Goal: Information Seeking & Learning: Check status

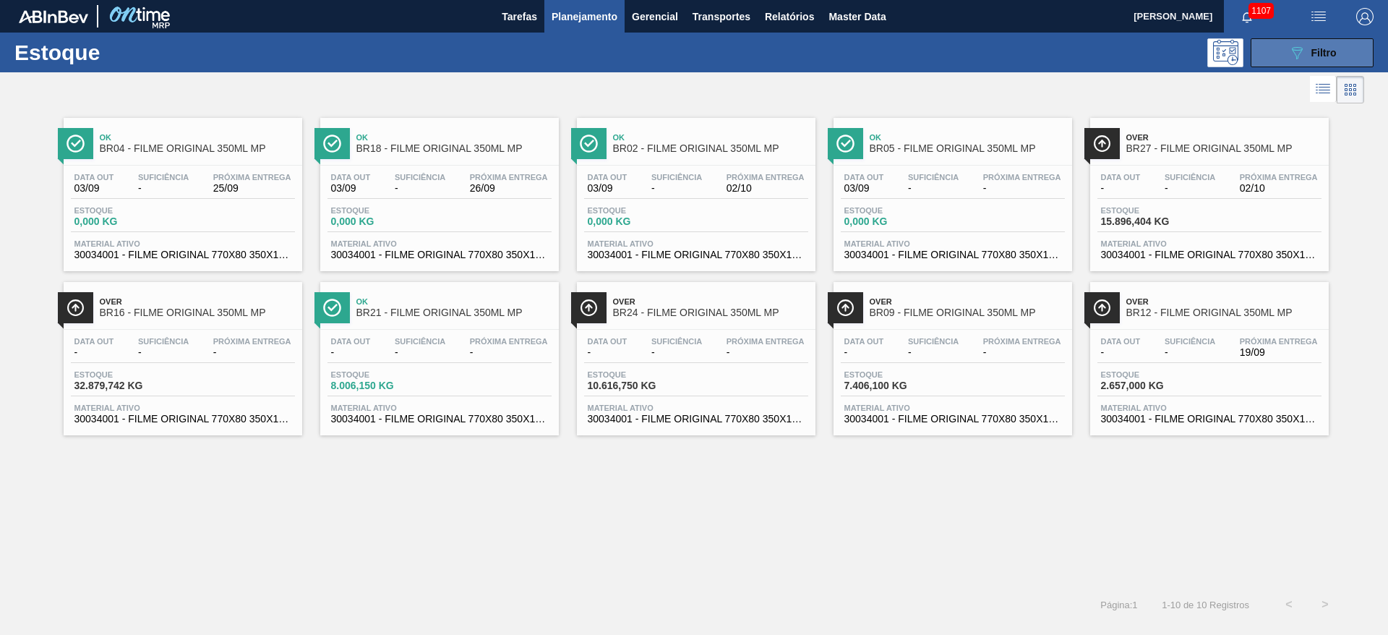
click at [1298, 50] on icon "089F7B8B-B2A5-4AFE-B5C0-19BA573D28AC" at bounding box center [1296, 52] width 17 height 17
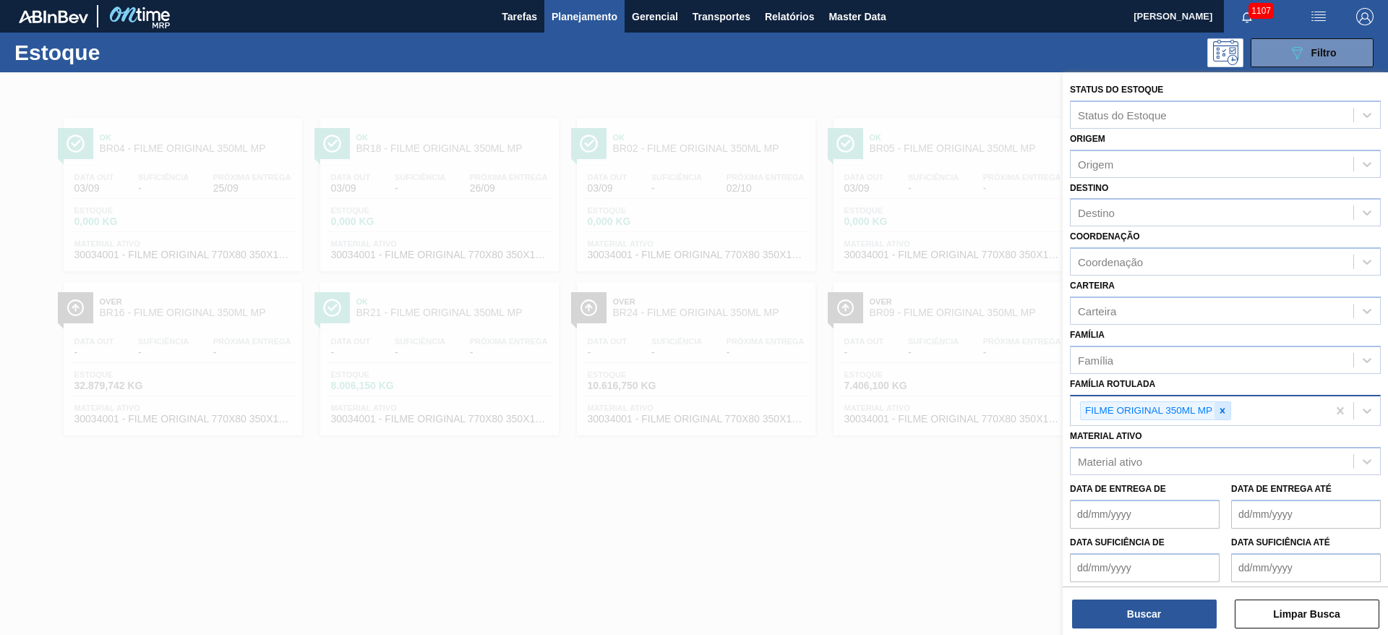
click at [1223, 404] on div at bounding box center [1223, 411] width 16 height 18
click at [1128, 454] on div "Material ativo" at bounding box center [1110, 458] width 64 height 12
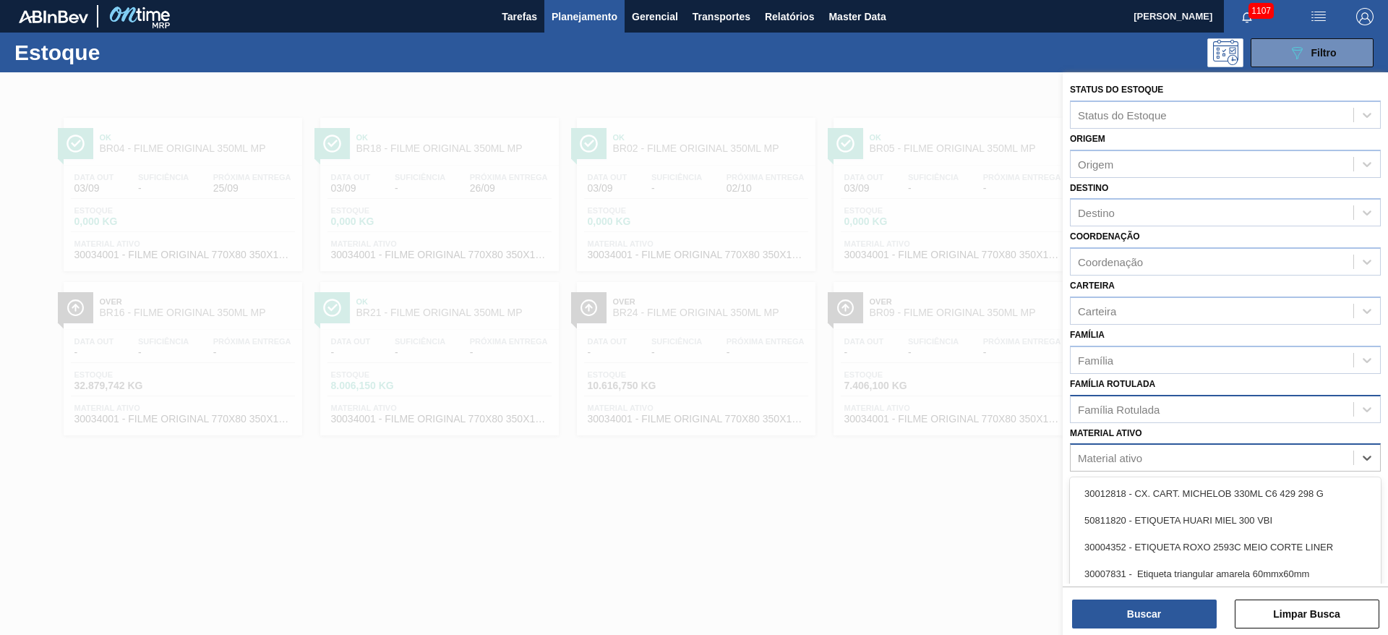
paste ativo "20005437"
type ativo "20005437"
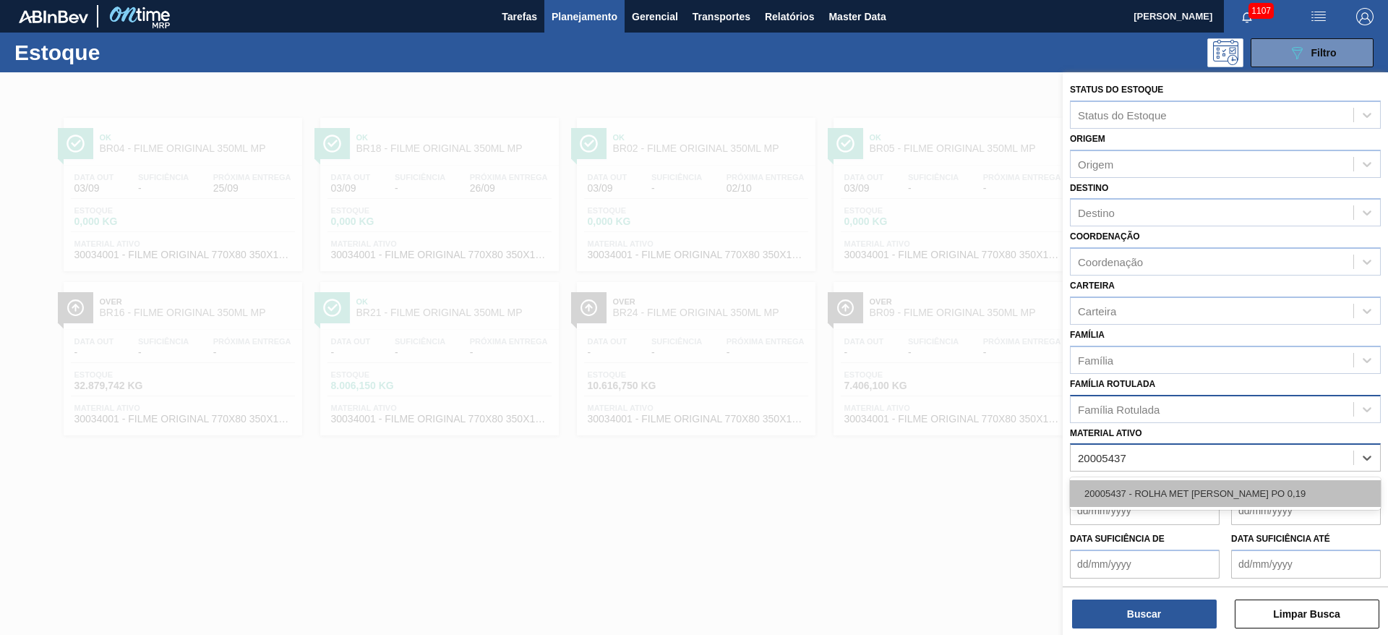
click at [1139, 489] on div "20005437 - ROLHA MET [PERSON_NAME] PO 0,19" at bounding box center [1225, 493] width 311 height 27
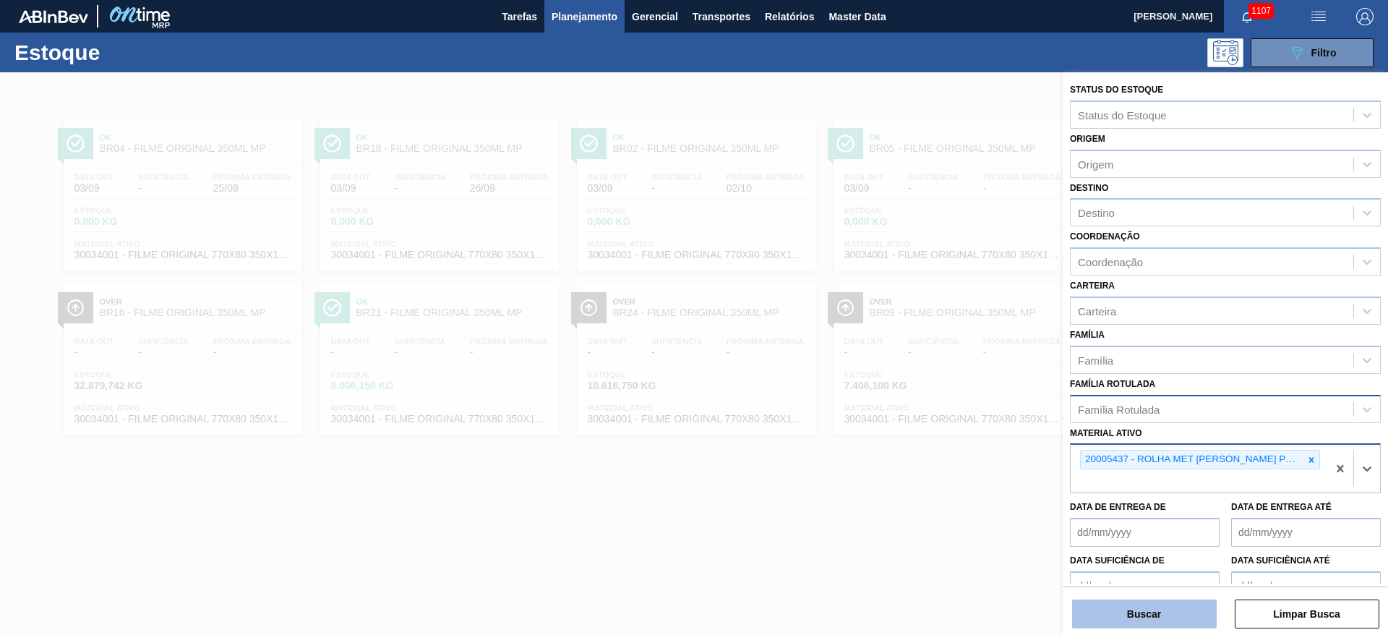
click at [1114, 619] on button "Buscar" at bounding box center [1144, 613] width 145 height 29
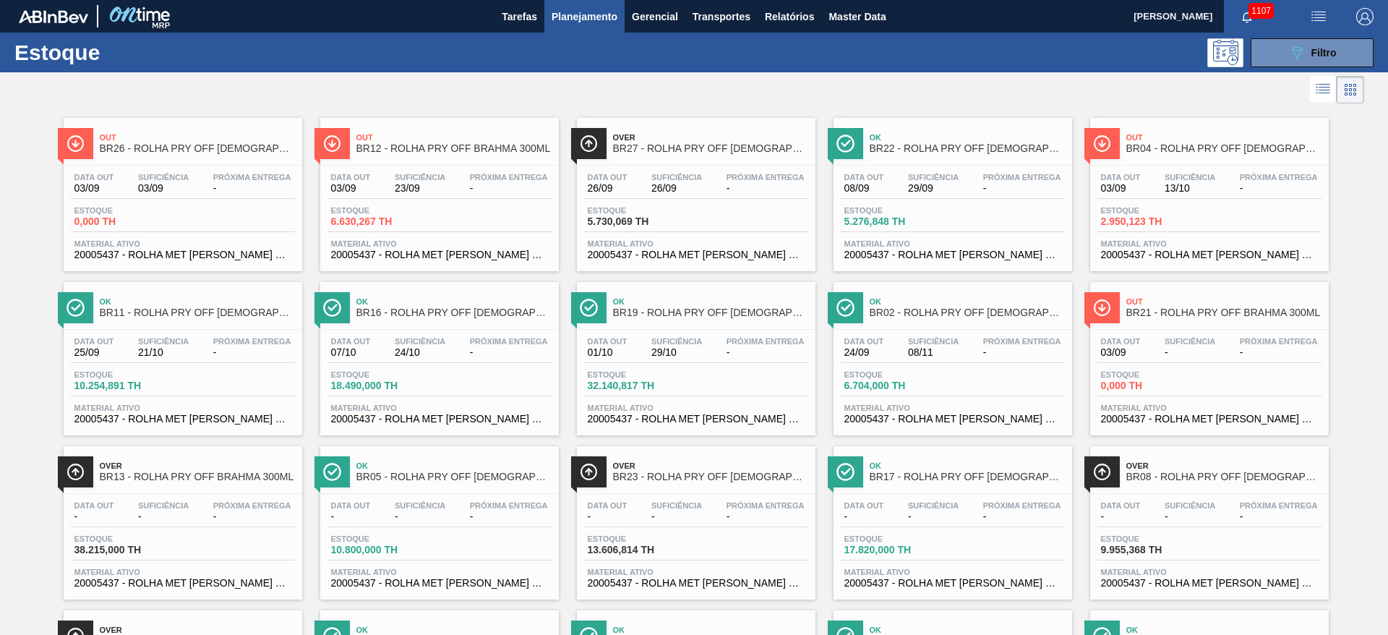
click at [1317, 82] on icon at bounding box center [1322, 88] width 17 height 17
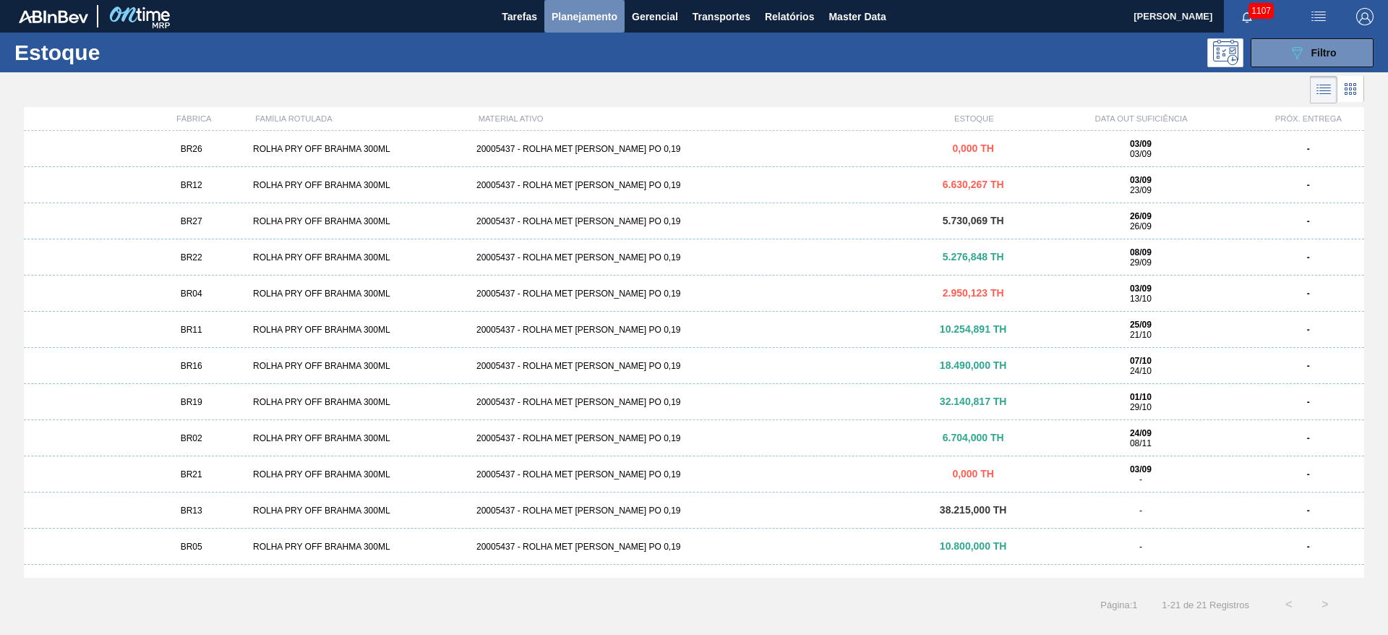
click at [582, 27] on button "Planejamento" at bounding box center [584, 16] width 80 height 33
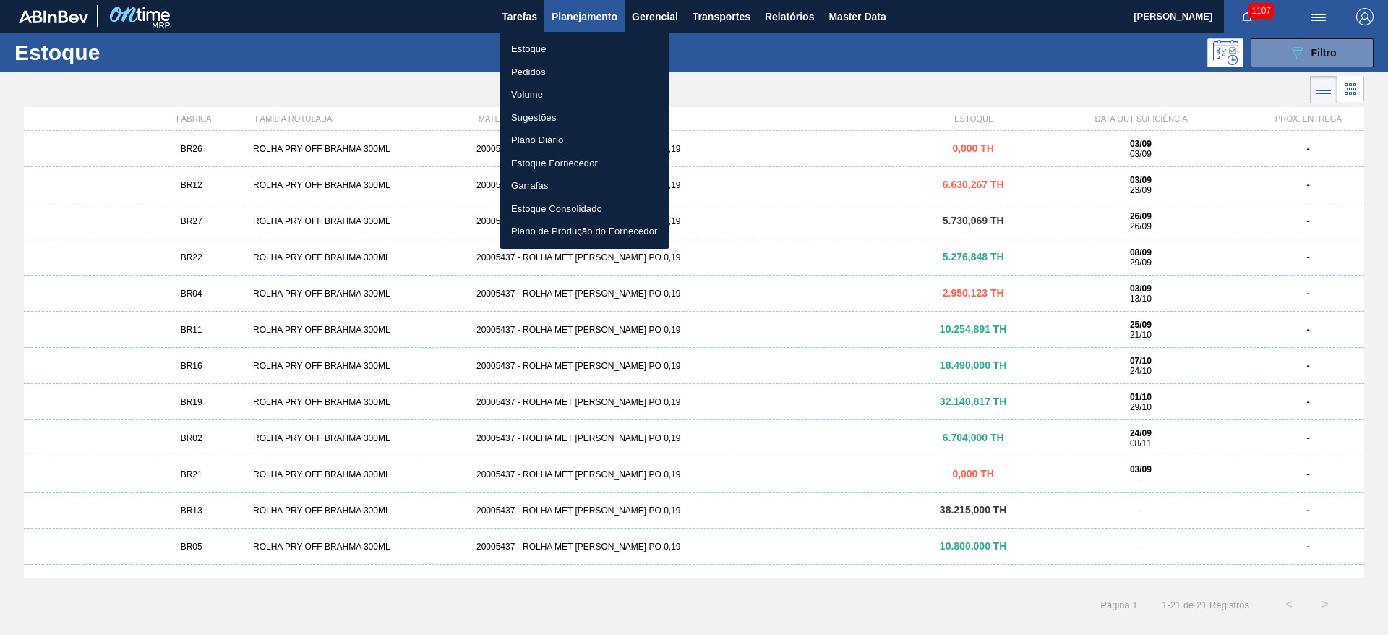
click at [537, 46] on li "Estoque" at bounding box center [585, 49] width 170 height 23
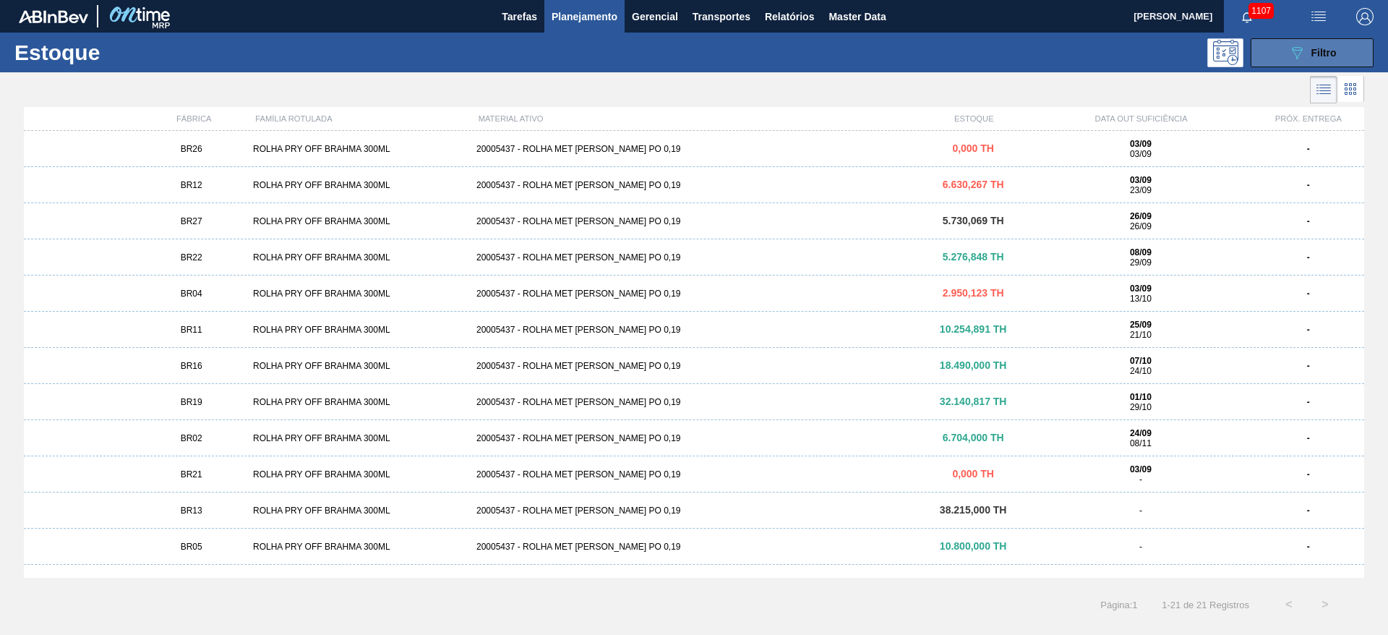
click at [1327, 54] on span "Filtro" at bounding box center [1324, 53] width 25 height 12
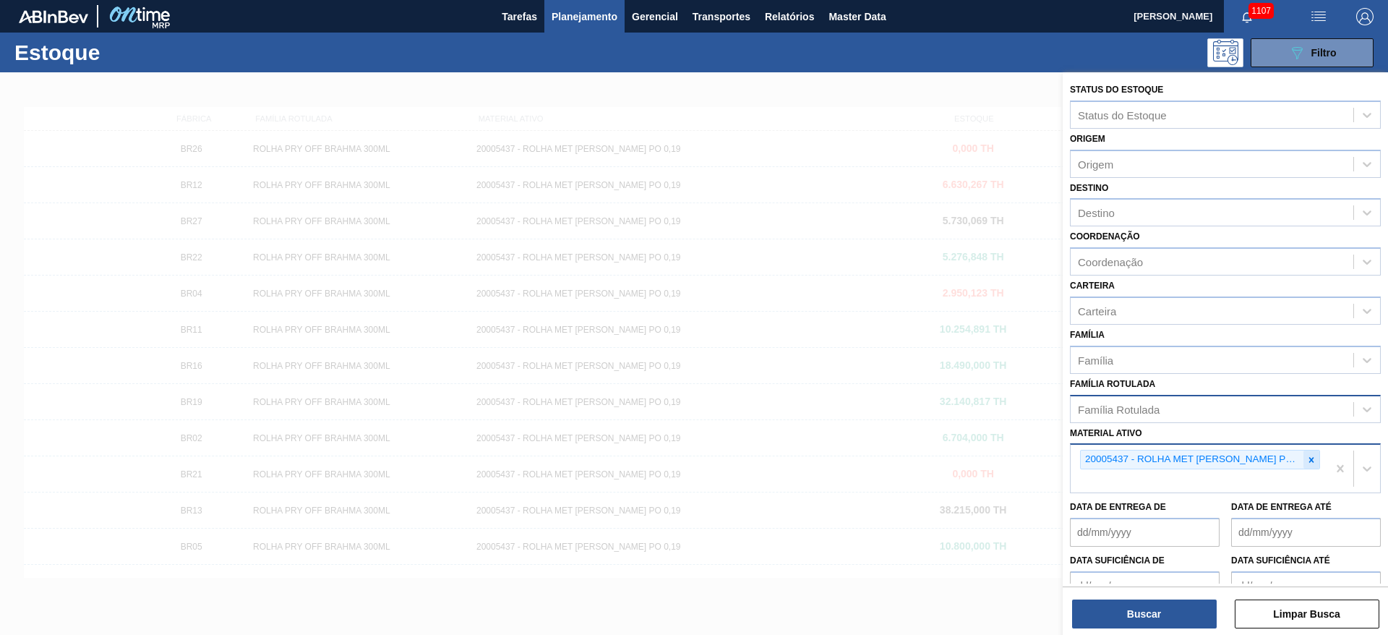
click at [1310, 455] on icon at bounding box center [1311, 460] width 10 height 10
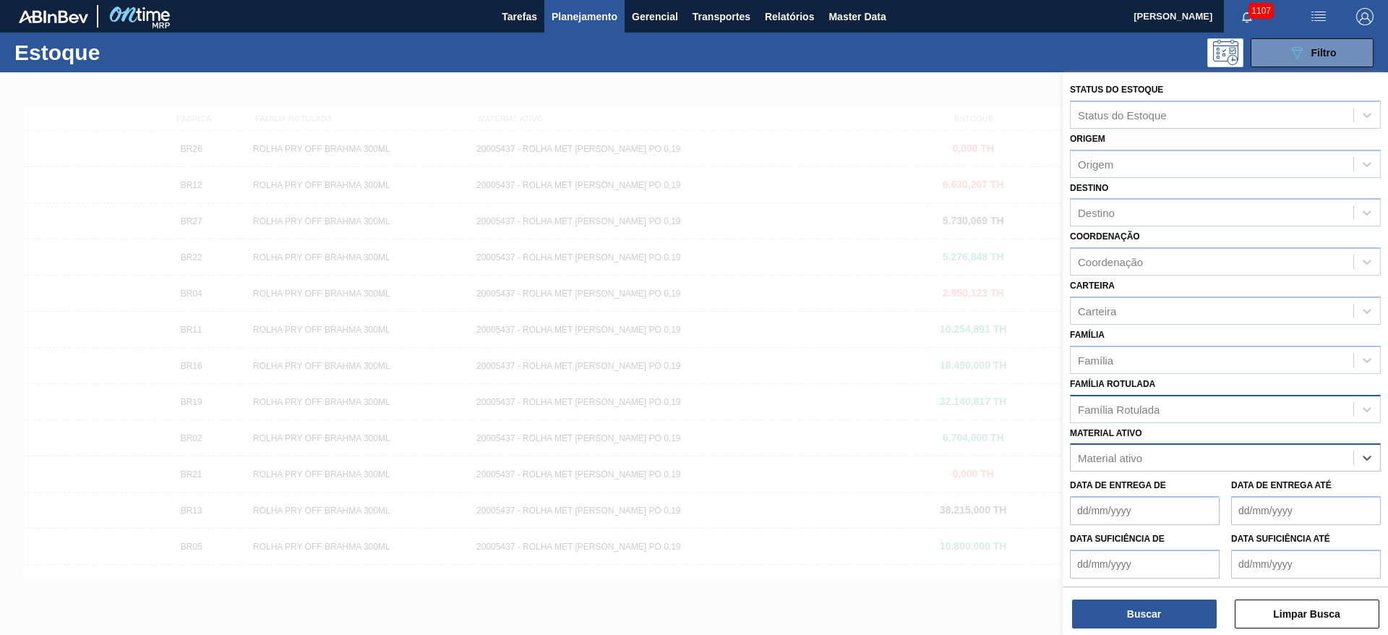
click at [1120, 408] on div "Família Rotulada" at bounding box center [1119, 409] width 82 height 12
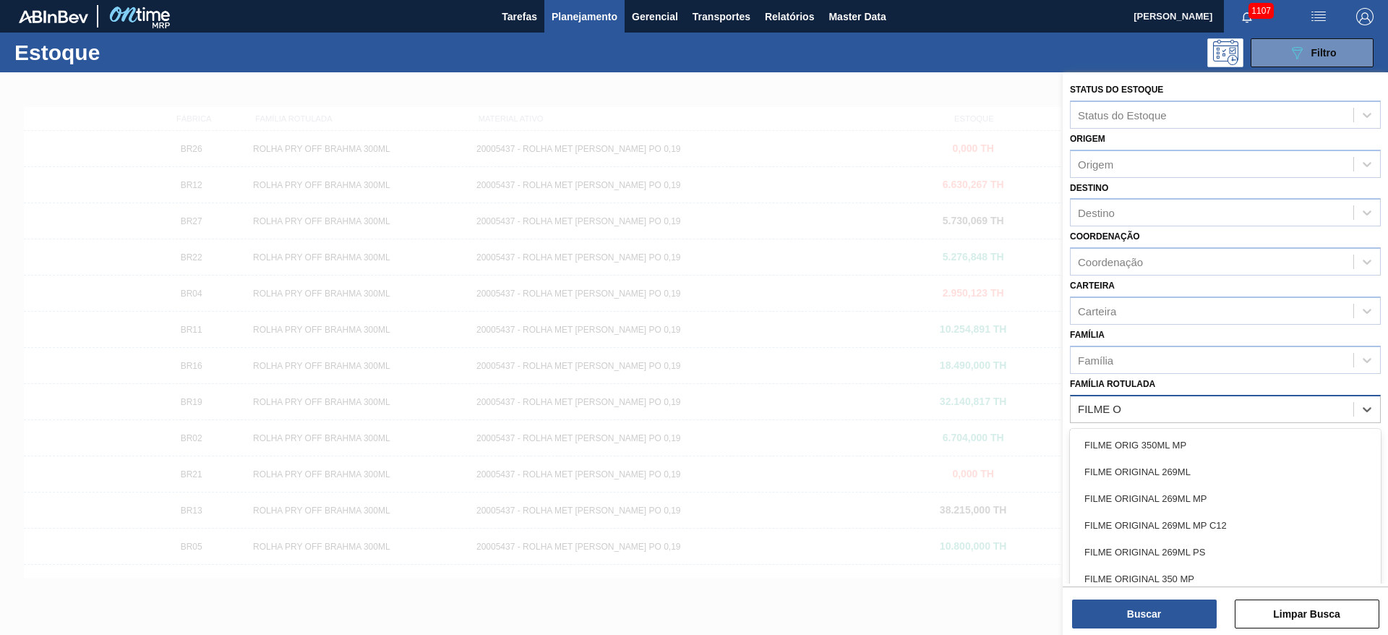
type Rotulada "FILME OR"
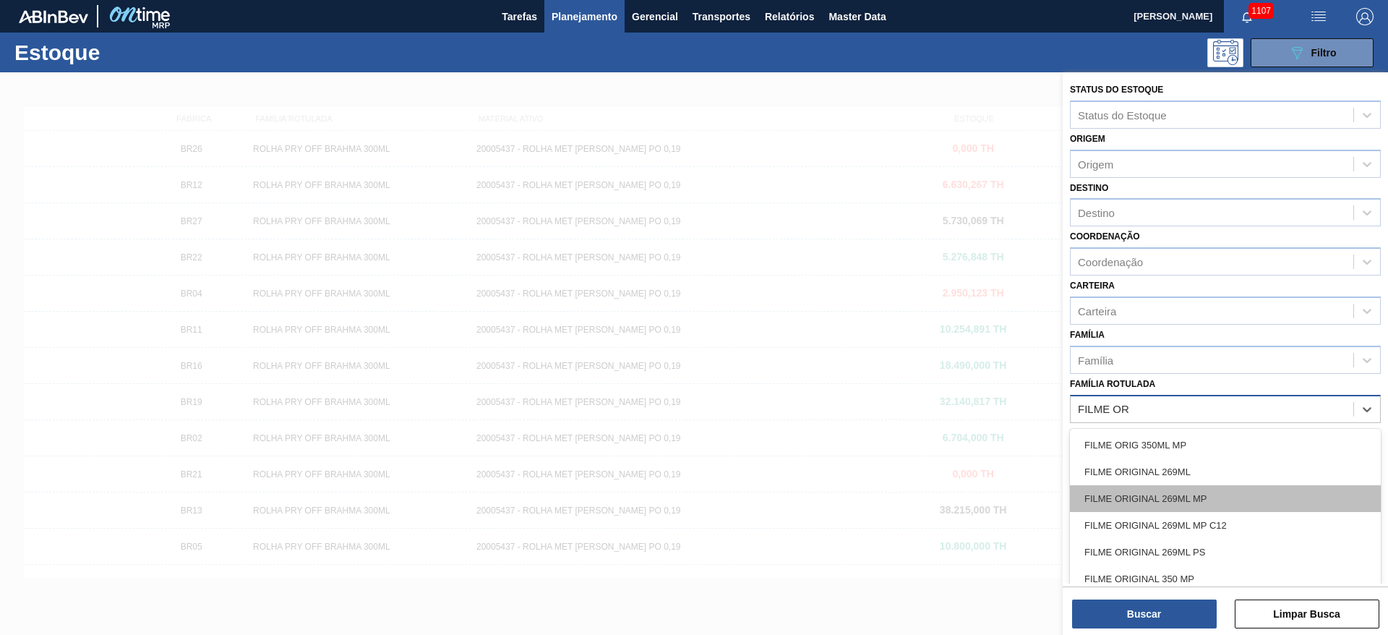
scroll to position [108, 0]
click at [1132, 494] on div "FILME ORIGINAL 350ML" at bounding box center [1225, 497] width 311 height 27
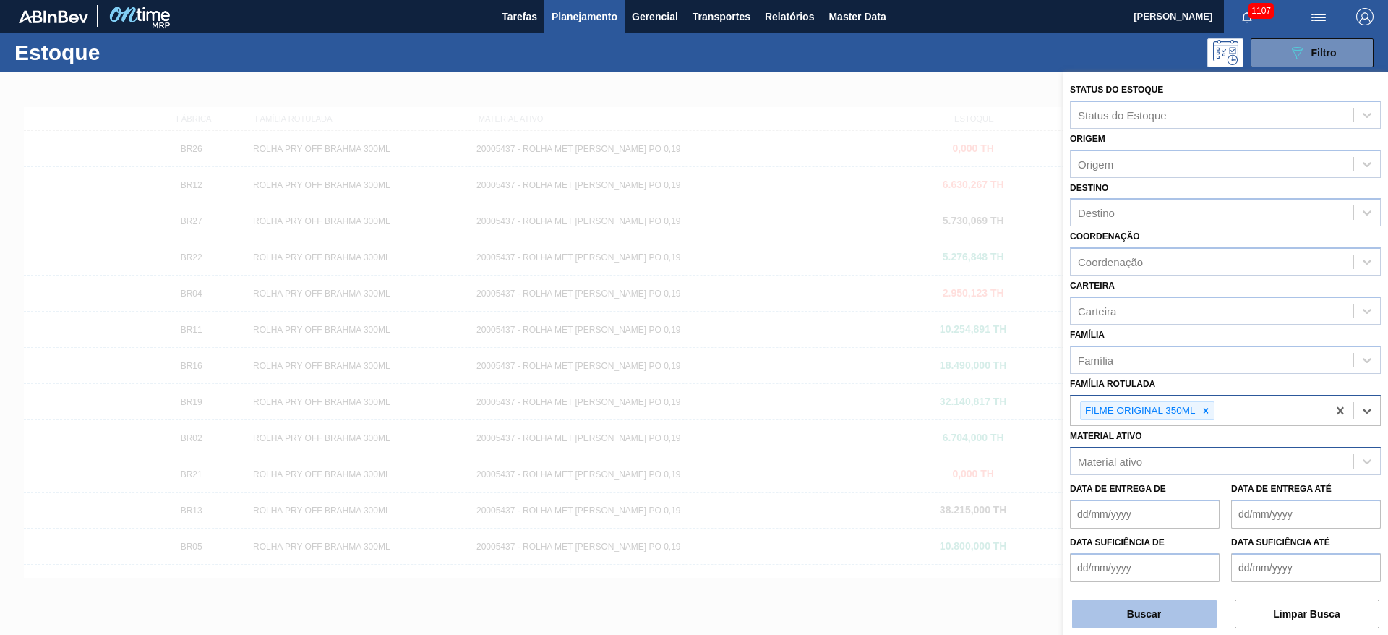
click at [1132, 621] on button "Buscar" at bounding box center [1144, 613] width 145 height 29
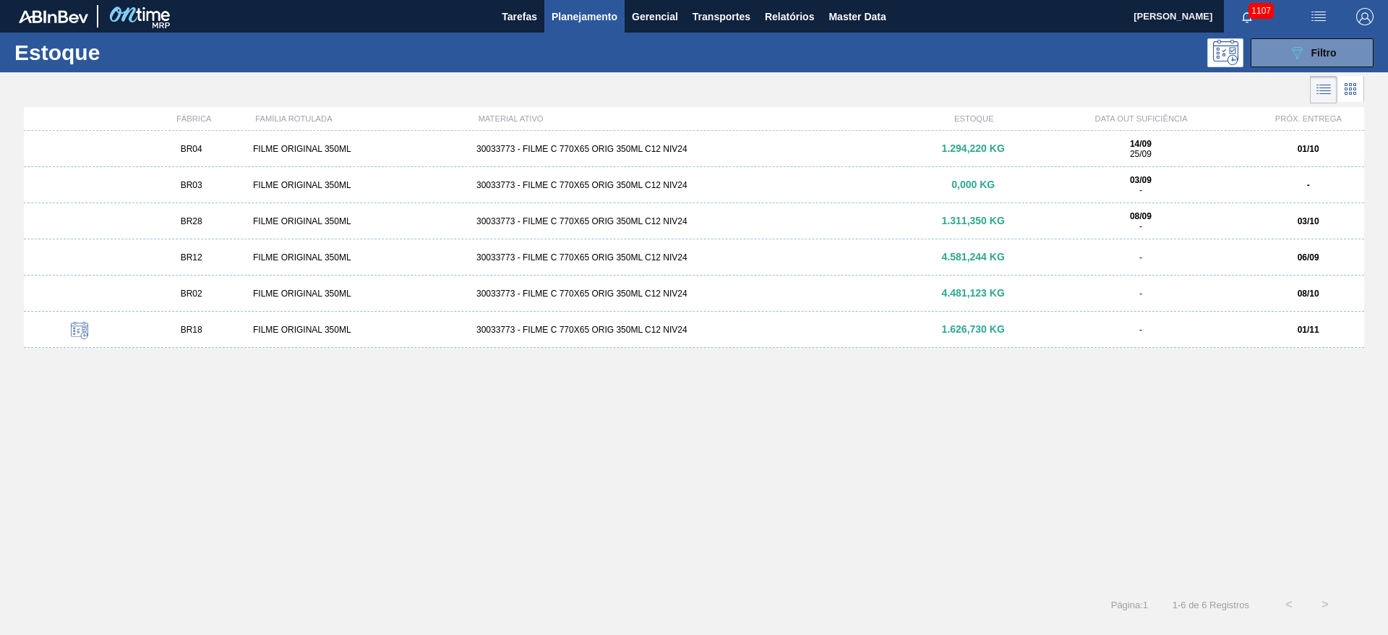
click at [1355, 91] on icon at bounding box center [1350, 88] width 17 height 17
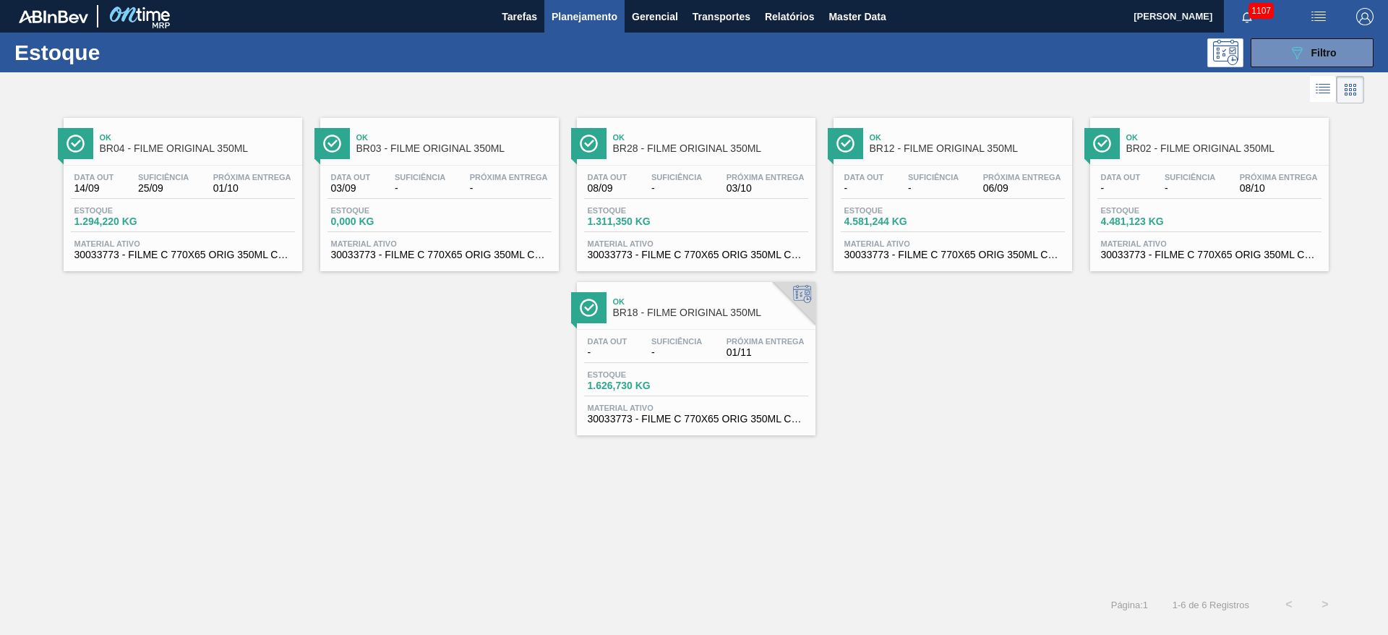
click at [886, 197] on div "Data out - Suficiência - Próxima Entrega 06/09" at bounding box center [953, 186] width 224 height 26
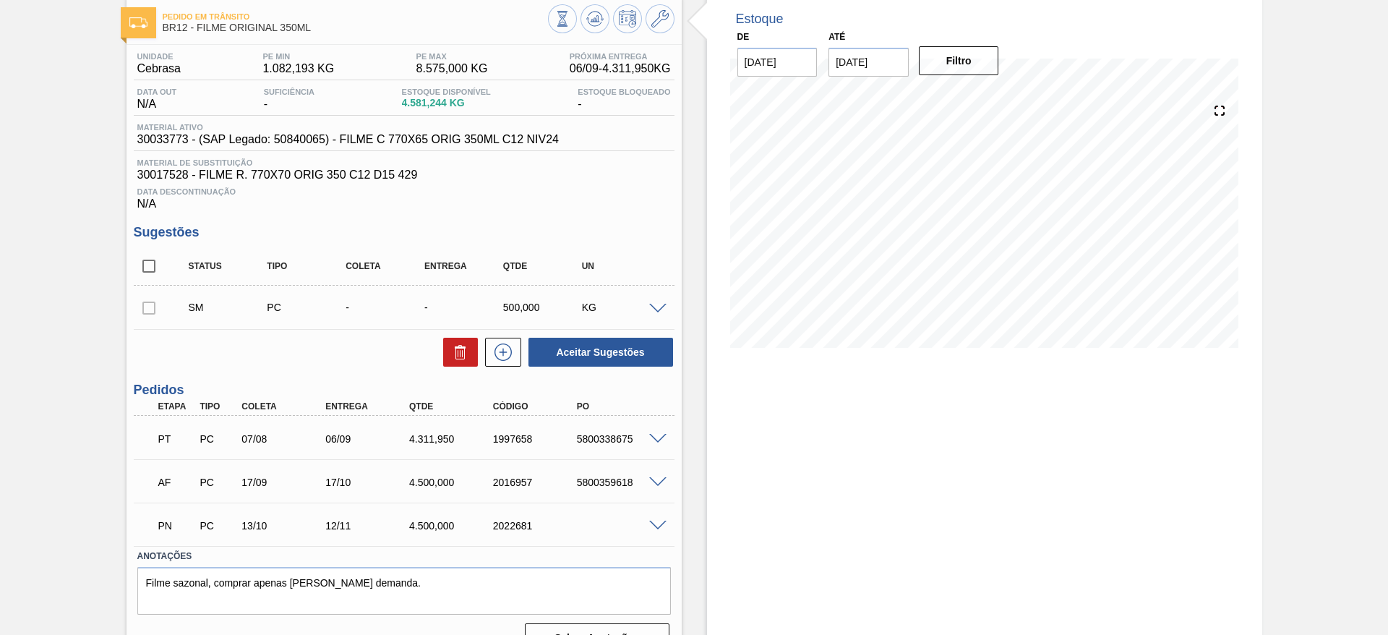
scroll to position [105, 0]
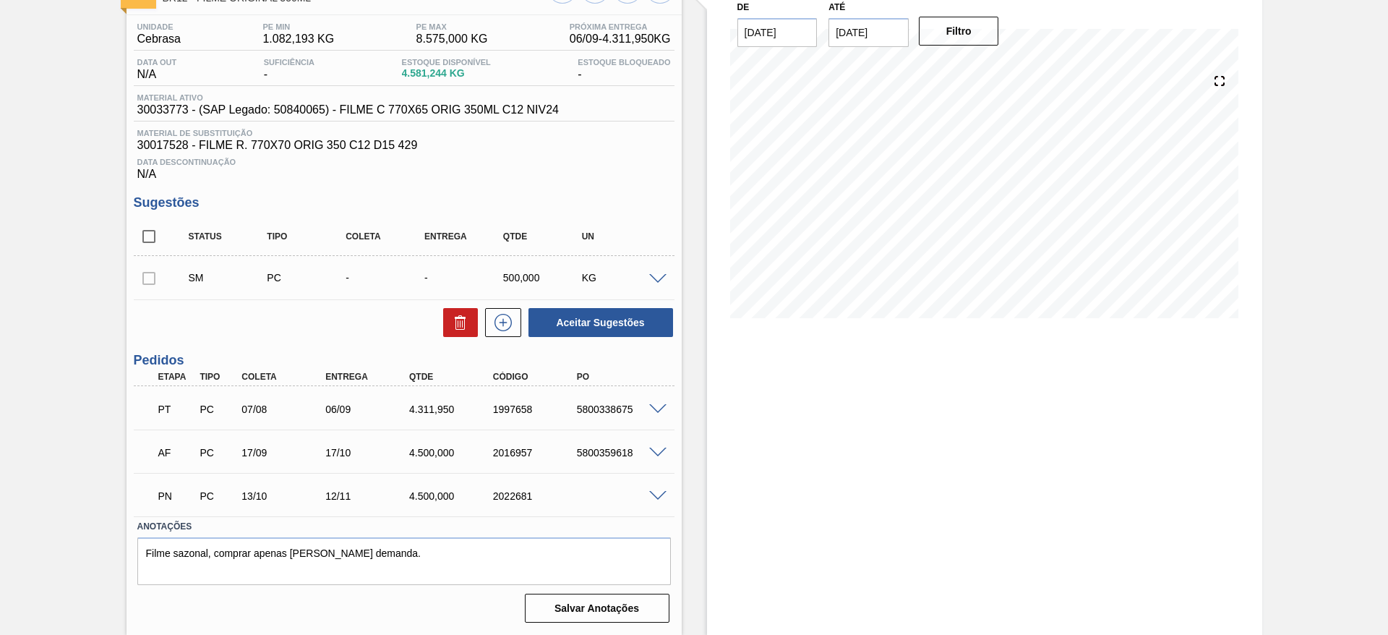
click at [143, 278] on div at bounding box center [149, 277] width 30 height 29
click at [659, 278] on span at bounding box center [657, 279] width 17 height 11
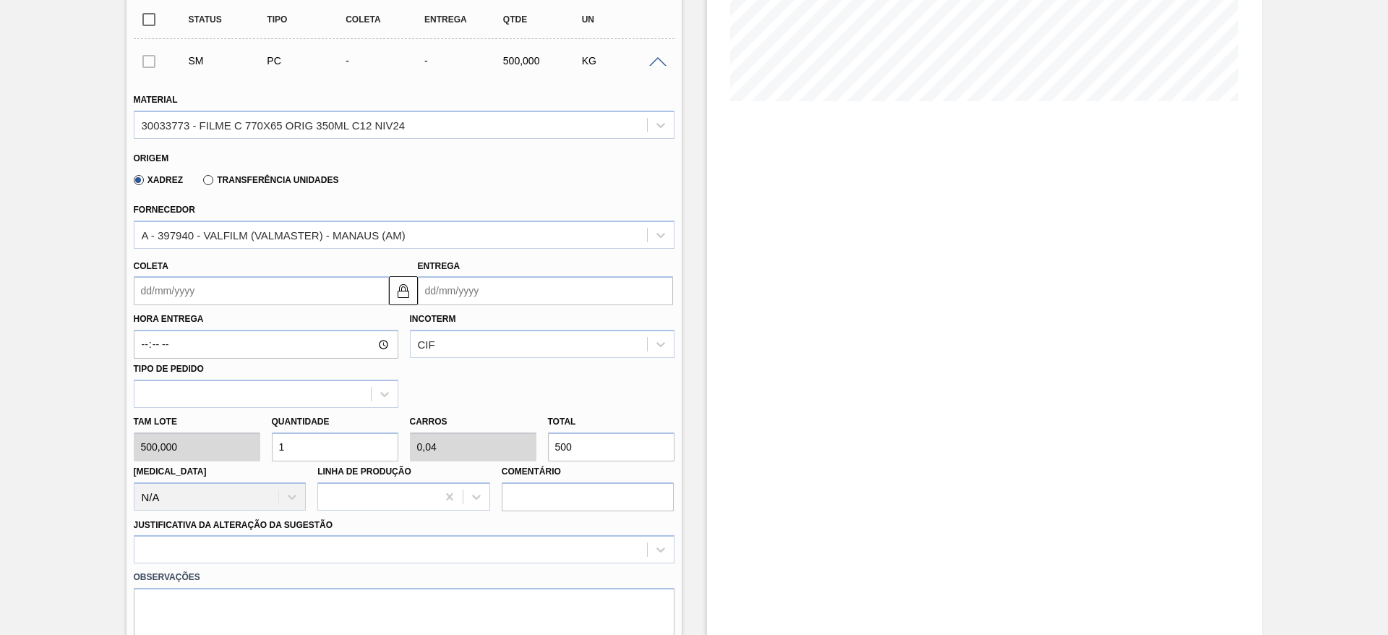
scroll to position [539, 0]
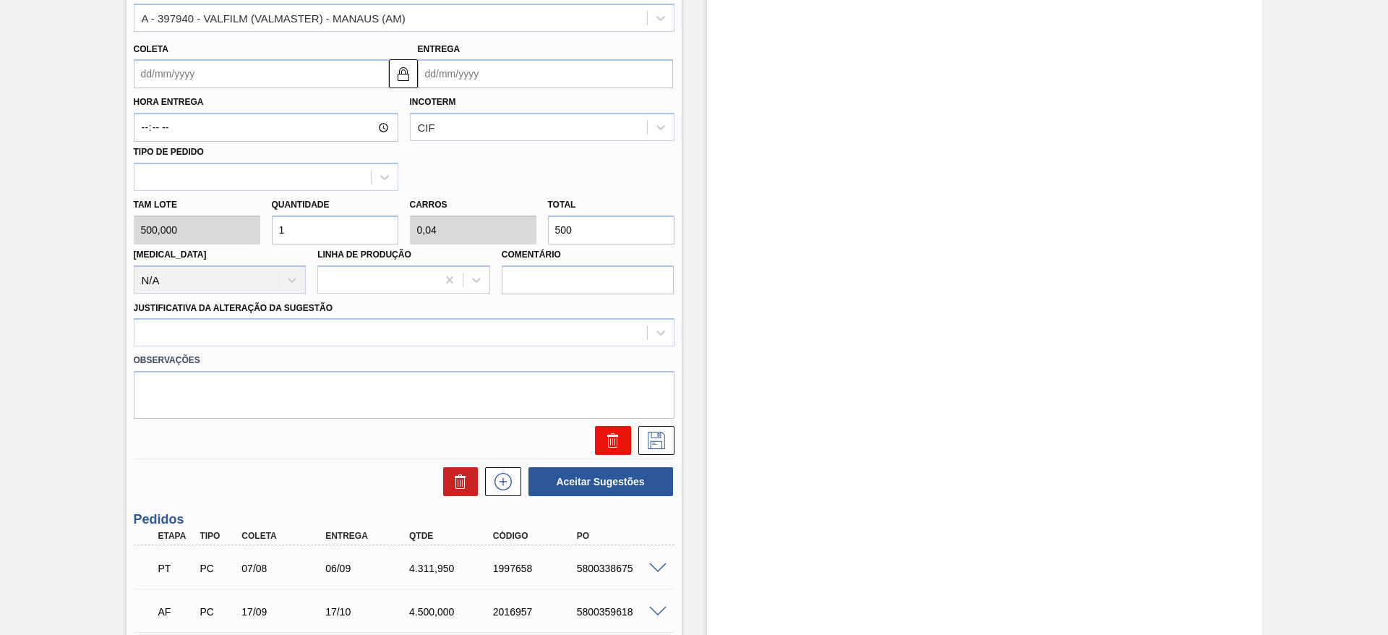
click at [604, 437] on icon at bounding box center [612, 440] width 17 height 17
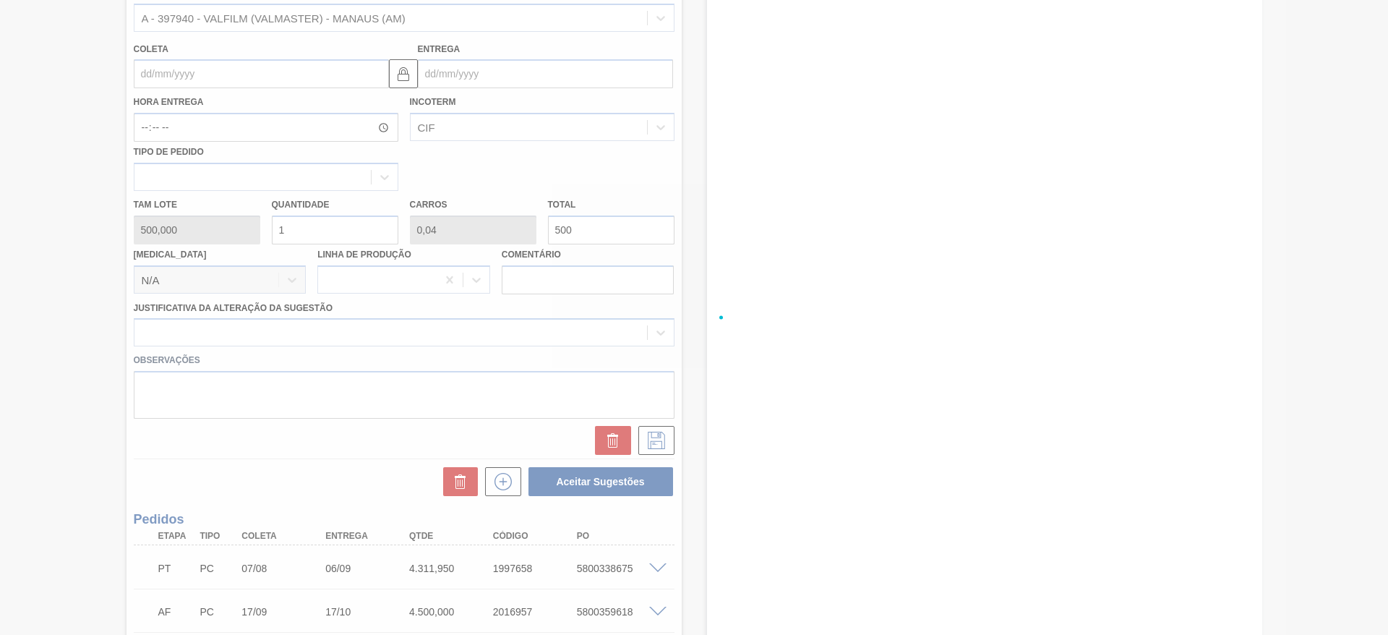
scroll to position [45, 0]
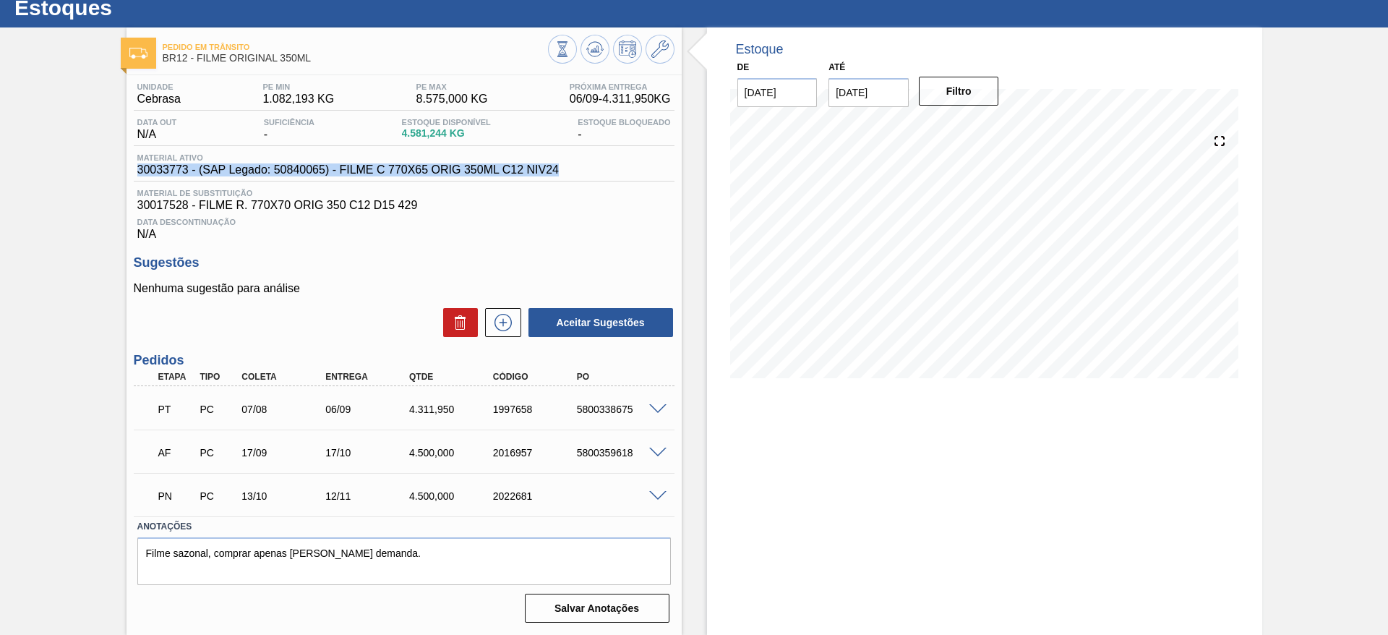
drag, startPoint x: 580, startPoint y: 168, endPoint x: 67, endPoint y: 171, distance: 513.3
click at [67, 171] on div "Pedido [PERSON_NAME] BR12 - FILME ORIGINAL 350ML Unidade Cebrasa PE MIN 1.082,1…" at bounding box center [694, 330] width 1388 height 607
copy span "30033773 - (SAP Legado: 50840065) - FILME C 770X65 ORIG 350ML C12 NIV24"
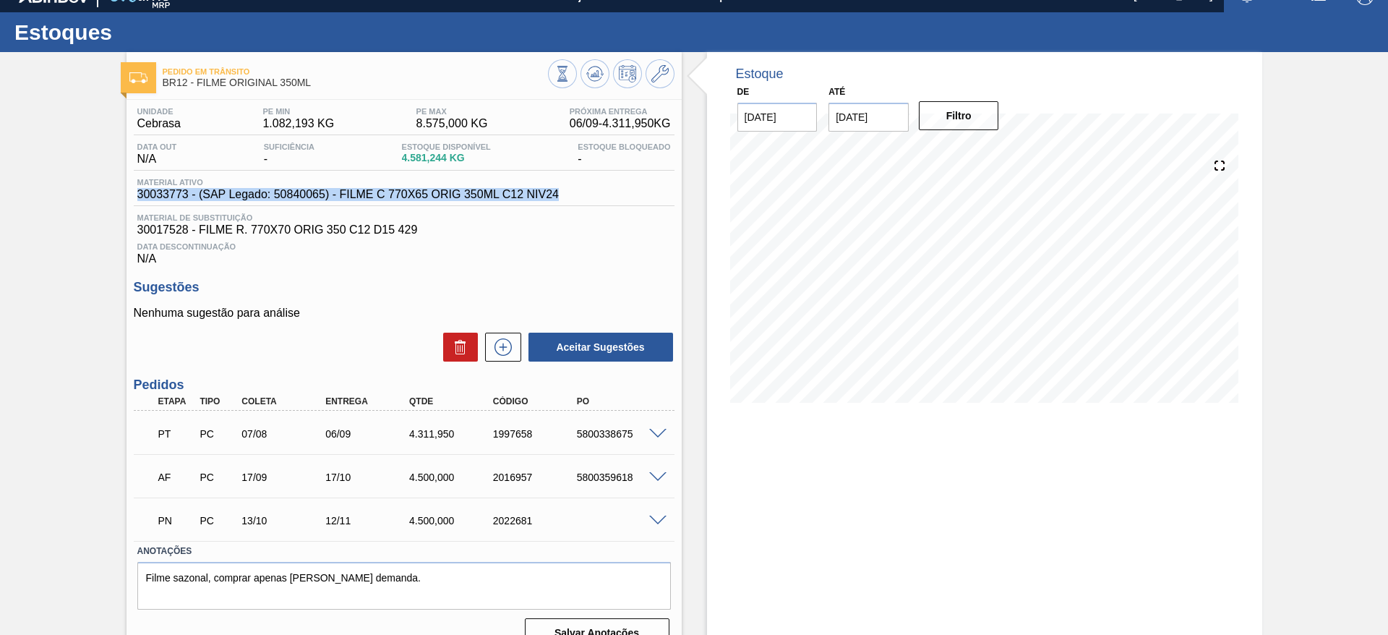
scroll to position [0, 0]
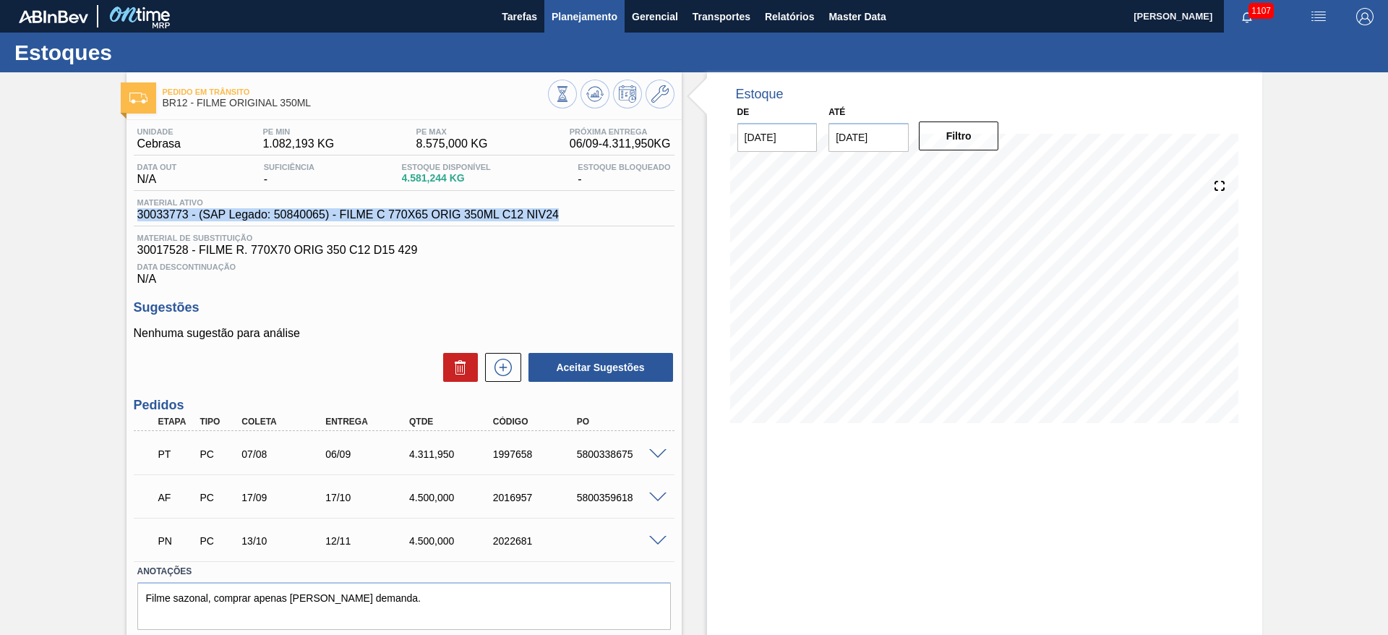
click at [567, 25] on button "Planejamento" at bounding box center [584, 16] width 80 height 33
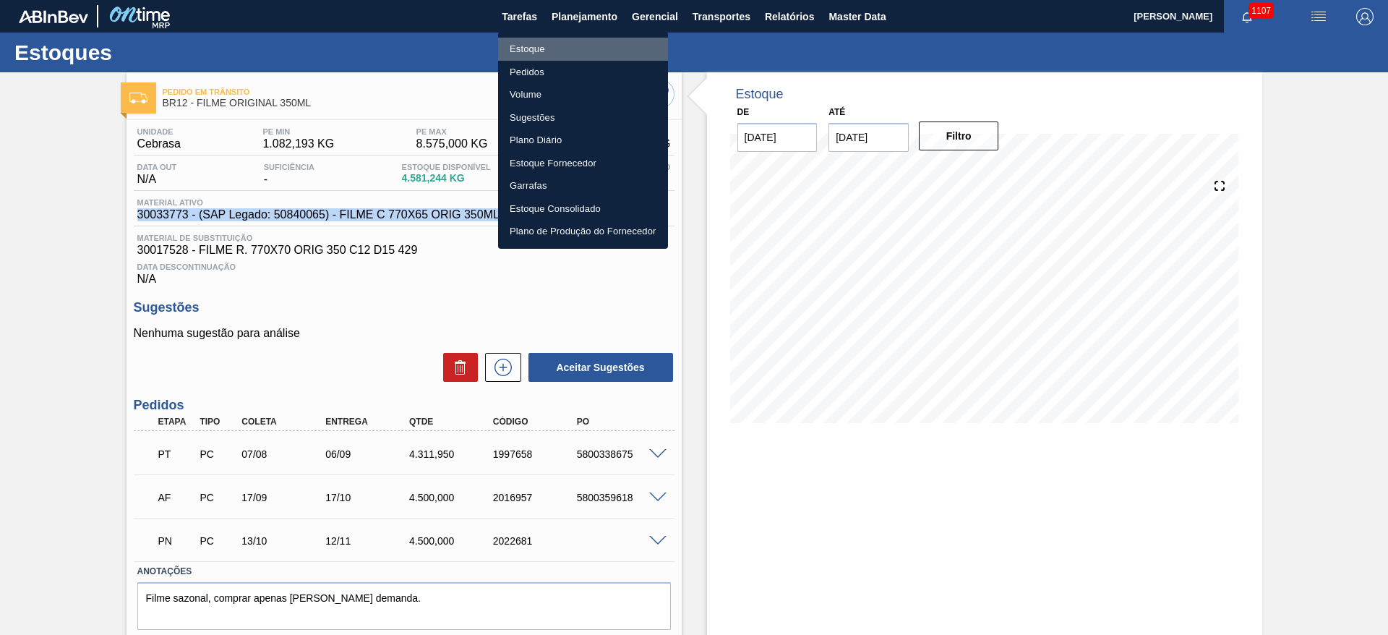
click at [524, 51] on li "Estoque" at bounding box center [583, 49] width 170 height 23
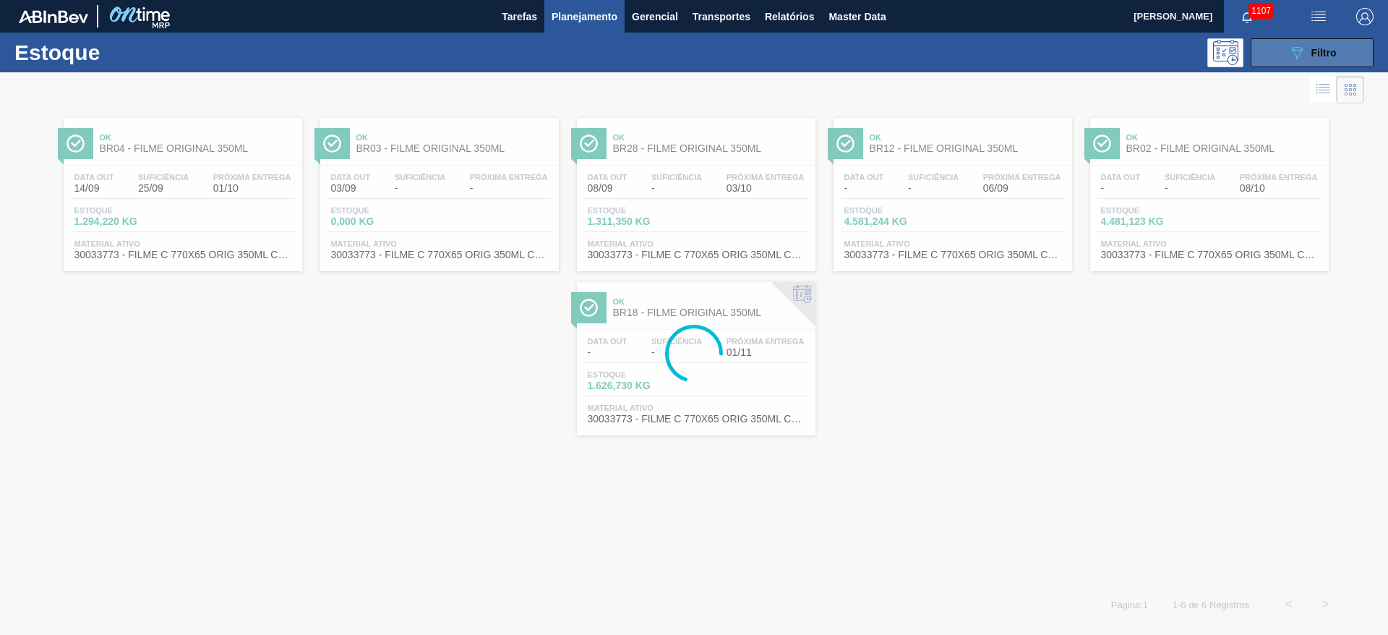
click at [1301, 51] on icon at bounding box center [1297, 53] width 11 height 12
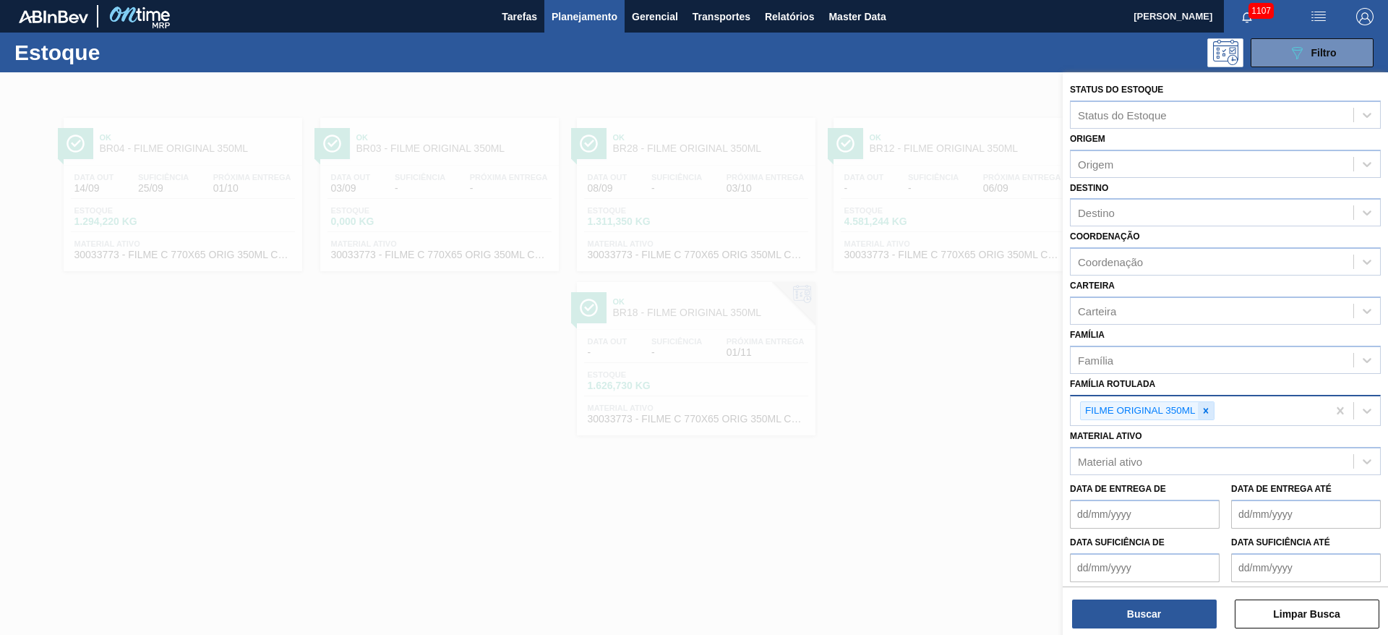
click at [1212, 411] on div at bounding box center [1206, 411] width 16 height 18
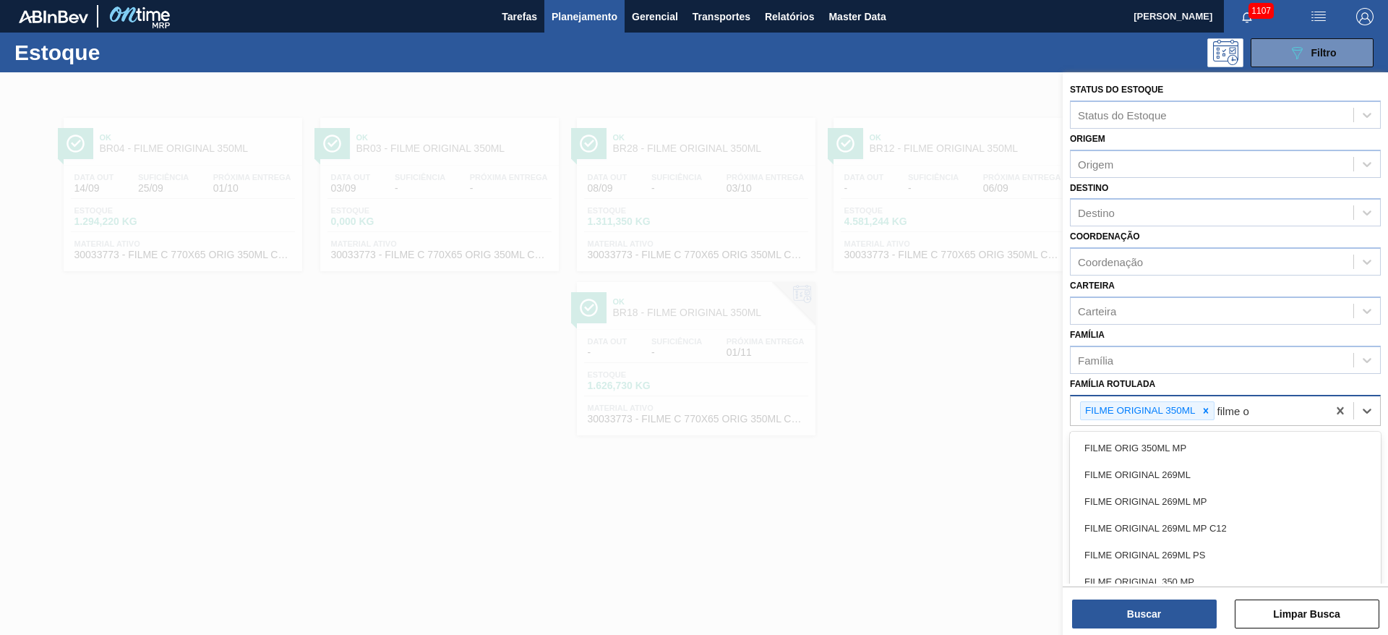
type Rotulada "filme or"
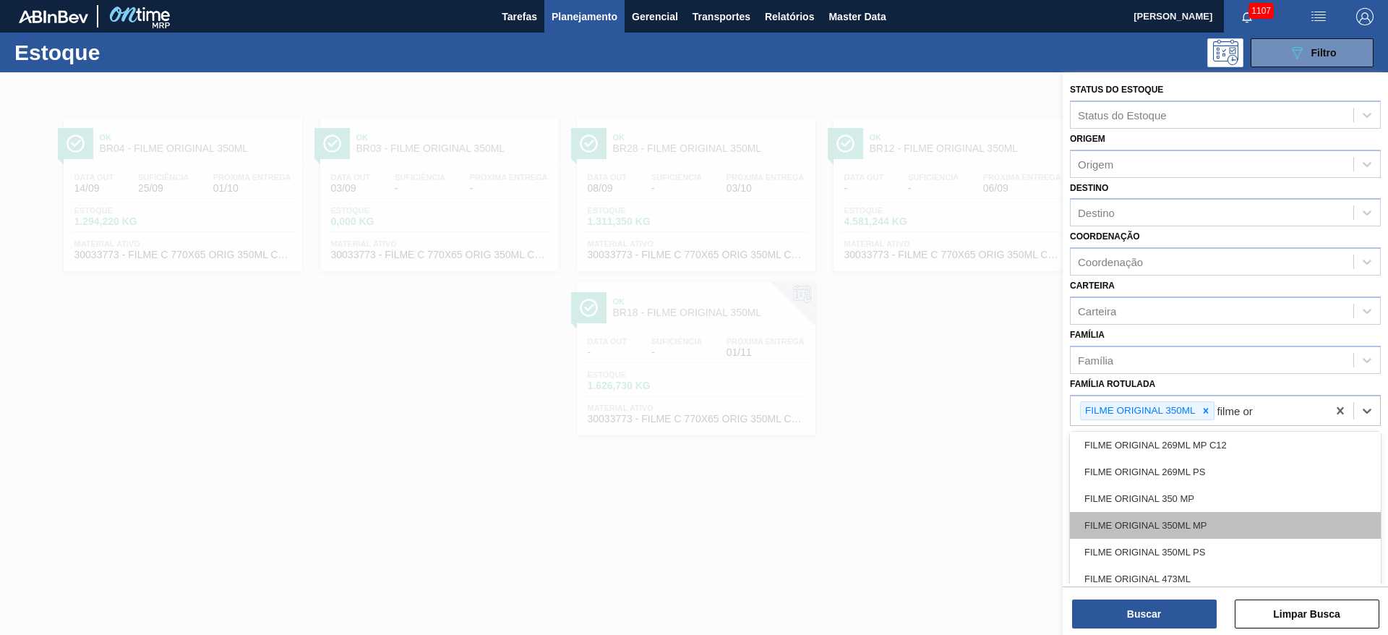
click at [1150, 519] on div "FILME ORIGINAL 350ML MP" at bounding box center [1225, 525] width 311 height 27
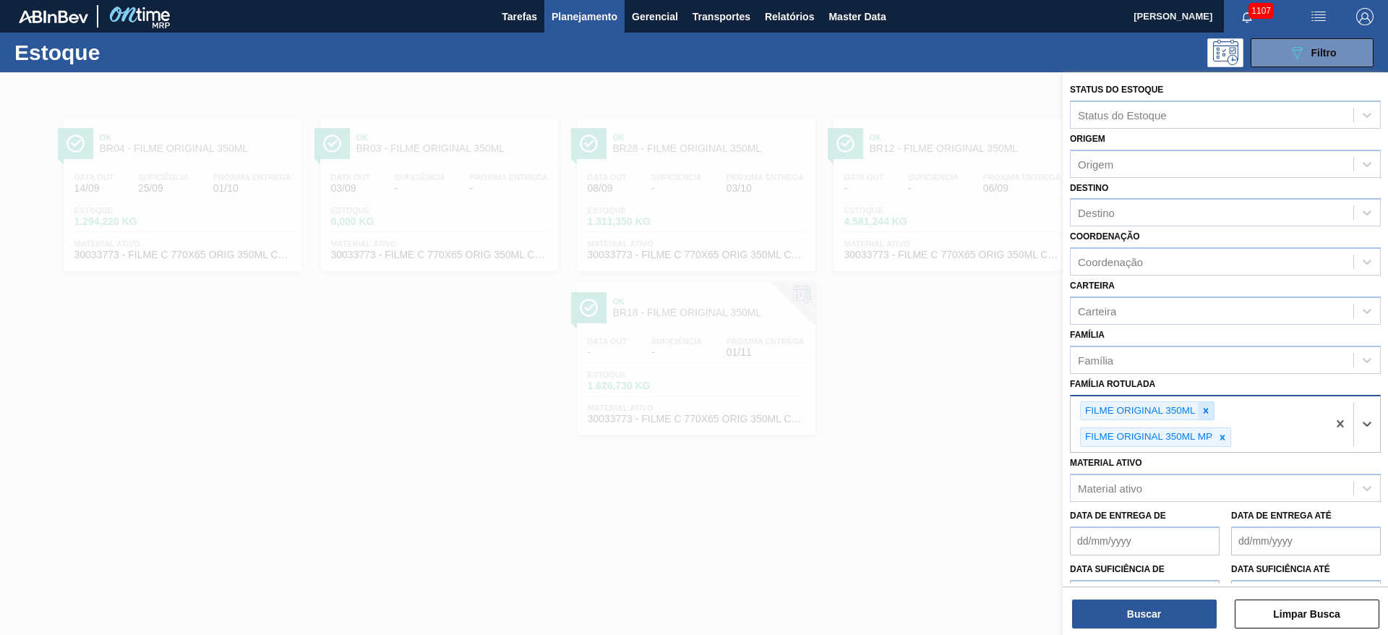
click at [1209, 409] on icon at bounding box center [1206, 411] width 10 height 10
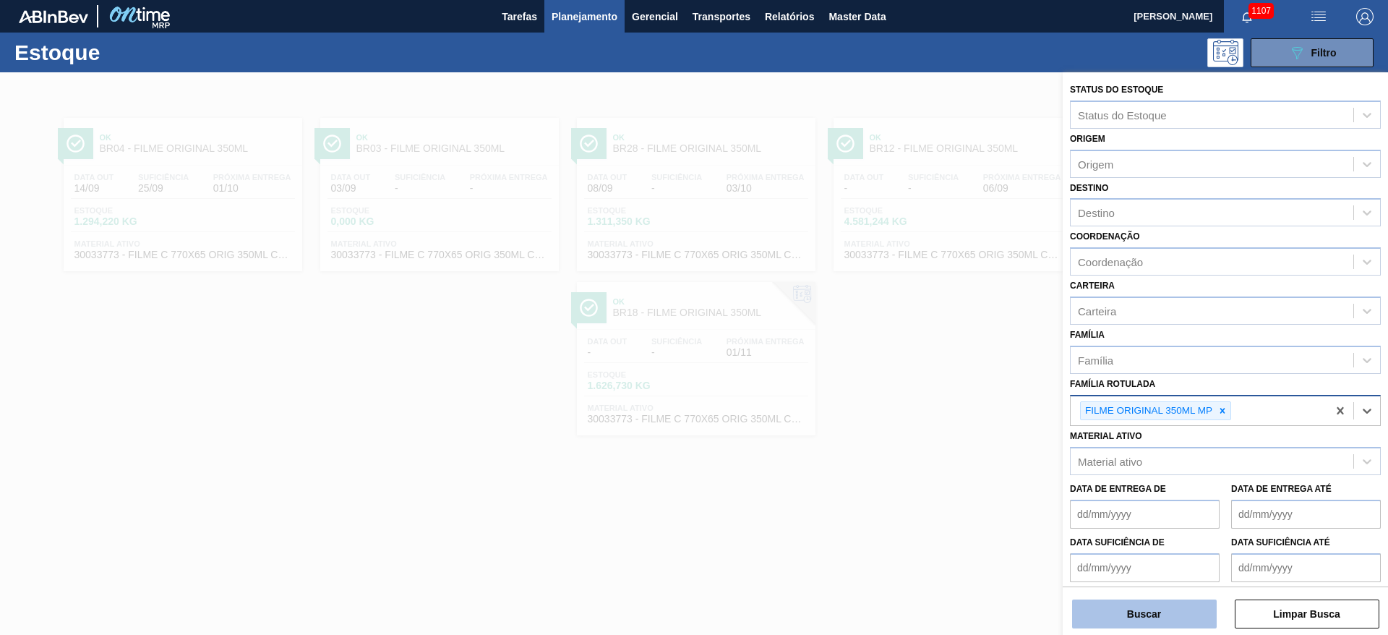
click at [1142, 613] on button "Buscar" at bounding box center [1144, 613] width 145 height 29
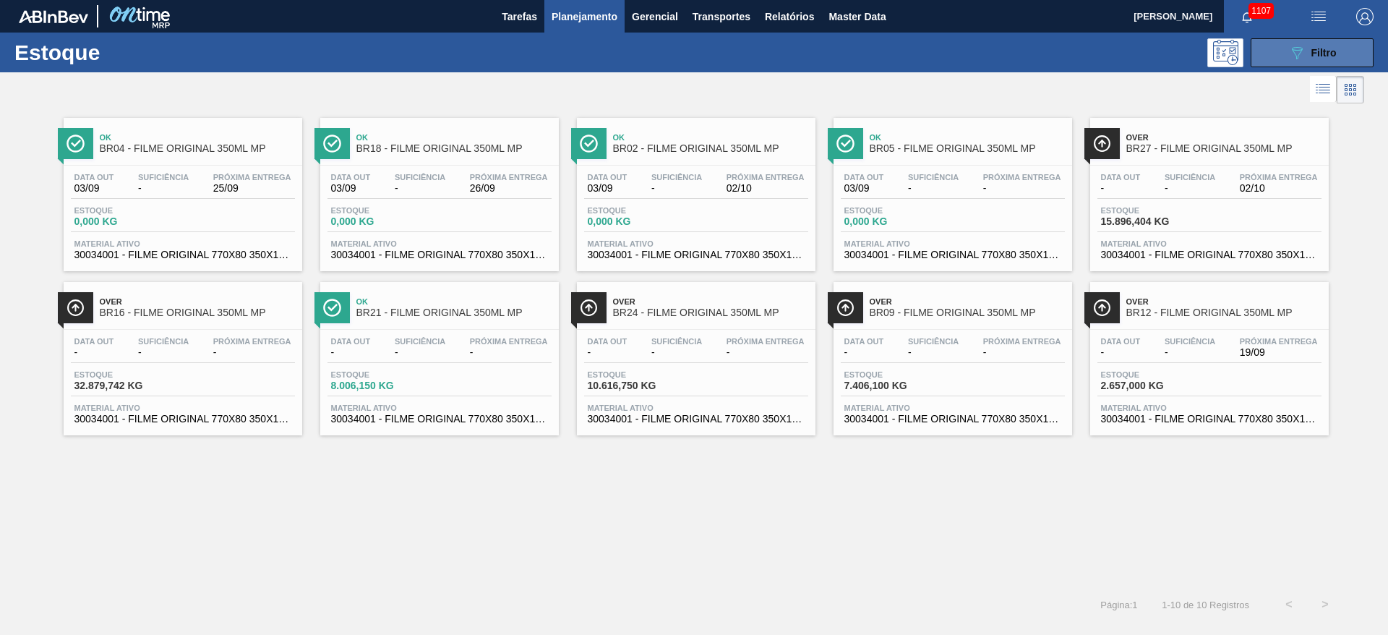
click at [1306, 46] on div "089F7B8B-B2A5-4AFE-B5C0-19BA573D28AC Filtro" at bounding box center [1312, 52] width 48 height 17
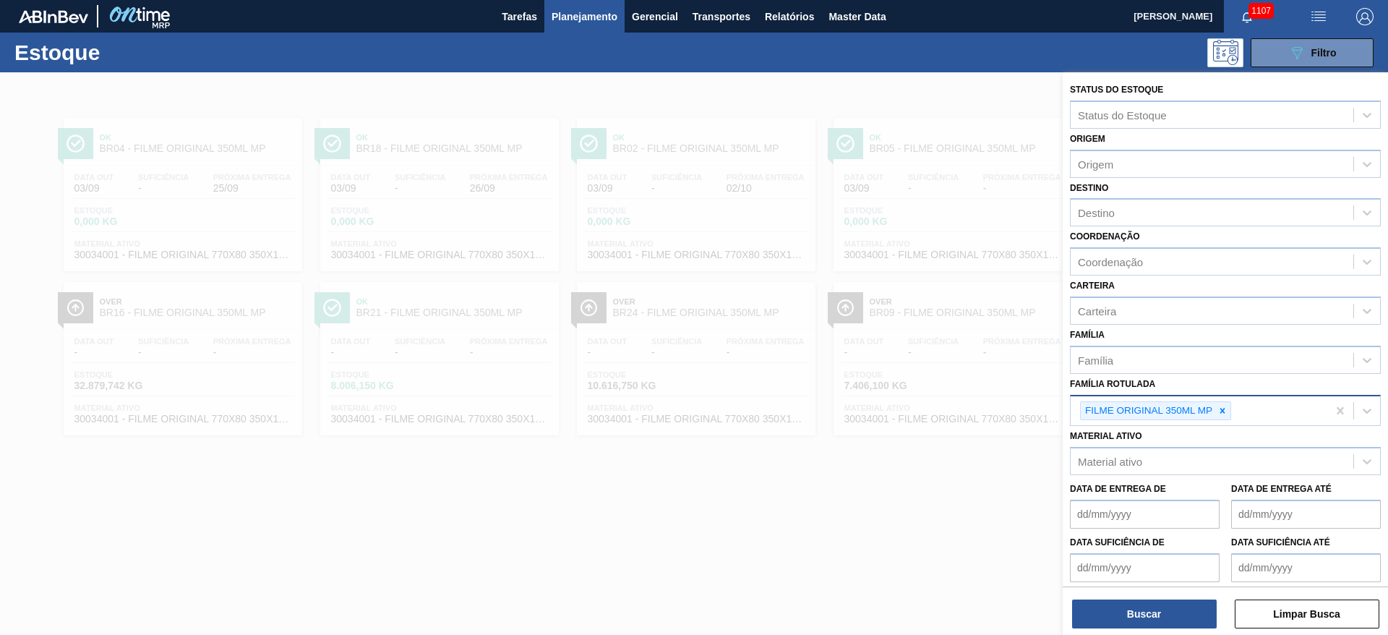
click at [1227, 412] on div at bounding box center [1223, 411] width 16 height 18
type Rotulada "15,6"
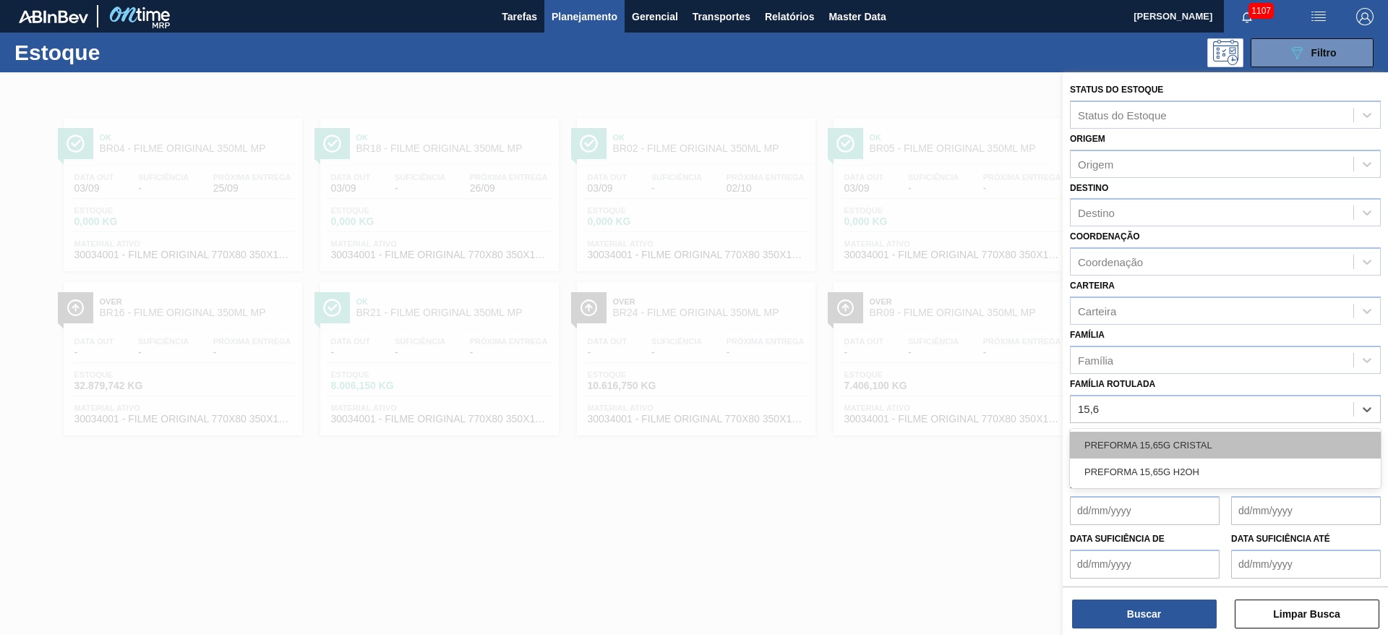
click at [1121, 440] on div "PREFORMA 15,65G CRISTAL" at bounding box center [1225, 445] width 311 height 27
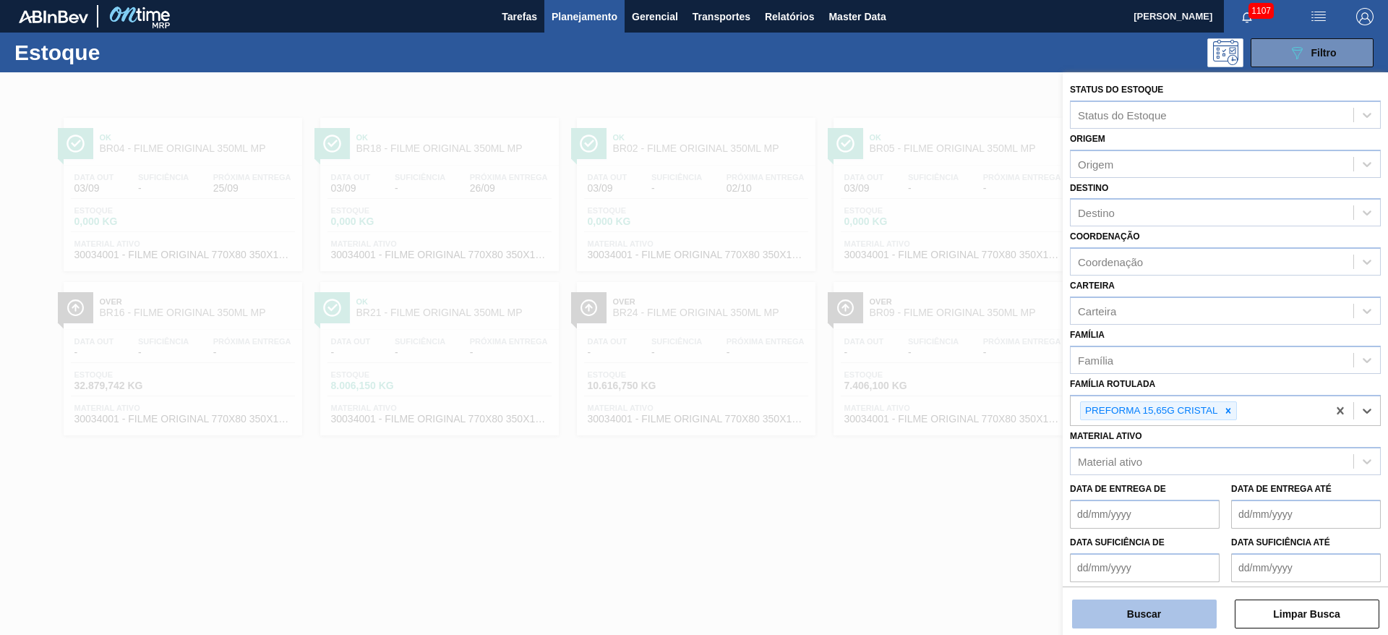
click at [1111, 622] on button "Buscar" at bounding box center [1144, 613] width 145 height 29
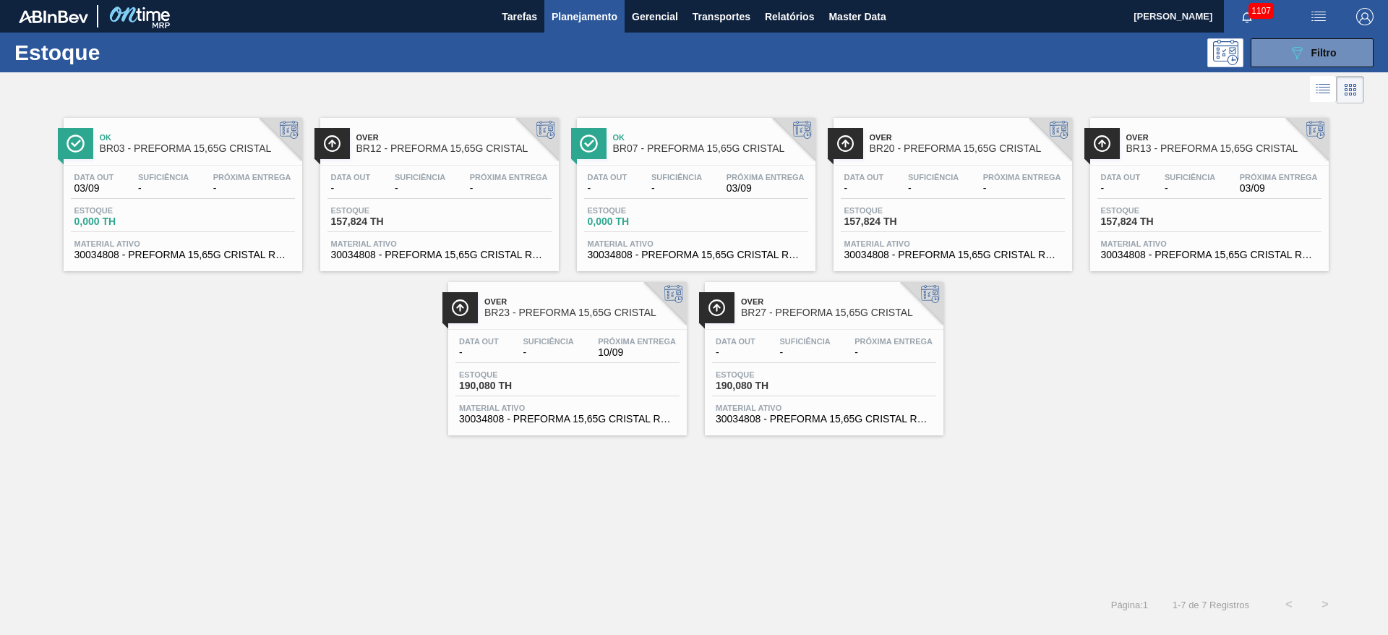
click at [664, 171] on div "Data out - Suficiência - Próxima Entrega 03/09 Estoque 0,000 TH Material ativo …" at bounding box center [696, 215] width 239 height 98
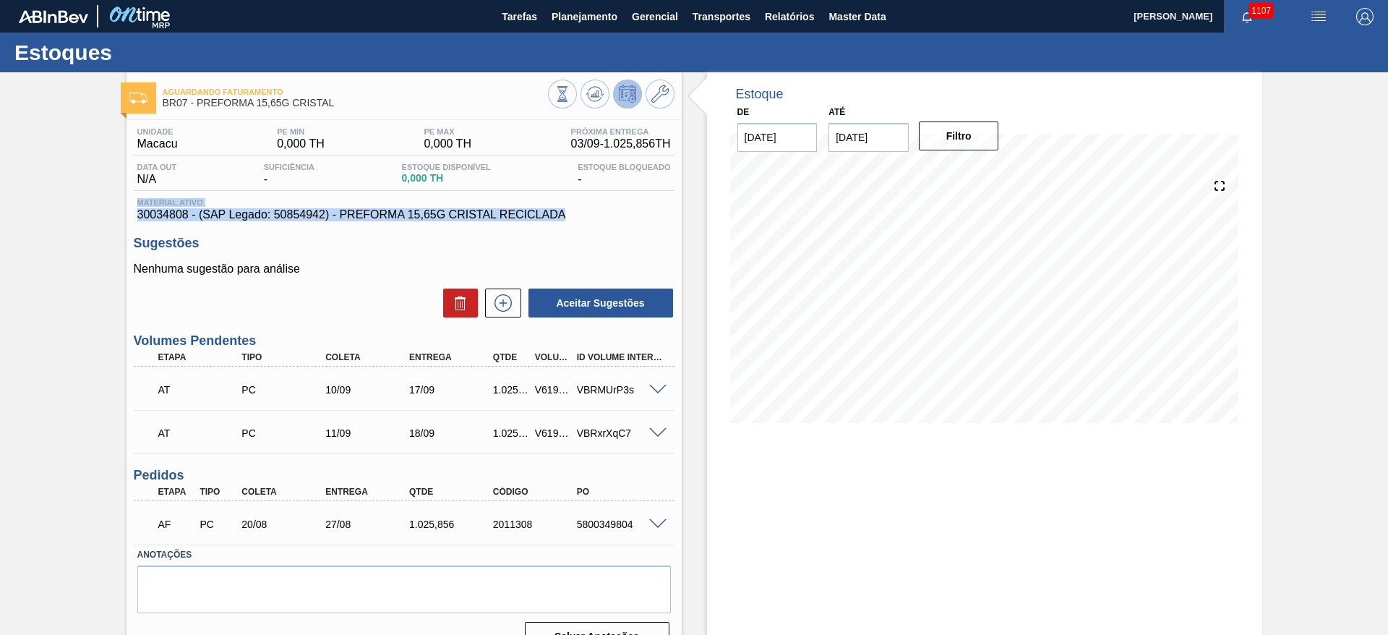
drag, startPoint x: 327, startPoint y: 236, endPoint x: 116, endPoint y: 199, distance: 214.4
click at [116, 199] on div "Aguardando Faturamento BR07 - PREFORMA 15,65G CRISTAL Unidade Macacu PE MIN 0,0…" at bounding box center [694, 367] width 1388 height 591
copy div "Material ativo 30034808 - (SAP Legado: 50854942) - PREFORMA 15,65G CRISTAL RECI…"
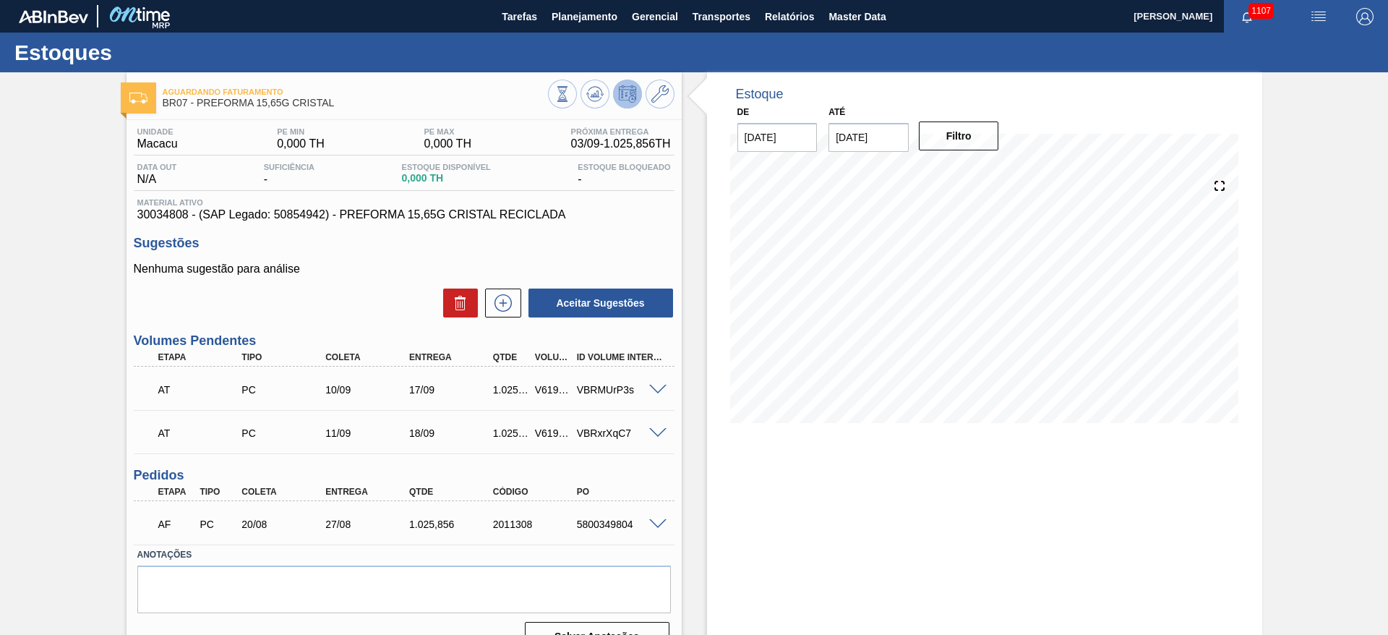
click at [612, 525] on div "5800349804" at bounding box center [620, 524] width 94 height 12
copy div "5800349804"
click at [582, 21] on button "Planejamento" at bounding box center [584, 16] width 80 height 33
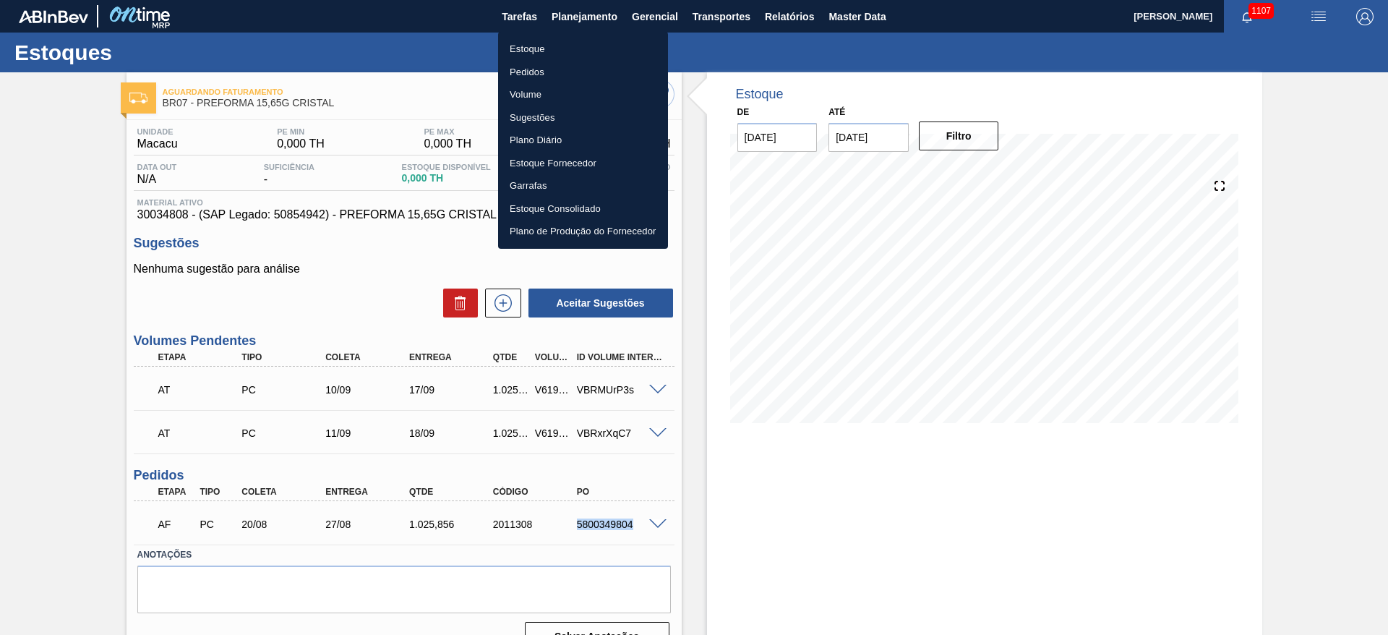
click at [523, 45] on li "Estoque" at bounding box center [583, 49] width 170 height 23
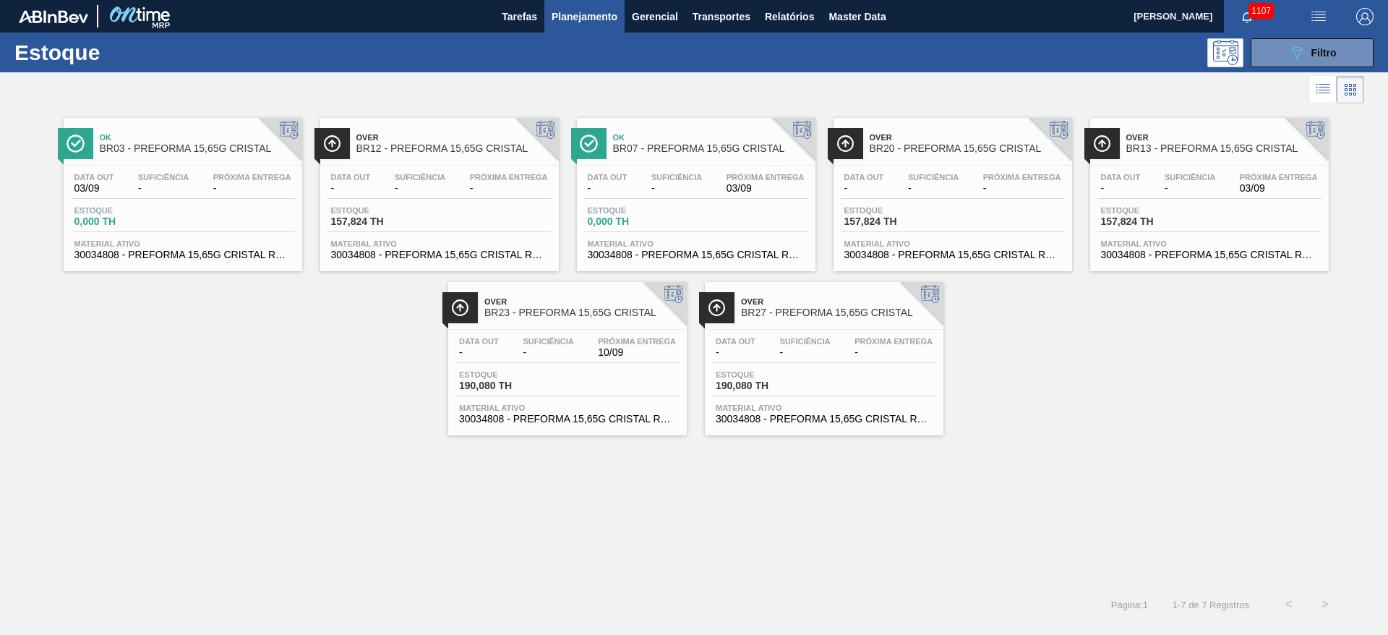
drag, startPoint x: 259, startPoint y: 403, endPoint x: 878, endPoint y: 625, distance: 657.9
click at [274, 399] on div "Ok BR03 - PREFORMA 15,65G CRISTAL Data out 03/09 Suficiência - Próxima Entrega …" at bounding box center [694, 271] width 1388 height 328
click at [1289, 48] on icon "089F7B8B-B2A5-4AFE-B5C0-19BA573D28AC" at bounding box center [1296, 52] width 17 height 17
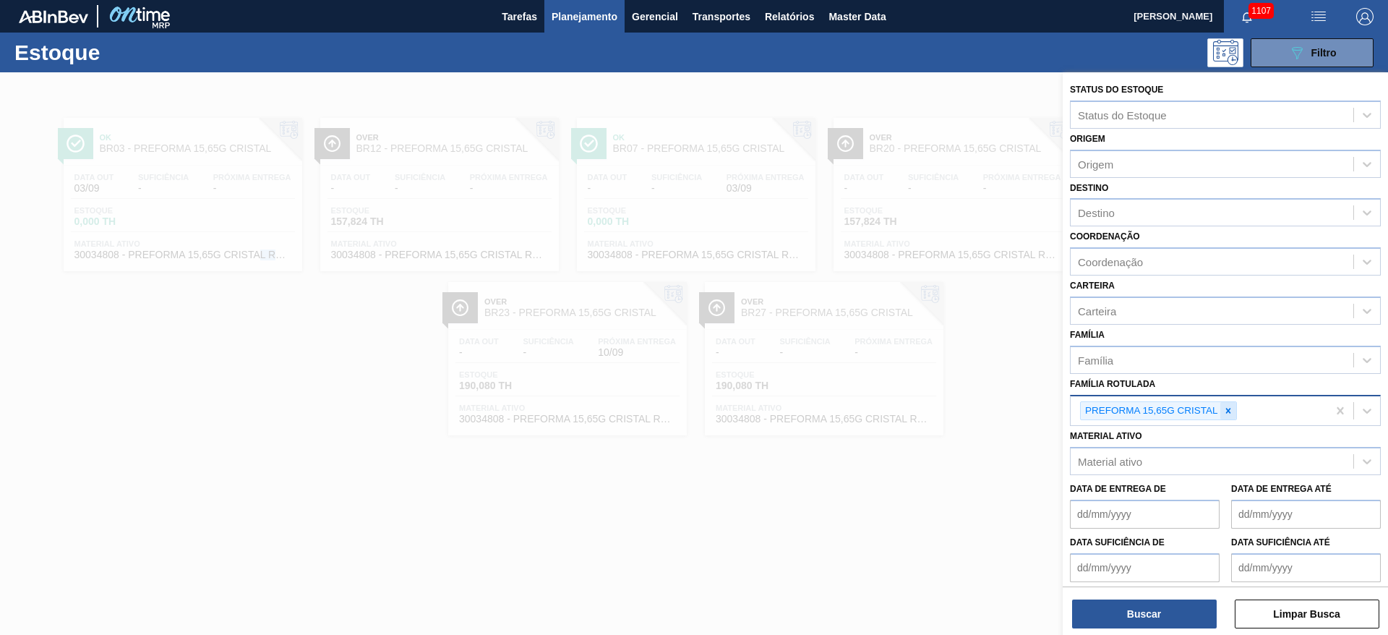
click at [1227, 408] on icon at bounding box center [1228, 411] width 10 height 10
click at [1121, 465] on div "Material ativo" at bounding box center [1212, 458] width 283 height 21
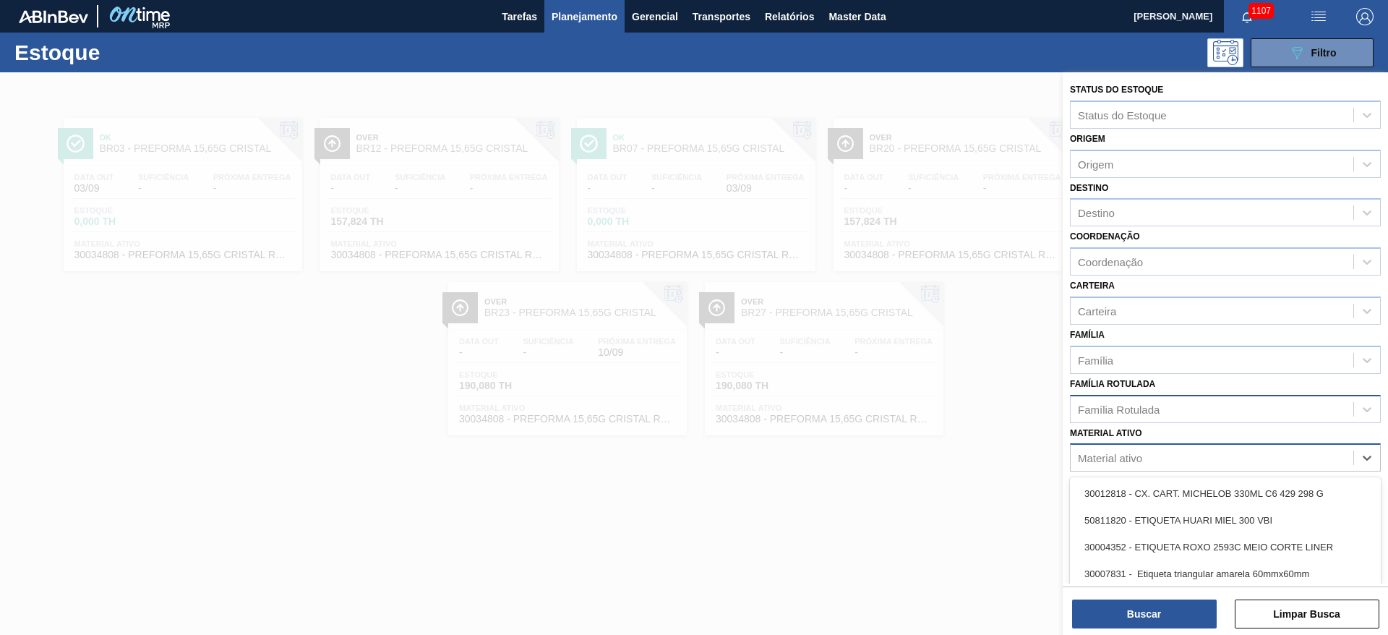
paste ativo "20005437"
type ativo "20005437"
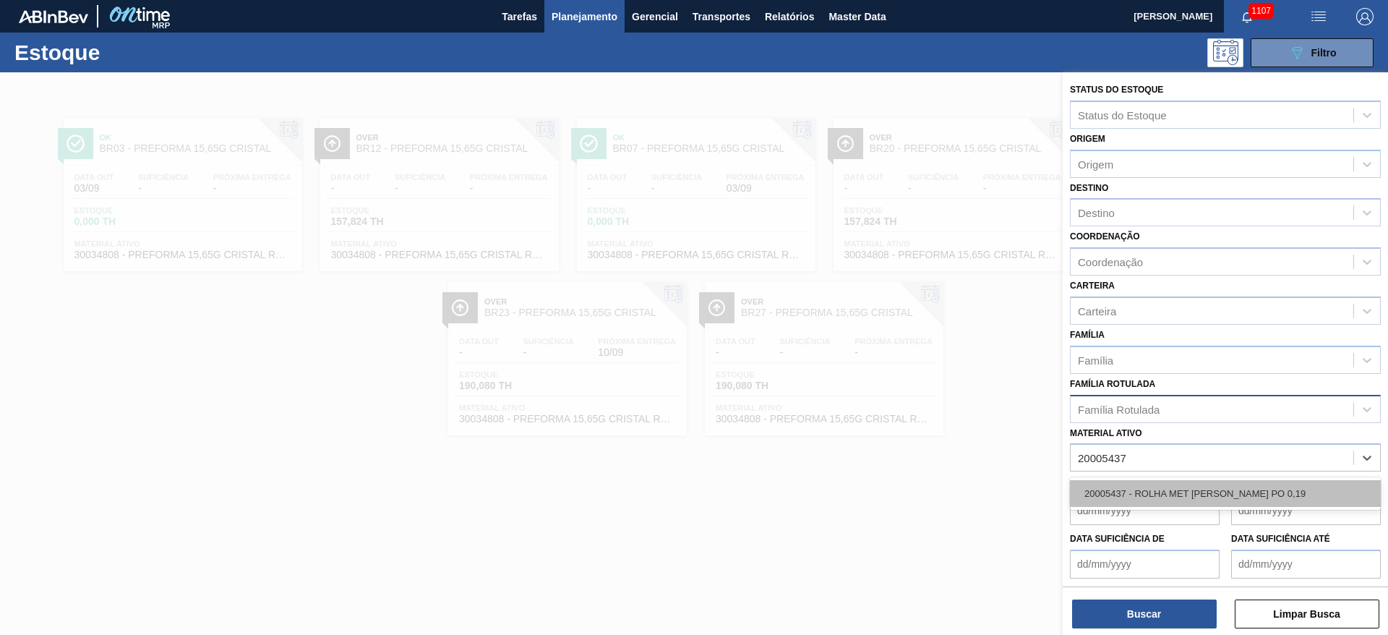
click at [1132, 484] on div "20005437 - ROLHA MET [PERSON_NAME] PO 0,19" at bounding box center [1225, 493] width 311 height 27
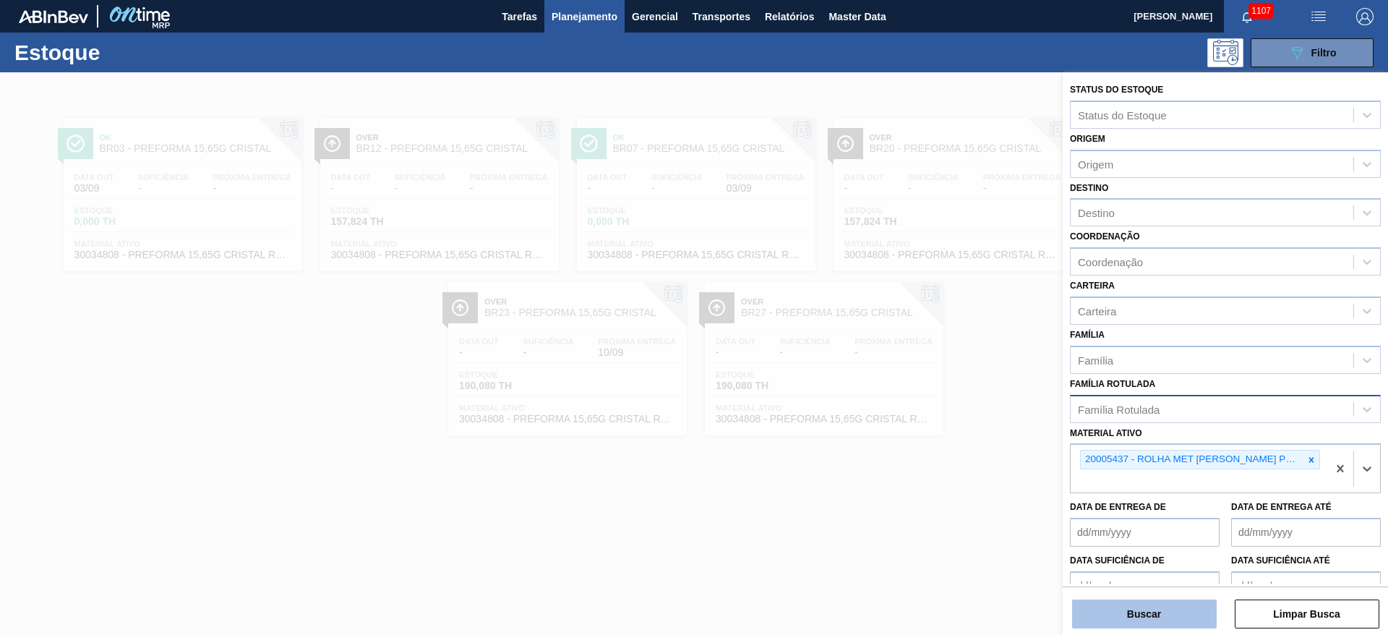
click at [1127, 607] on button "Buscar" at bounding box center [1144, 613] width 145 height 29
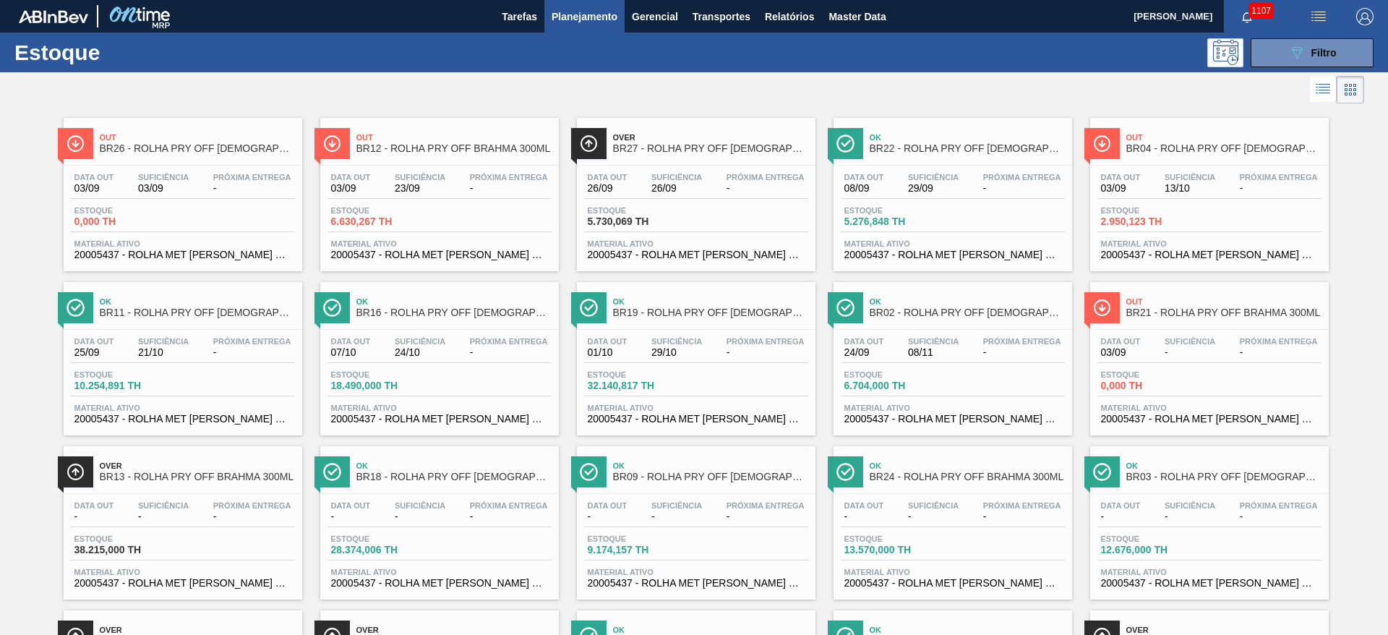
click at [976, 166] on div "Data out 08/09 Suficiência 29/09 Próxima Entrega - Estoque 5.276,848 TH Materia…" at bounding box center [953, 215] width 239 height 98
click at [976, 166] on main "Tarefas Planejamento Gerencial Transportes Relatórios Master Data [PERSON_NAME]…" at bounding box center [694, 317] width 1388 height 635
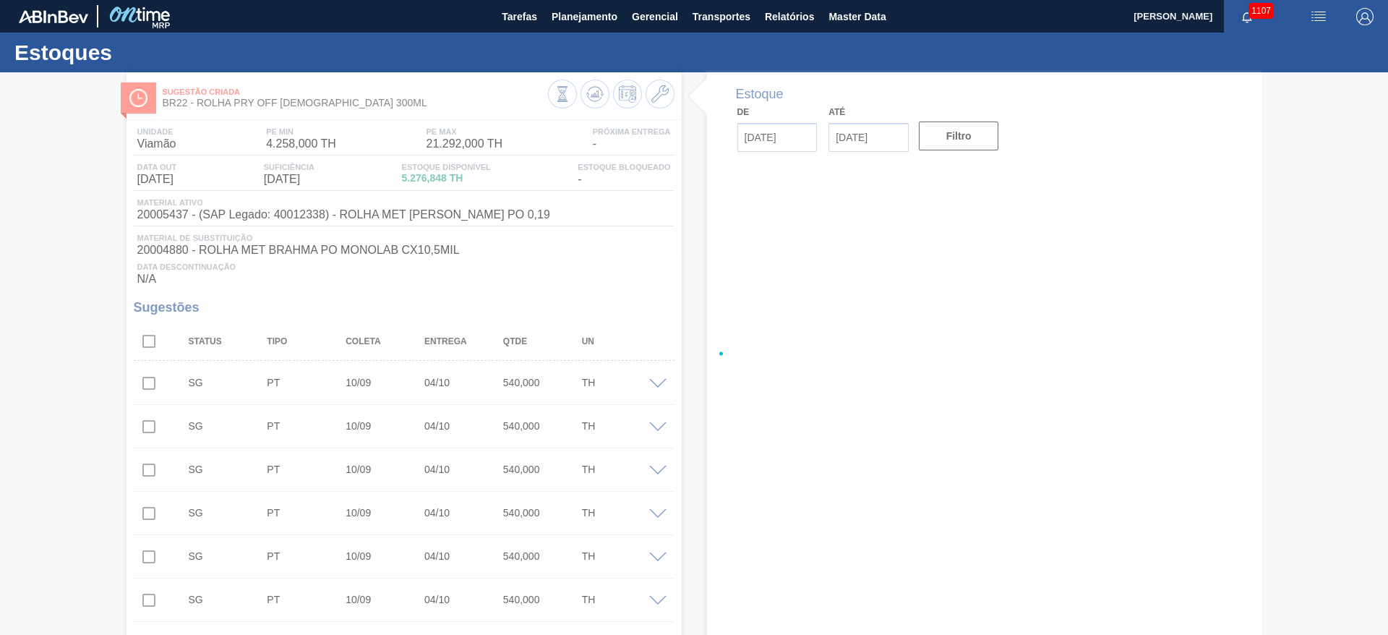
type input "[DATE]"
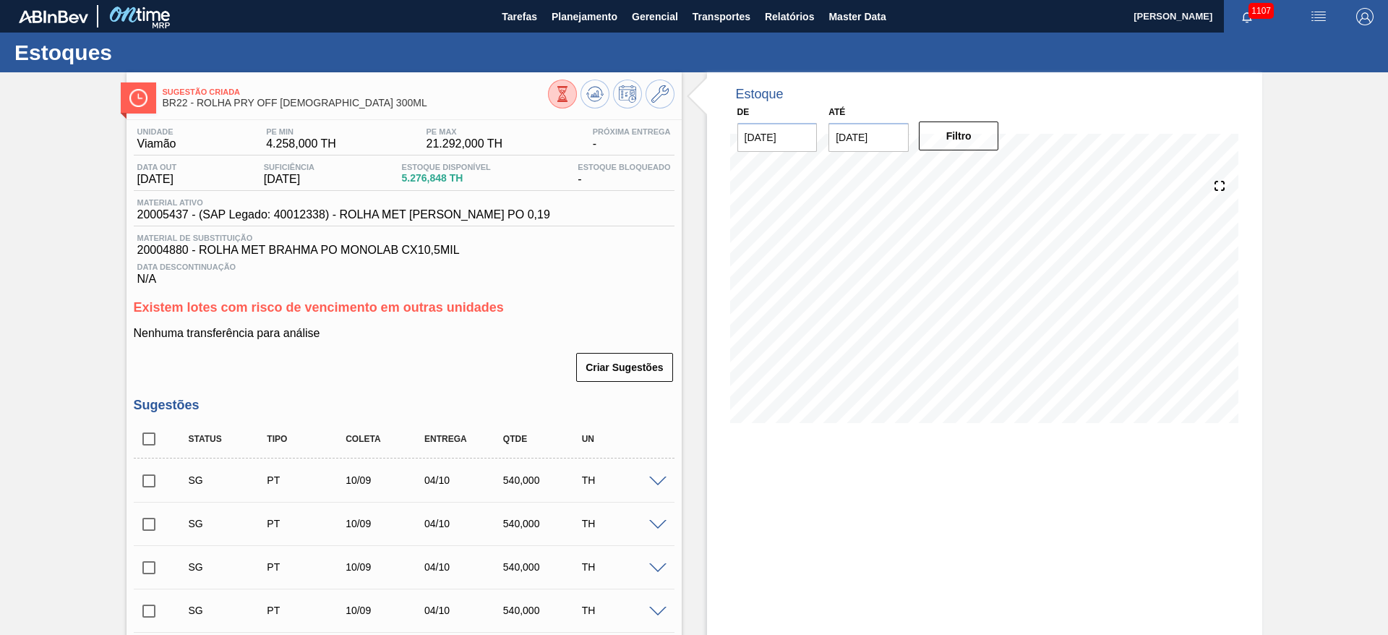
drag, startPoint x: 351, startPoint y: 102, endPoint x: 196, endPoint y: 106, distance: 155.5
click at [196, 106] on span "BR22 - ROLHA PRY OFF [DEMOGRAPHIC_DATA] 300ML" at bounding box center [355, 103] width 385 height 11
copy span "ROLHA PRY OFF [DEMOGRAPHIC_DATA] 300M"
click at [586, 13] on span "Planejamento" at bounding box center [585, 16] width 66 height 17
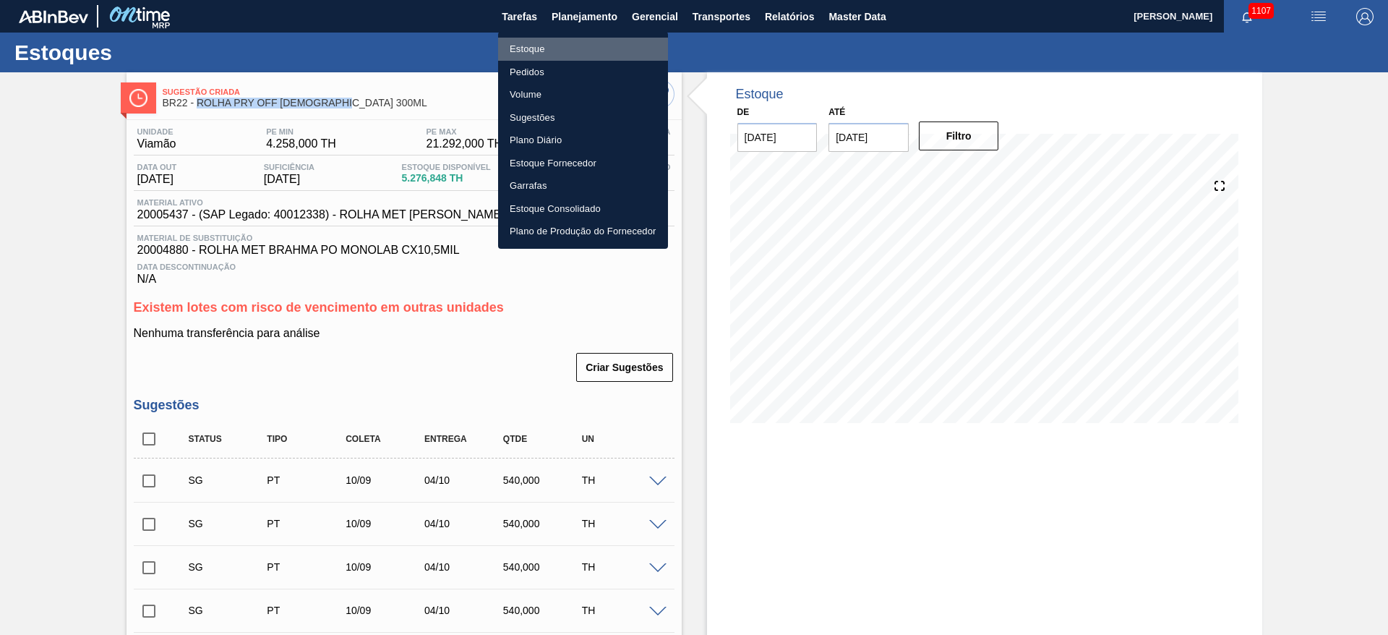
click at [530, 46] on li "Estoque" at bounding box center [583, 49] width 170 height 23
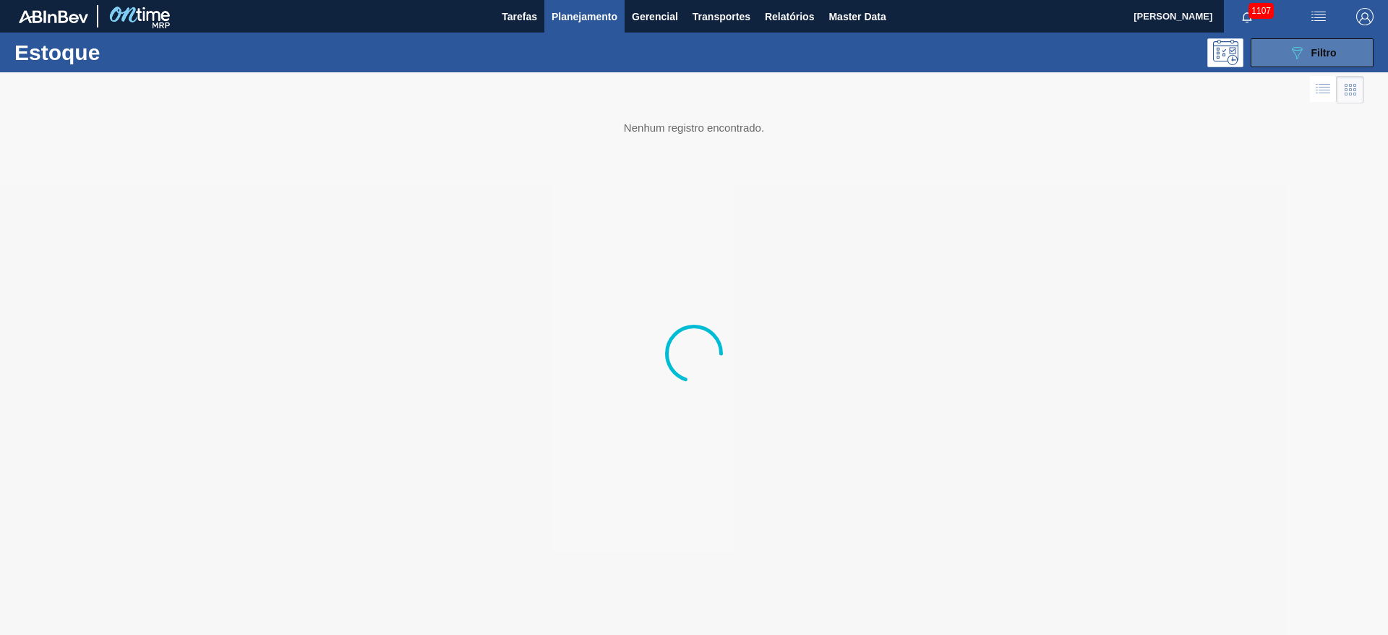
click at [1301, 49] on icon at bounding box center [1297, 53] width 11 height 12
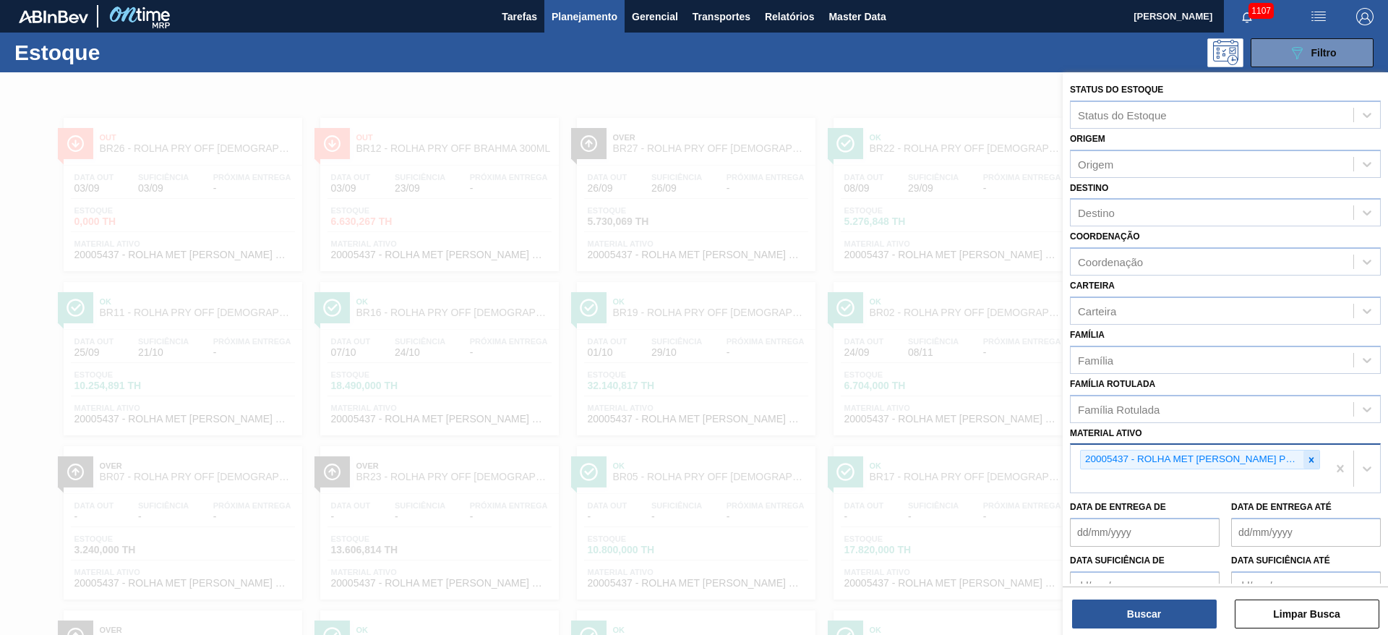
click at [1307, 459] on icon at bounding box center [1311, 460] width 10 height 10
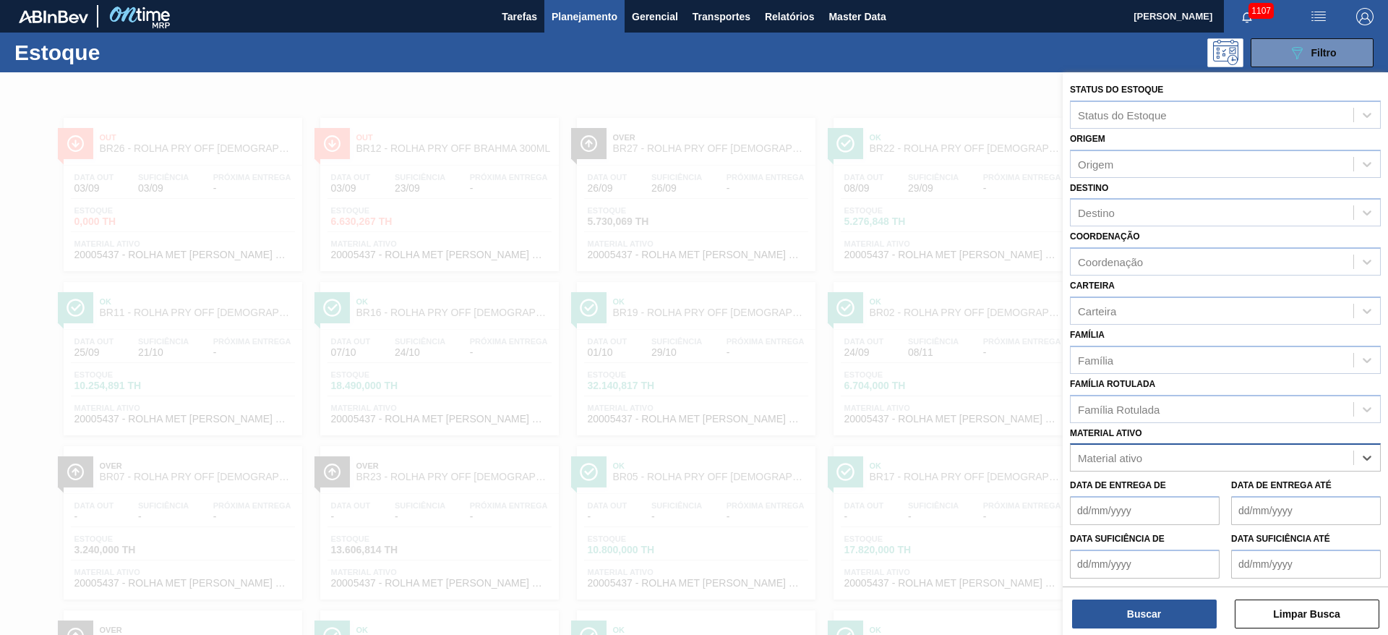
paste ativo "30031876"
type ativo "30031876"
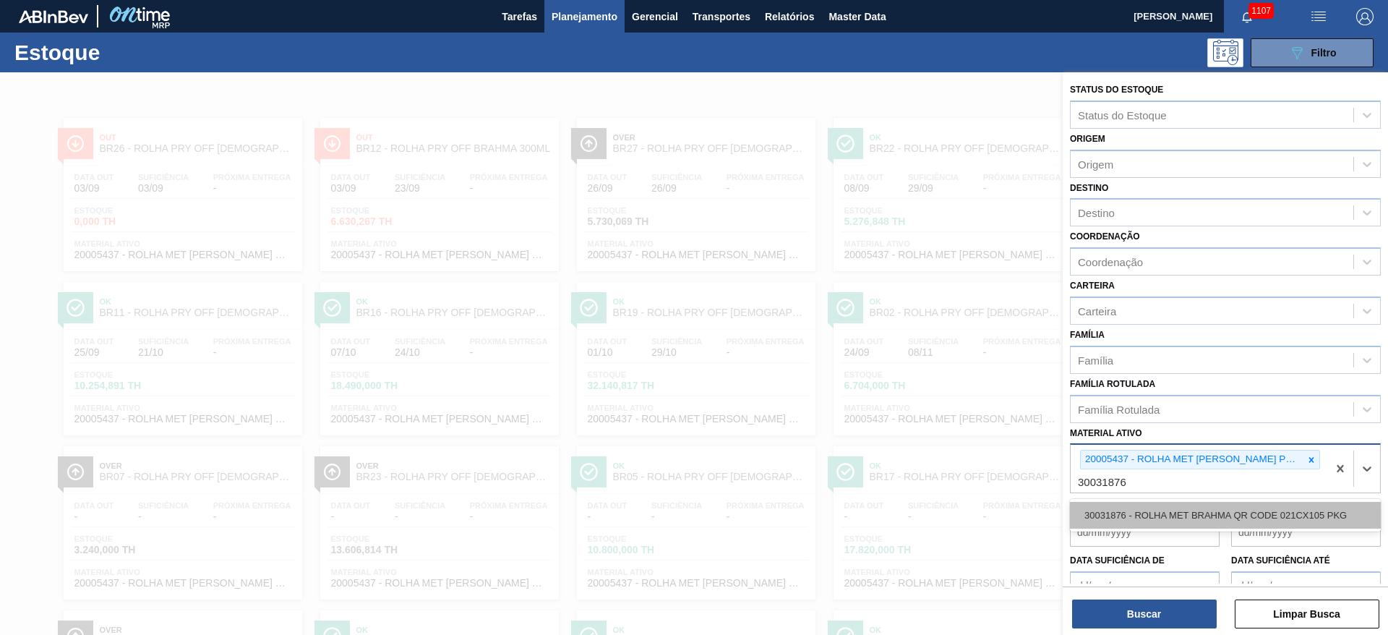
click at [1186, 513] on div "30031876 - ROLHA MET BRAHMA QR CODE 021CX105 PKG" at bounding box center [1225, 515] width 311 height 27
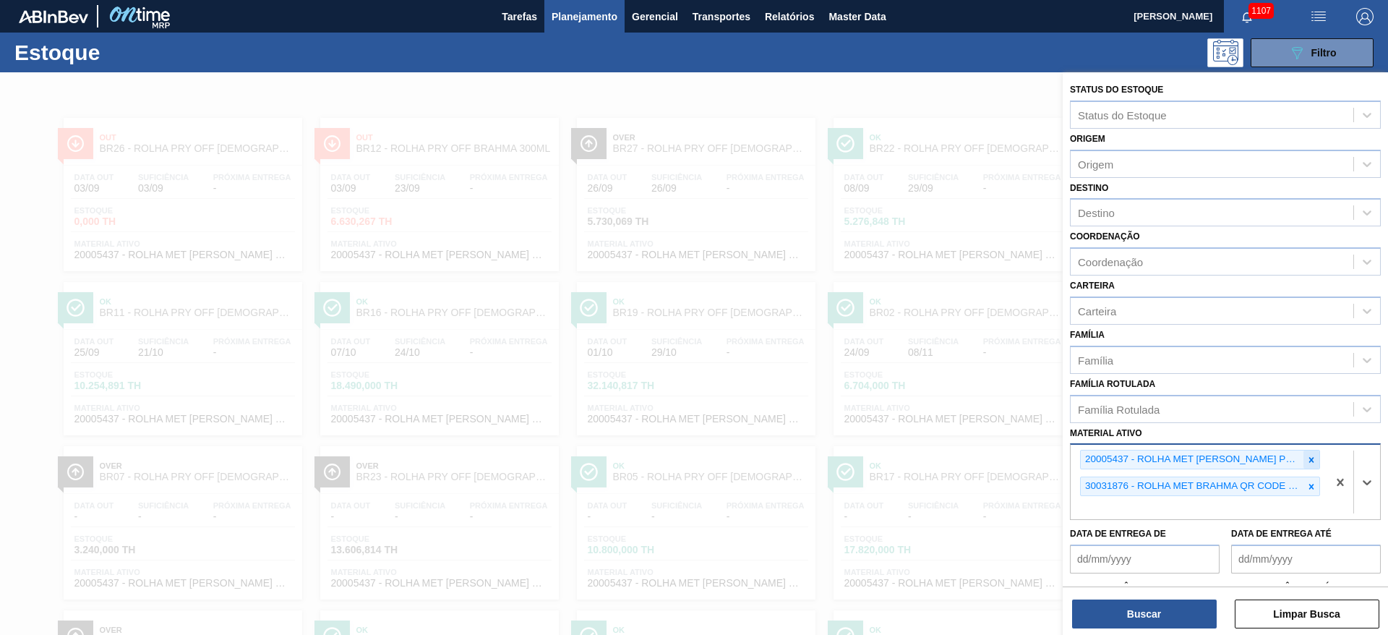
click at [1312, 455] on icon at bounding box center [1311, 460] width 10 height 10
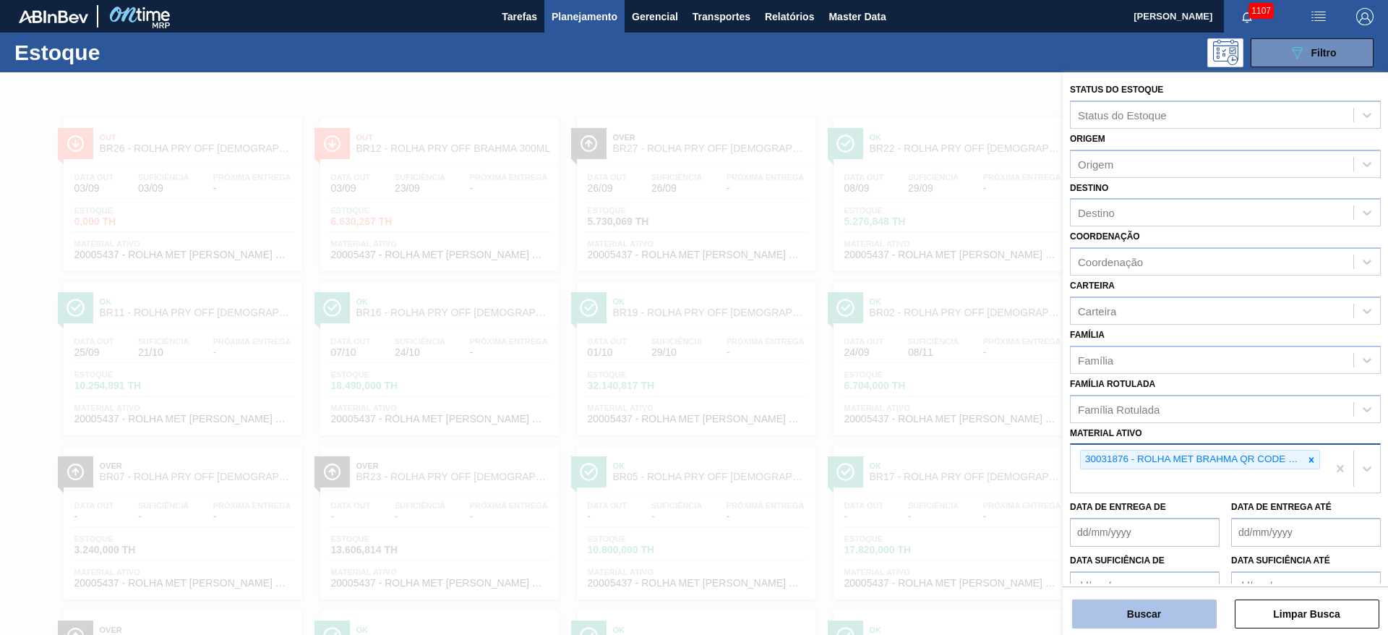
click at [1121, 610] on button "Buscar" at bounding box center [1144, 613] width 145 height 29
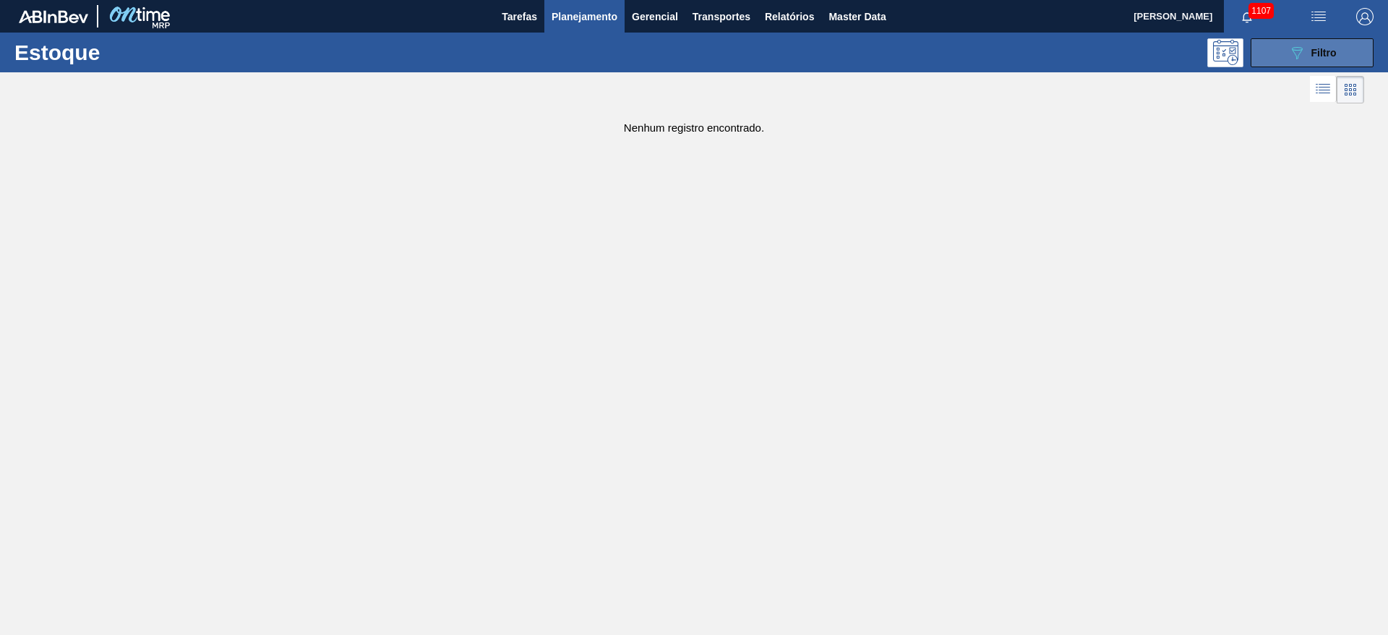
click at [1293, 66] on button "089F7B8B-B2A5-4AFE-B5C0-19BA573D28AC Filtro" at bounding box center [1312, 52] width 123 height 29
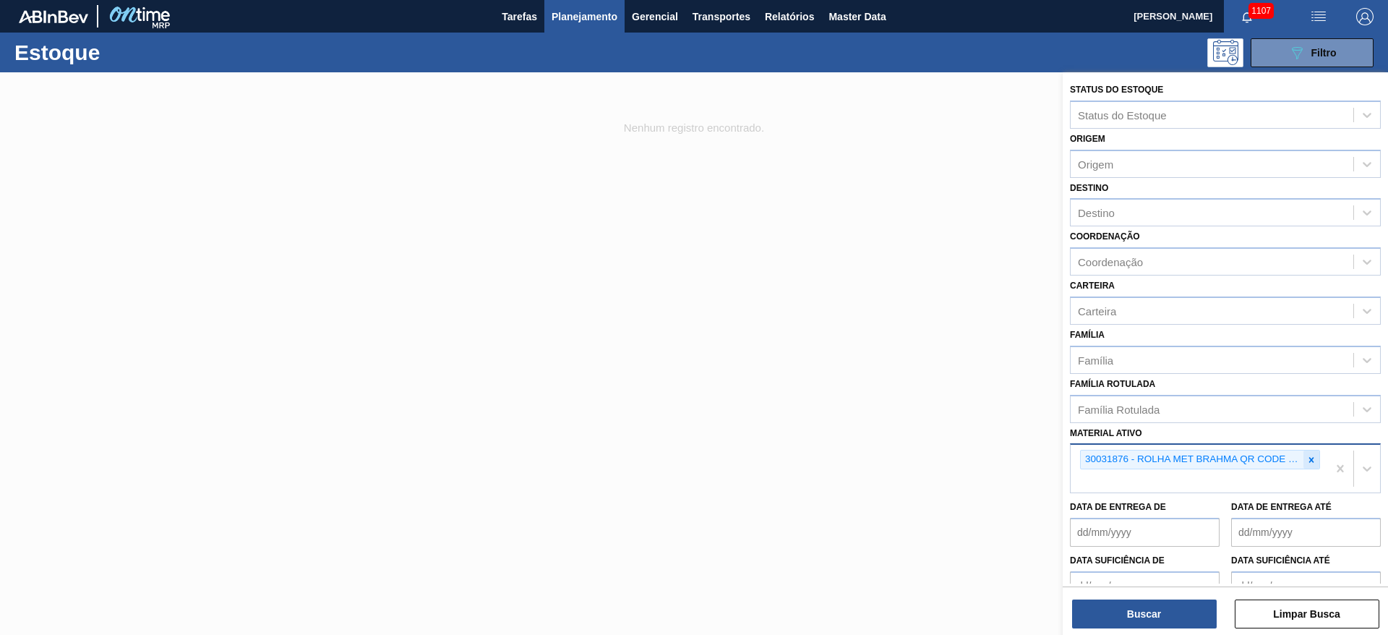
click at [1310, 458] on icon at bounding box center [1311, 459] width 5 height 5
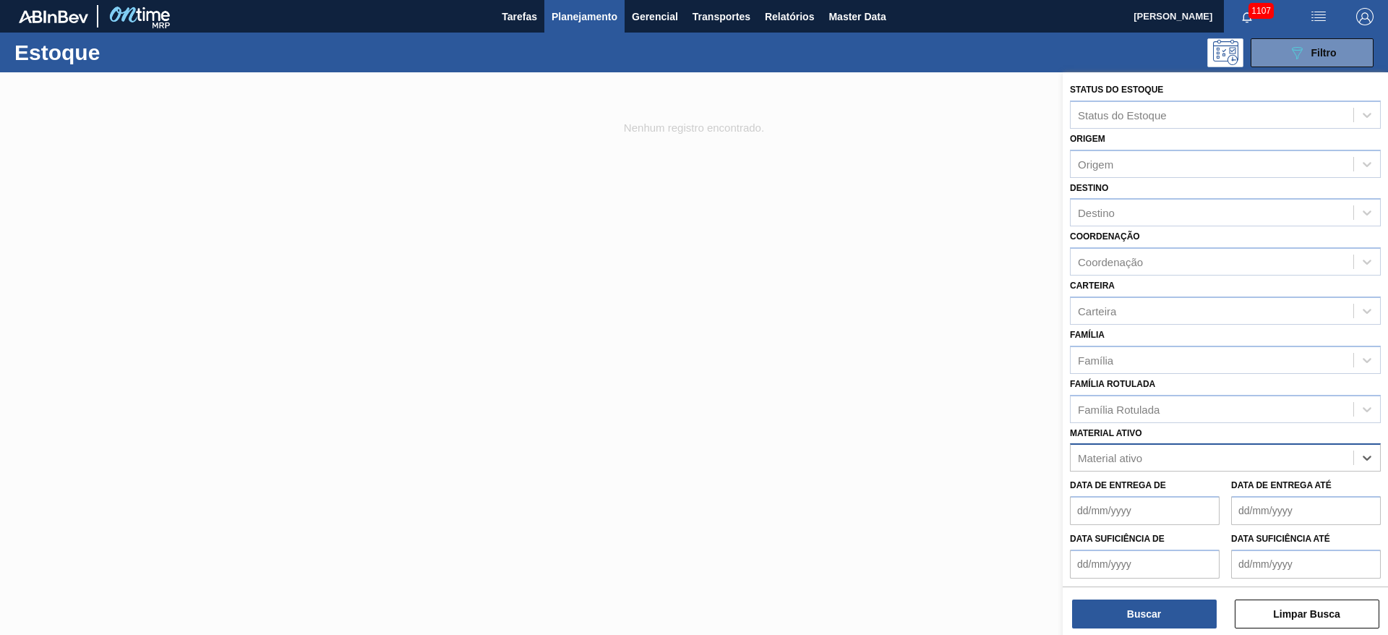
paste ativo "20005437"
type ativo "20005437"
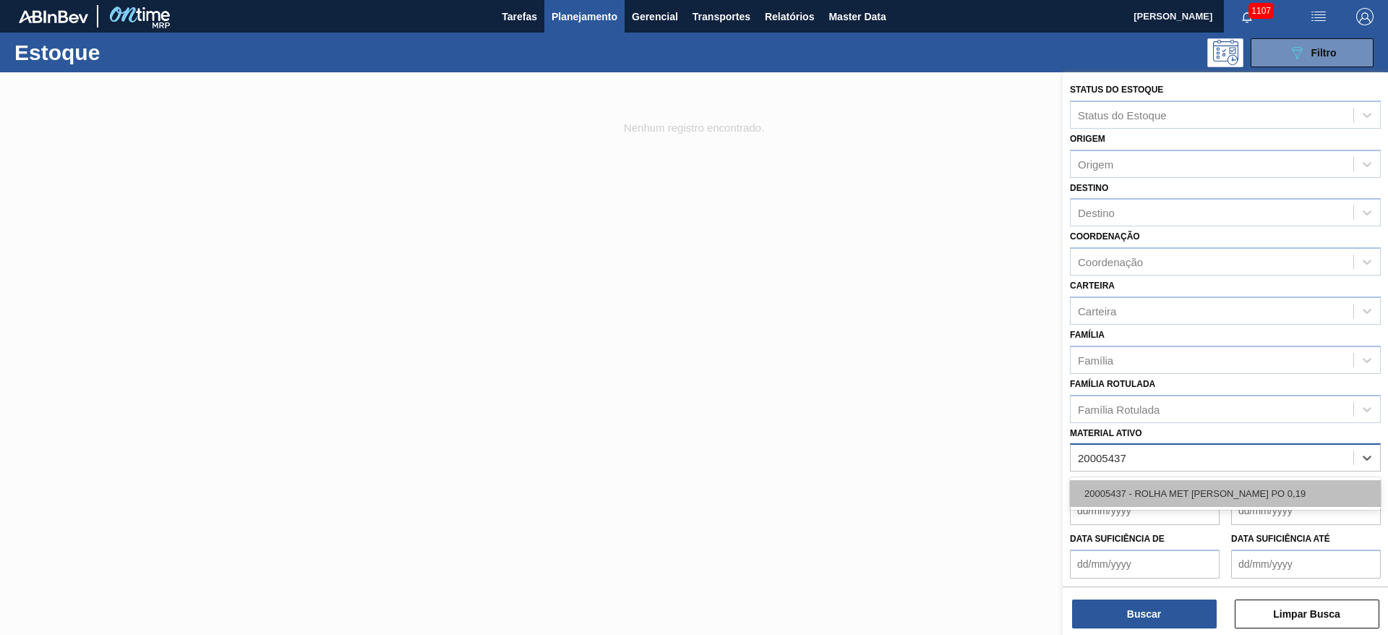
click at [1203, 490] on div "20005437 - ROLHA MET [PERSON_NAME] PO 0,19" at bounding box center [1225, 493] width 311 height 27
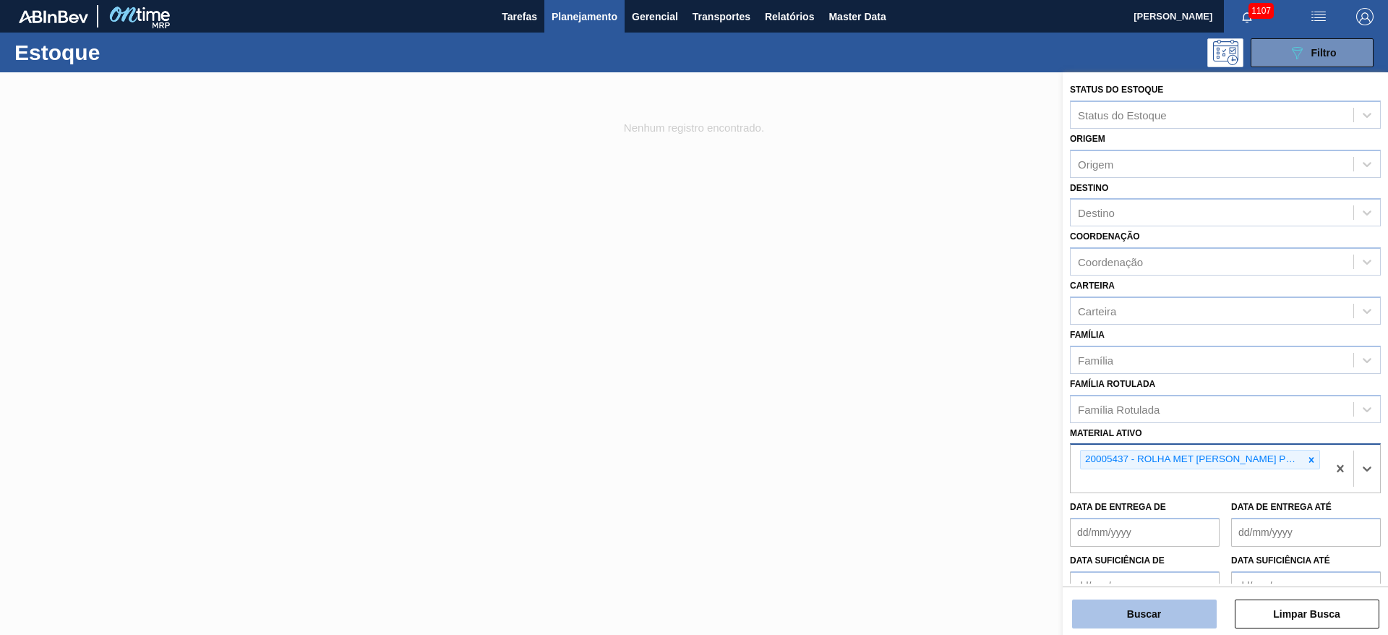
click at [1142, 619] on button "Buscar" at bounding box center [1144, 613] width 145 height 29
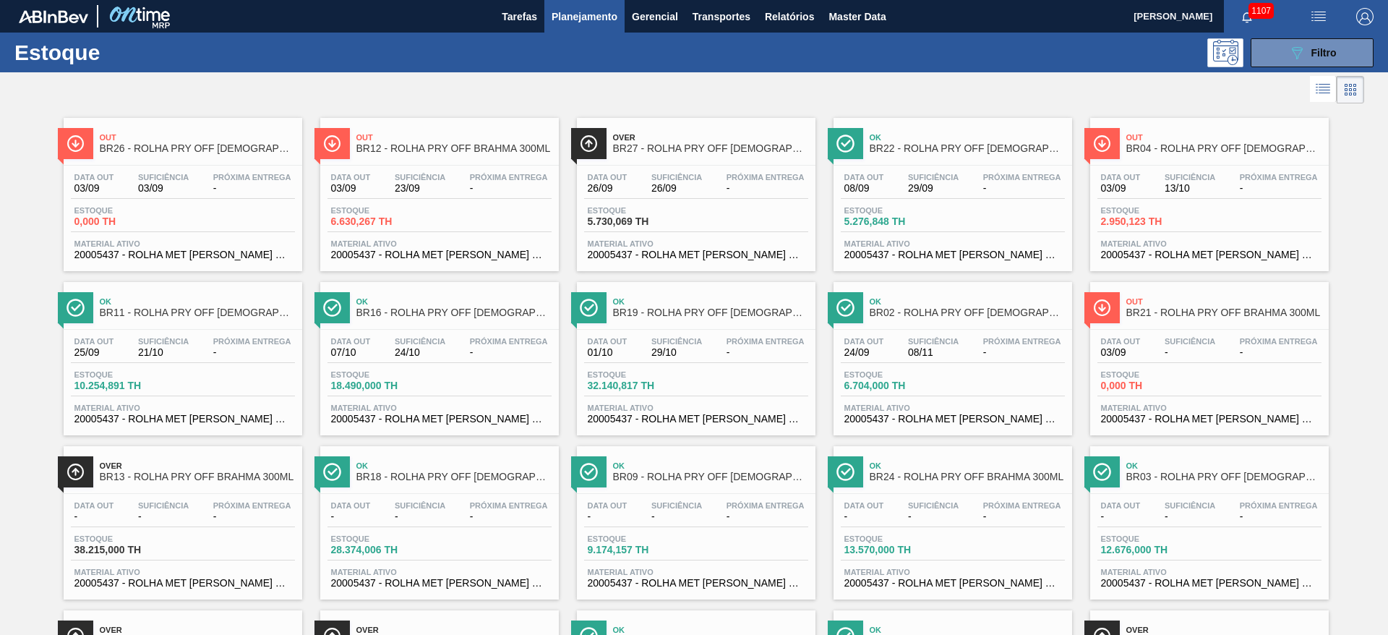
click at [666, 202] on div "Data out 26/09 Suficiência 26/09 Próxima Entrega - Estoque 5.730,069 TH Materia…" at bounding box center [696, 215] width 239 height 98
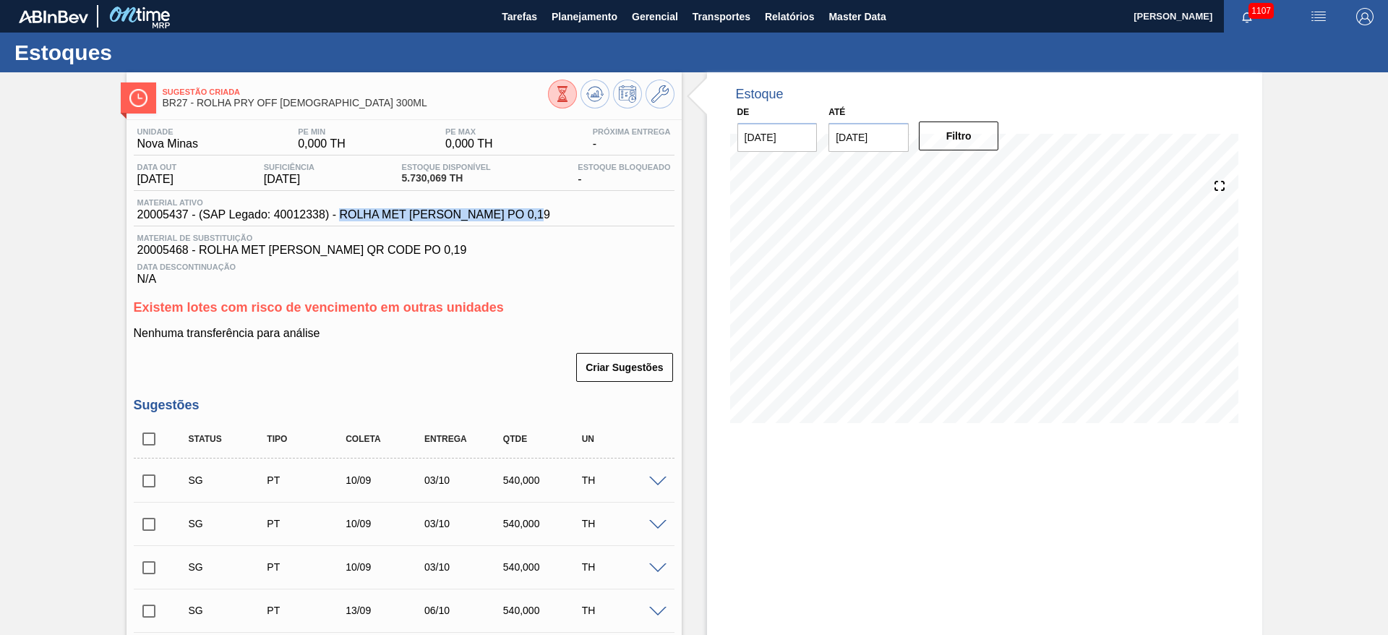
drag, startPoint x: 548, startPoint y: 211, endPoint x: 340, endPoint y: 225, distance: 208.7
click at [340, 225] on div "Material ativo 20005437 - (SAP Legado: 40012338) - ROLHA MET BRAHMA [PERSON_NAM…" at bounding box center [404, 212] width 541 height 28
copy span "ROLHA MET [PERSON_NAME] PO 0,19"
click at [163, 212] on span "20005437 - (SAP Legado: 40012338) - ROLHA MET [PERSON_NAME] PO 0,19" at bounding box center [343, 214] width 413 height 13
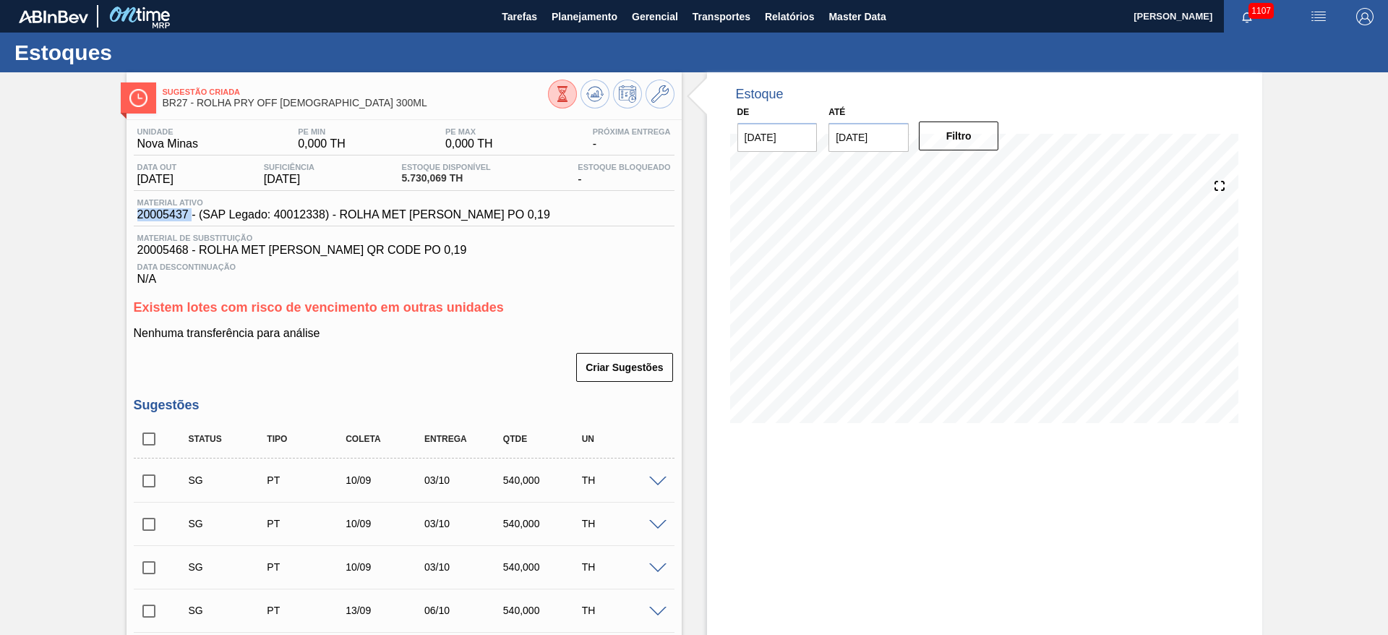
click at [163, 212] on span "20005437 - (SAP Legado: 40012338) - ROLHA MET [PERSON_NAME] PO 0,19" at bounding box center [343, 214] width 413 height 13
copy span "20005437"
drag, startPoint x: 546, startPoint y: 215, endPoint x: 340, endPoint y: 216, distance: 206.1
click at [340, 216] on span "20005437 - (SAP Legado: 40012338) - ROLHA MET [PERSON_NAME] PO 0,19" at bounding box center [343, 214] width 413 height 13
copy span "ROLHA MET [PERSON_NAME] PO 0,19"
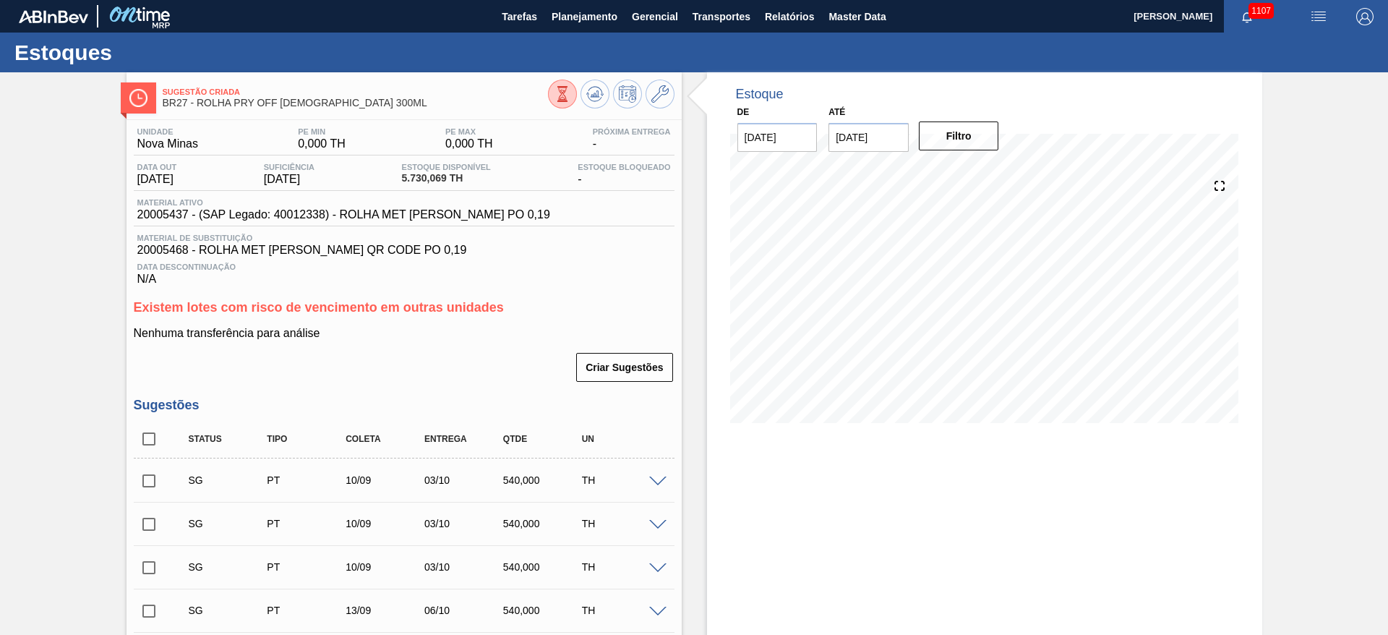
drag, startPoint x: 69, startPoint y: 215, endPoint x: 221, endPoint y: 231, distance: 152.7
click at [575, 18] on span "Planejamento" at bounding box center [585, 16] width 66 height 17
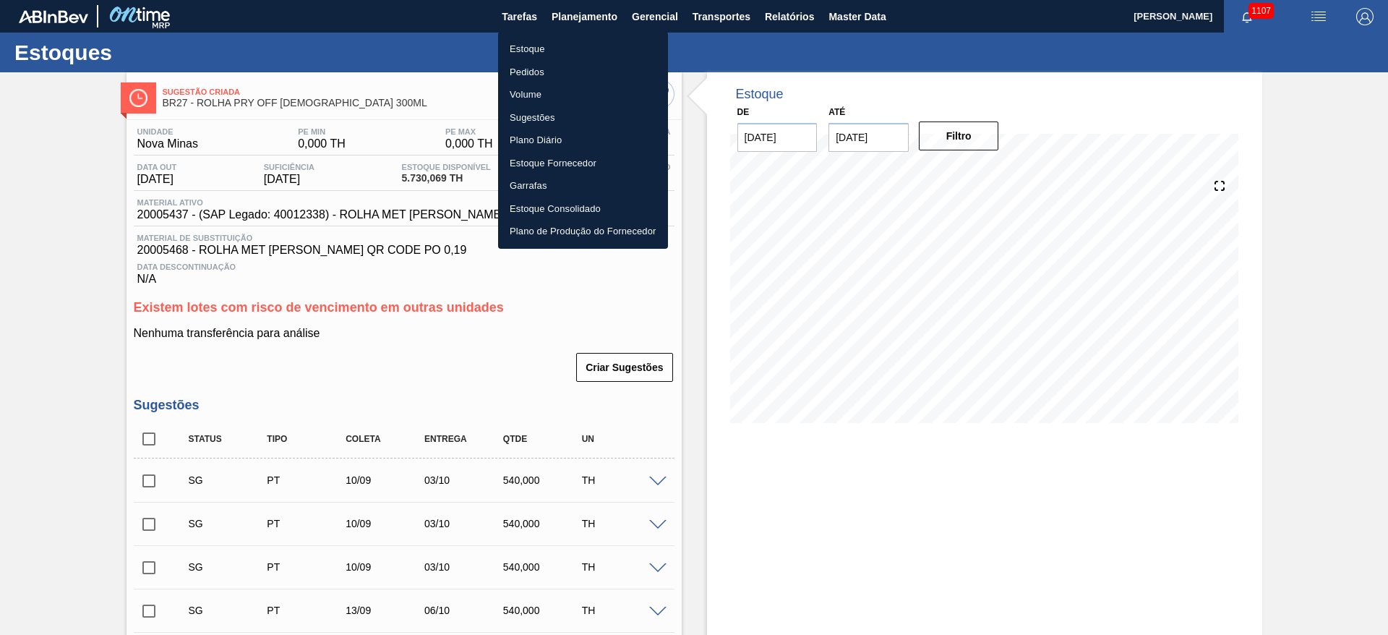
click at [529, 46] on li "Estoque" at bounding box center [583, 49] width 170 height 23
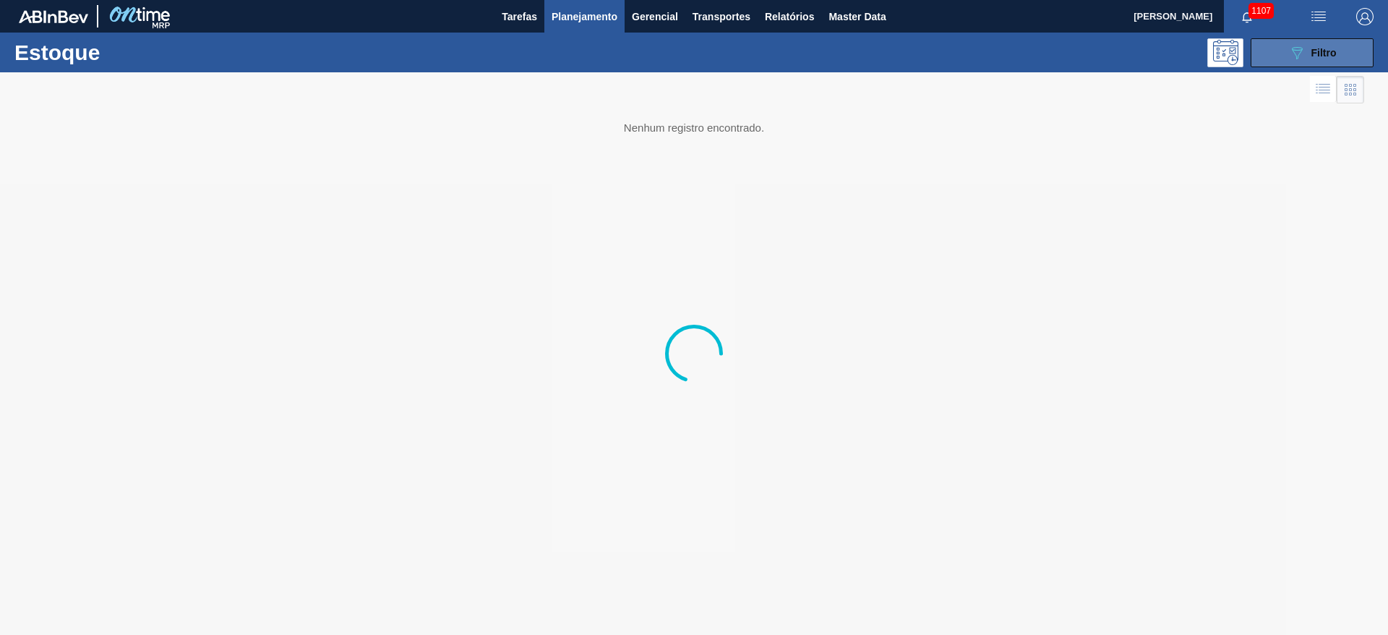
click at [1294, 55] on icon "089F7B8B-B2A5-4AFE-B5C0-19BA573D28AC" at bounding box center [1296, 52] width 17 height 17
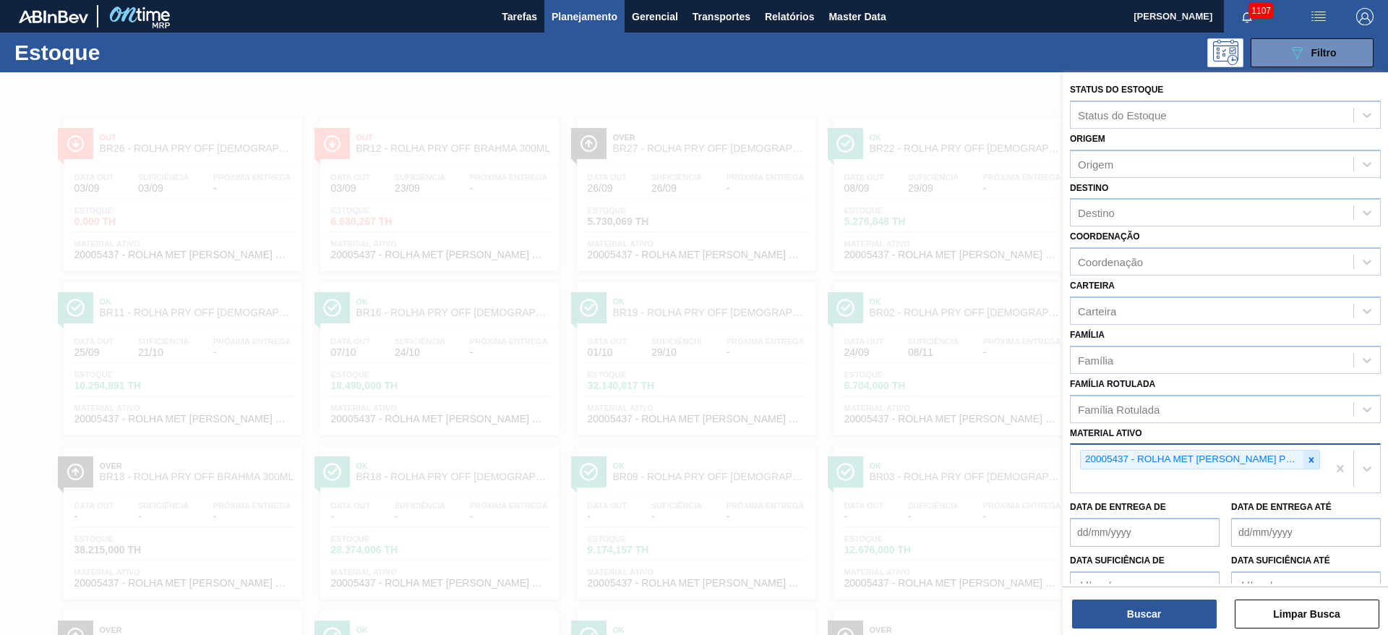
click at [1312, 460] on icon at bounding box center [1311, 460] width 10 height 10
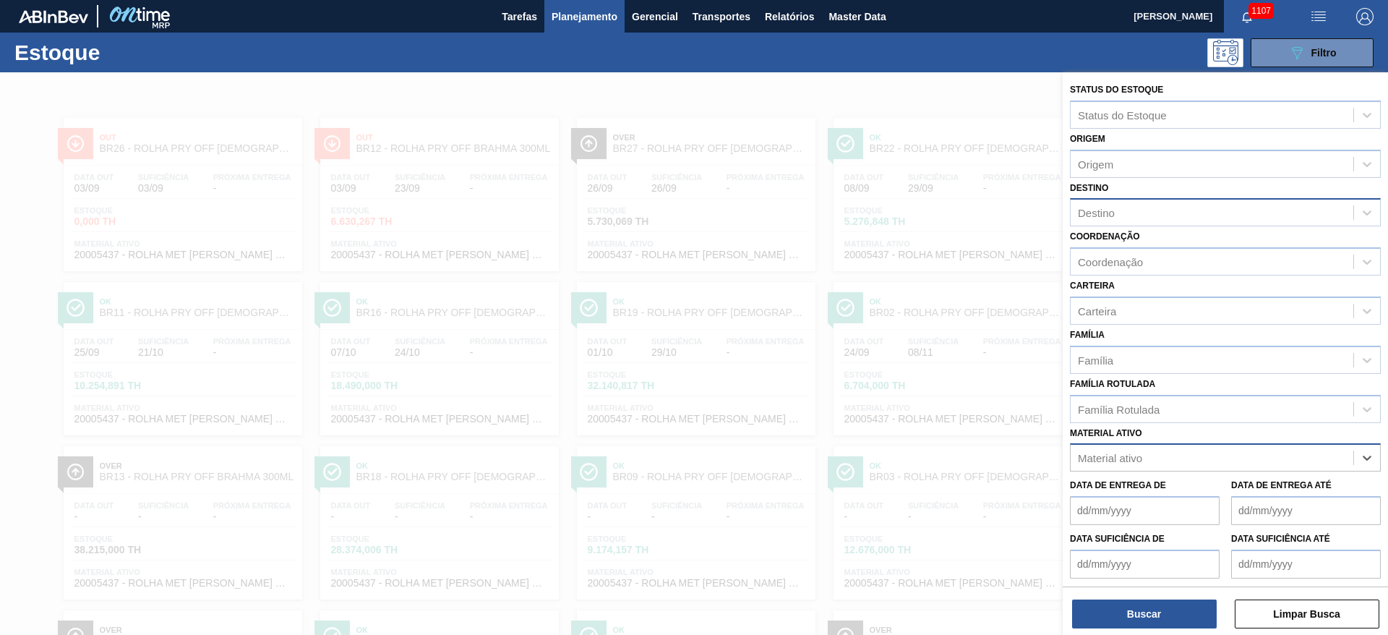
click at [1113, 216] on div "Destino" at bounding box center [1096, 213] width 37 height 12
type input "11"
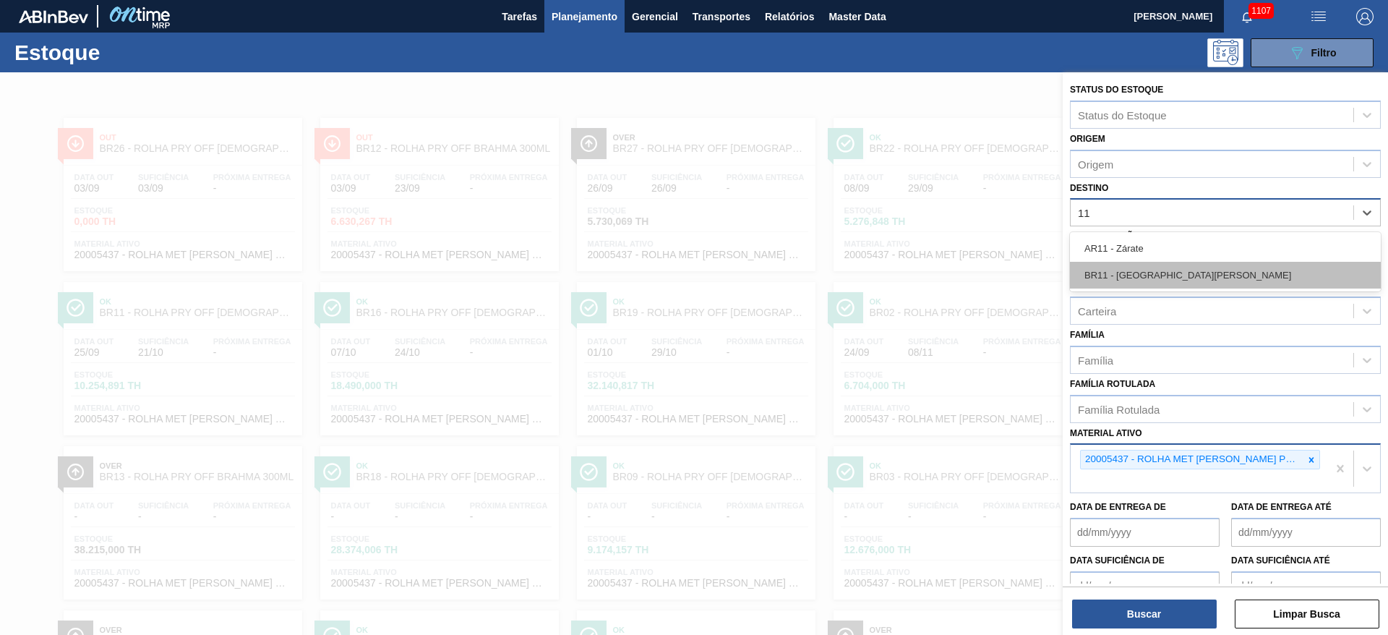
click at [1108, 268] on div "BR11 - [GEOGRAPHIC_DATA][PERSON_NAME]" at bounding box center [1225, 275] width 311 height 27
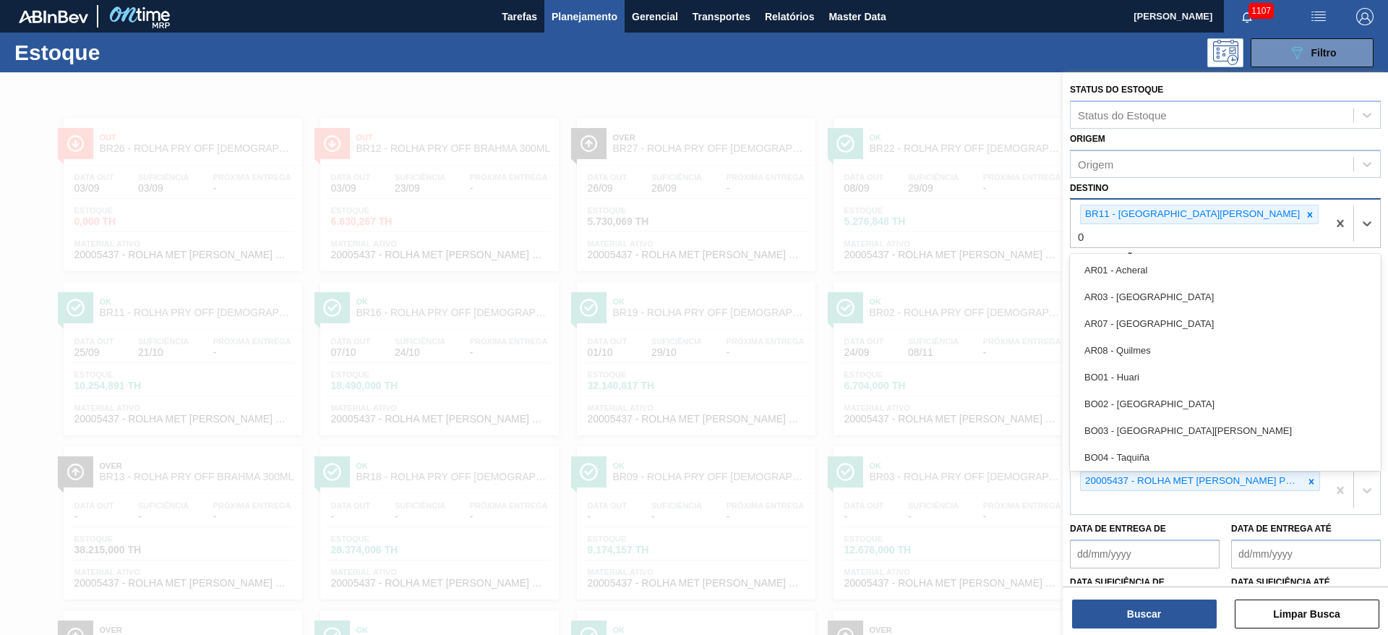
type input "03"
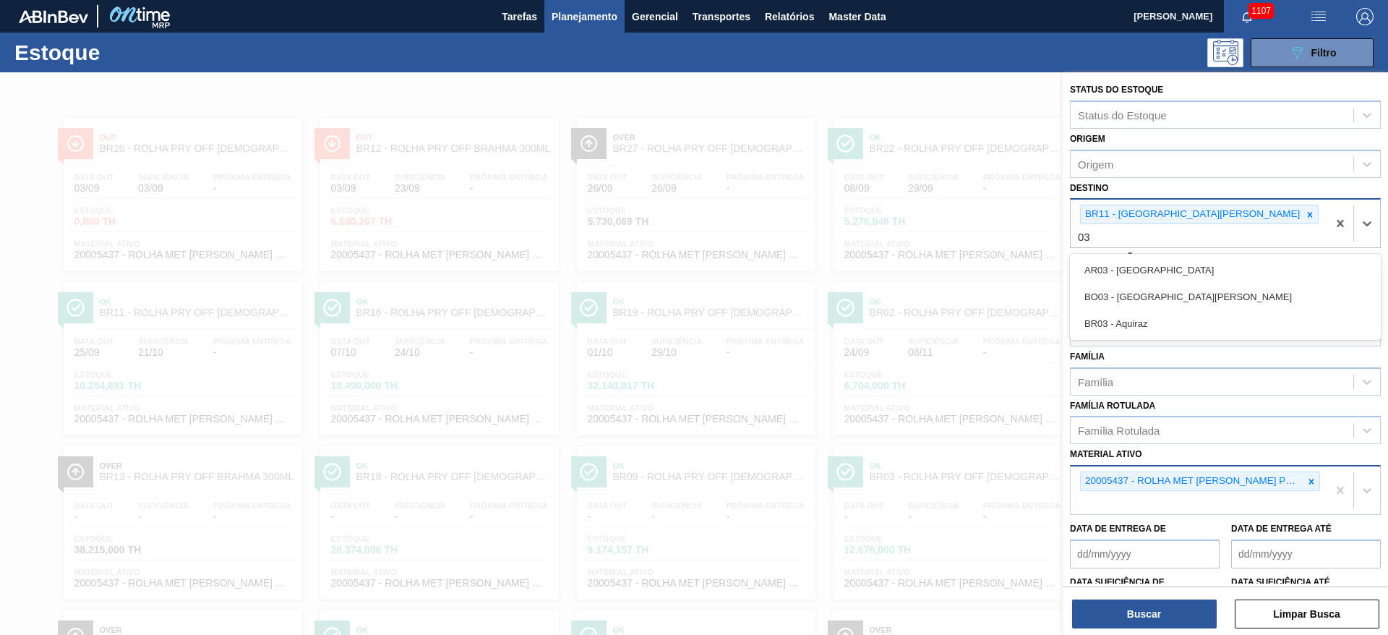
drag, startPoint x: 1113, startPoint y: 312, endPoint x: 1329, endPoint y: 453, distance: 258.1
click at [1113, 312] on div "BR03 - Aquiraz" at bounding box center [1225, 323] width 311 height 27
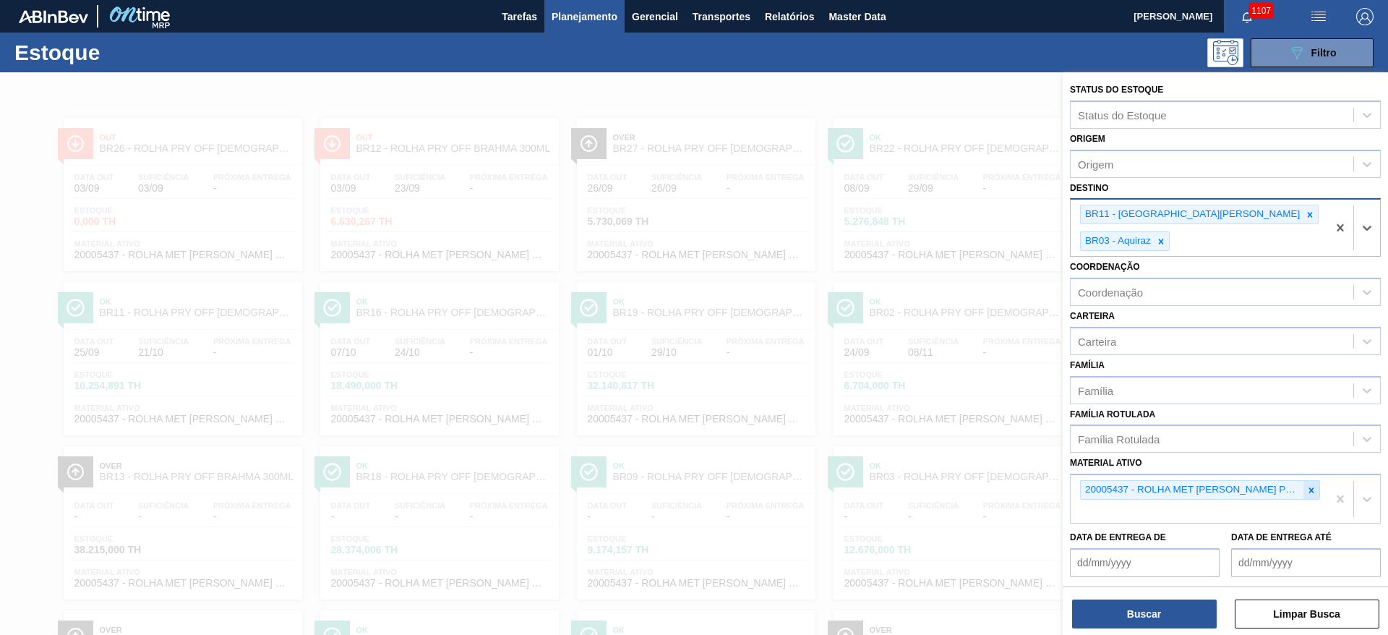
click at [1311, 485] on icon at bounding box center [1311, 490] width 10 height 10
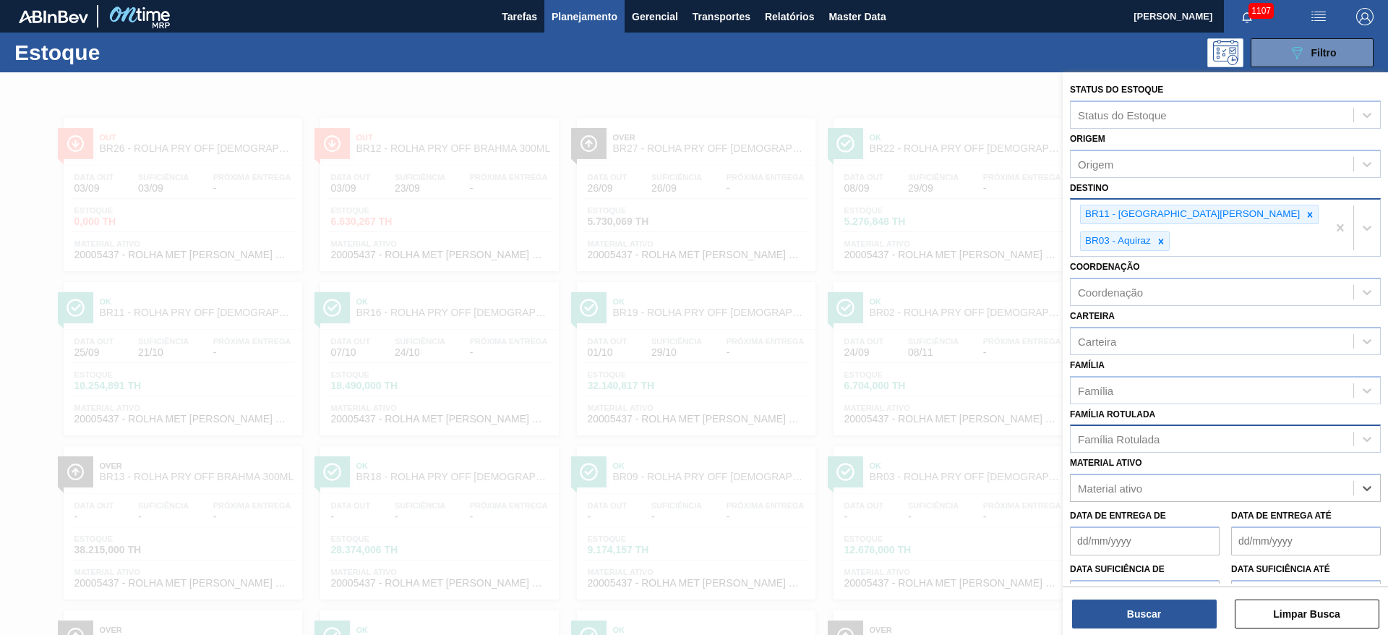
click at [1141, 433] on div "Família Rotulada" at bounding box center [1119, 439] width 82 height 12
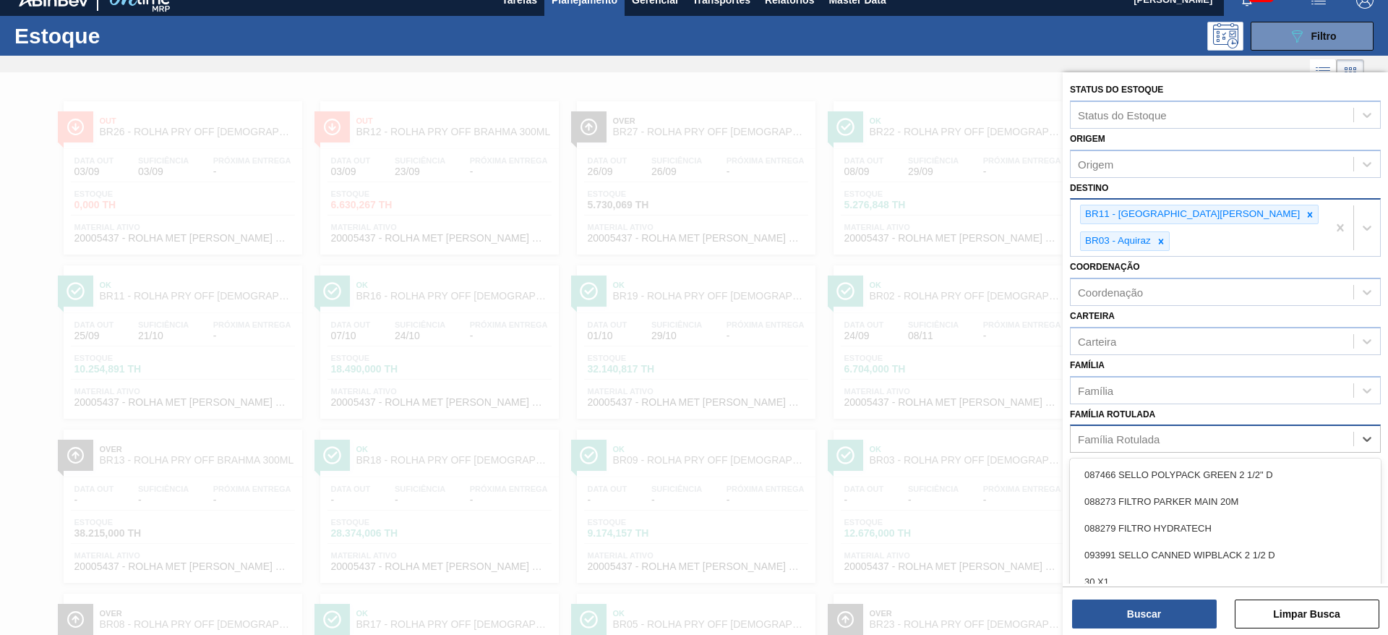
scroll to position [20, 0]
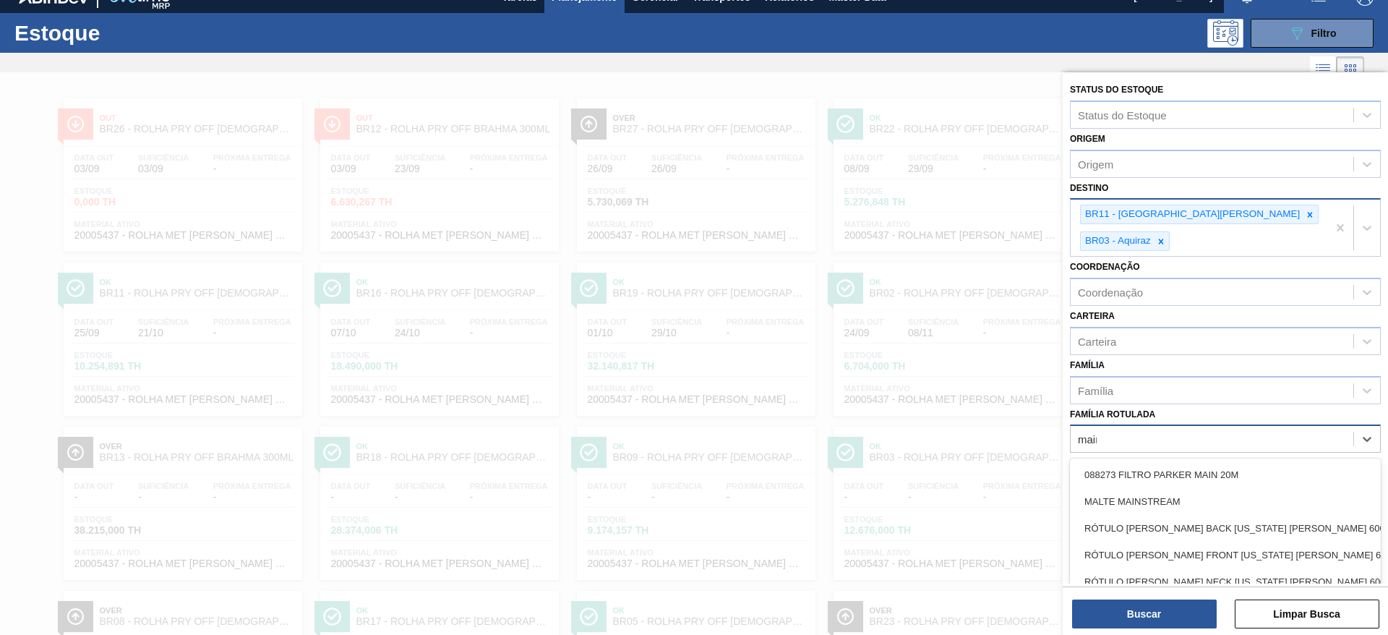
type Rotulada "mains"
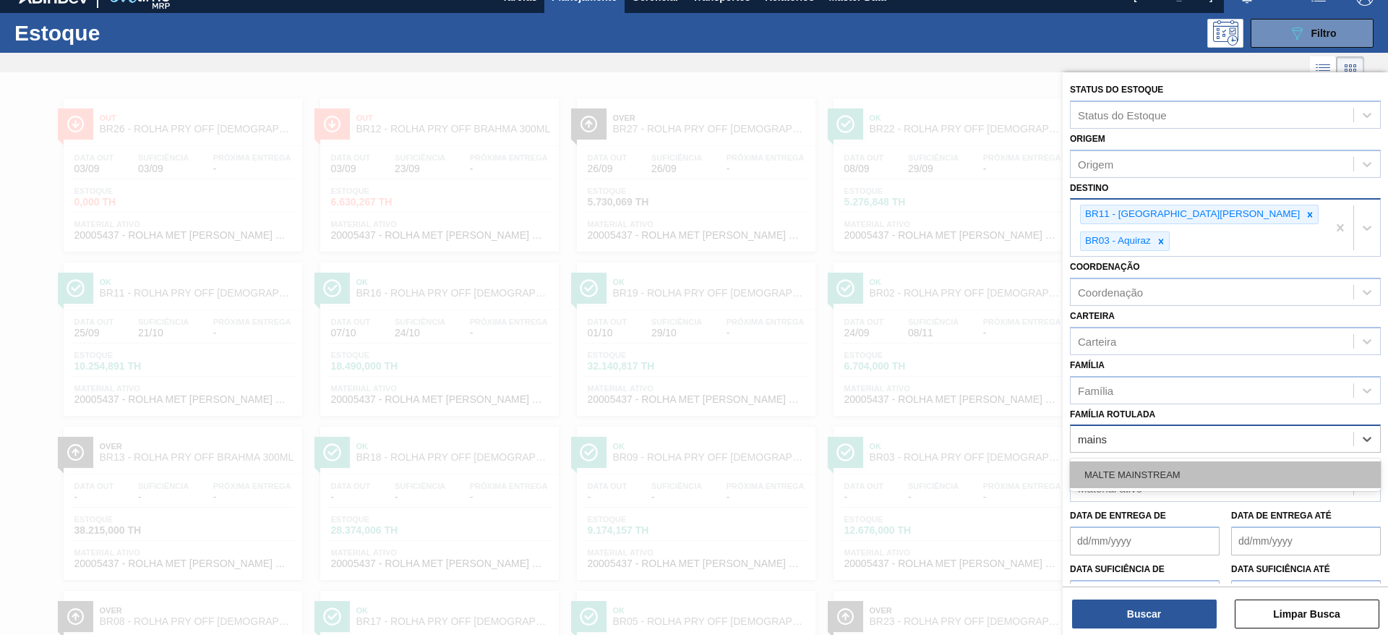
click at [1118, 461] on div "MALTE MAINSTREAM" at bounding box center [1225, 474] width 311 height 27
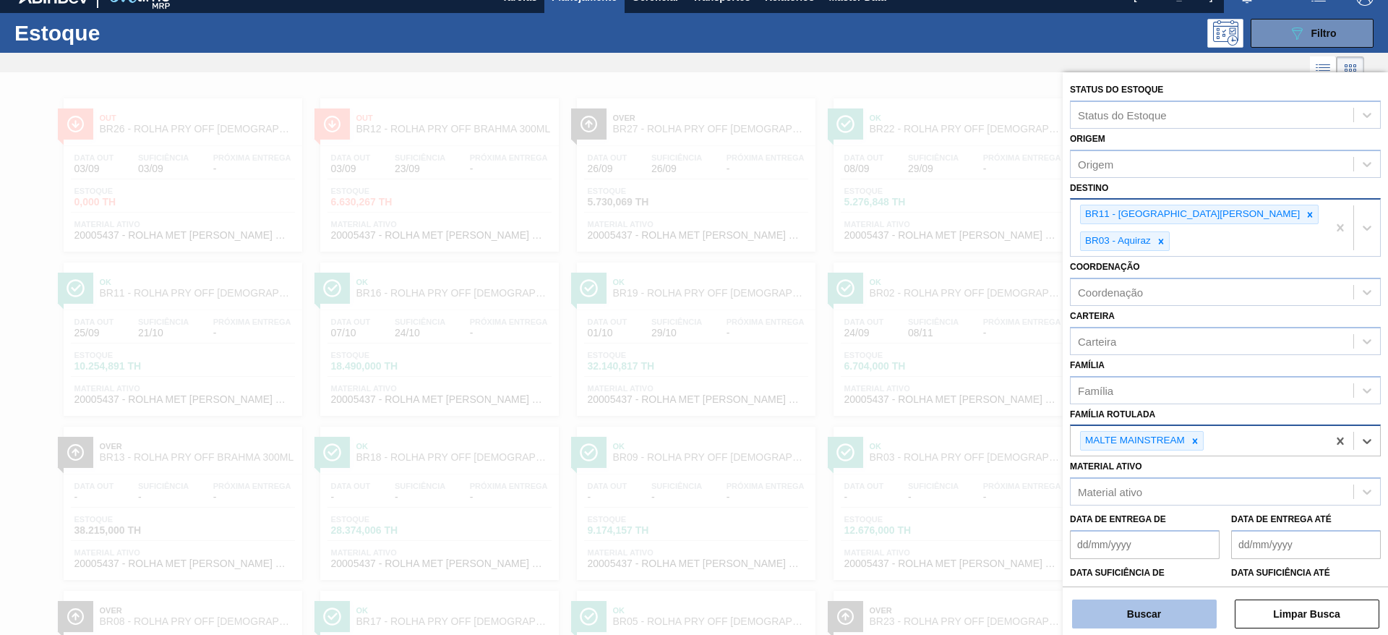
click at [1129, 614] on button "Buscar" at bounding box center [1144, 613] width 145 height 29
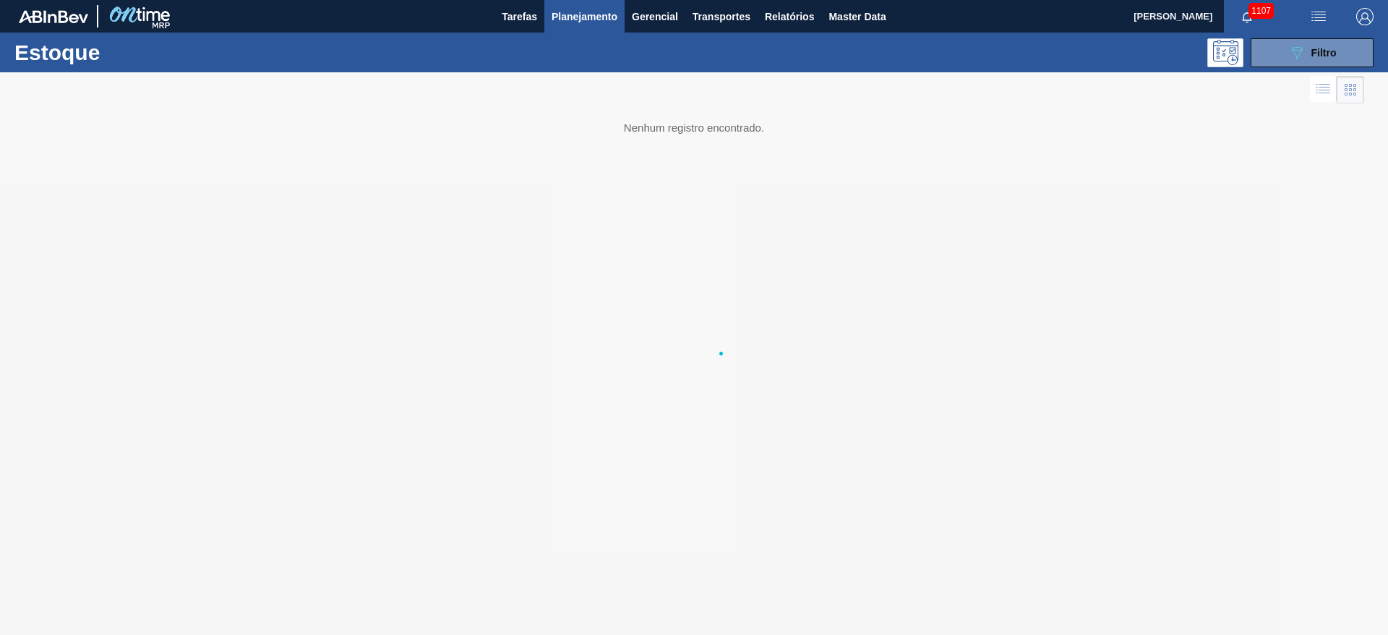
scroll to position [0, 0]
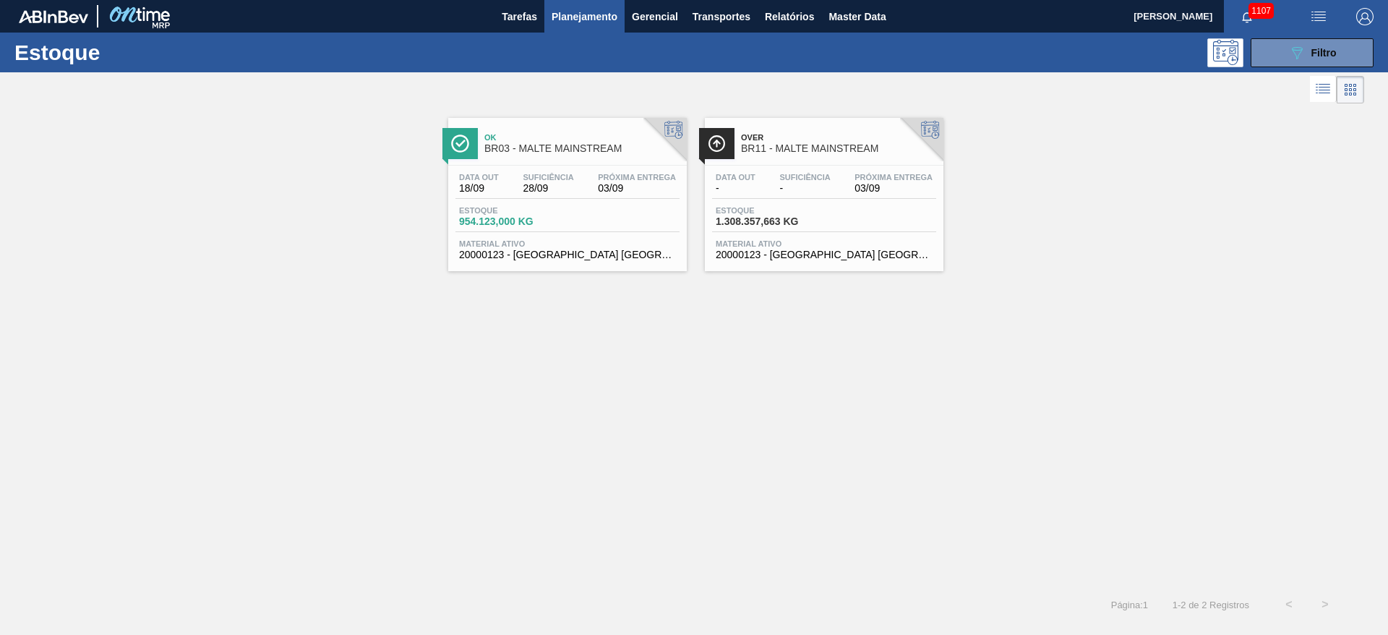
click at [804, 204] on div "Data out - Suficiência - Próxima Entrega 03/09 Estoque 1.308.357,663 KG Materia…" at bounding box center [824, 215] width 239 height 98
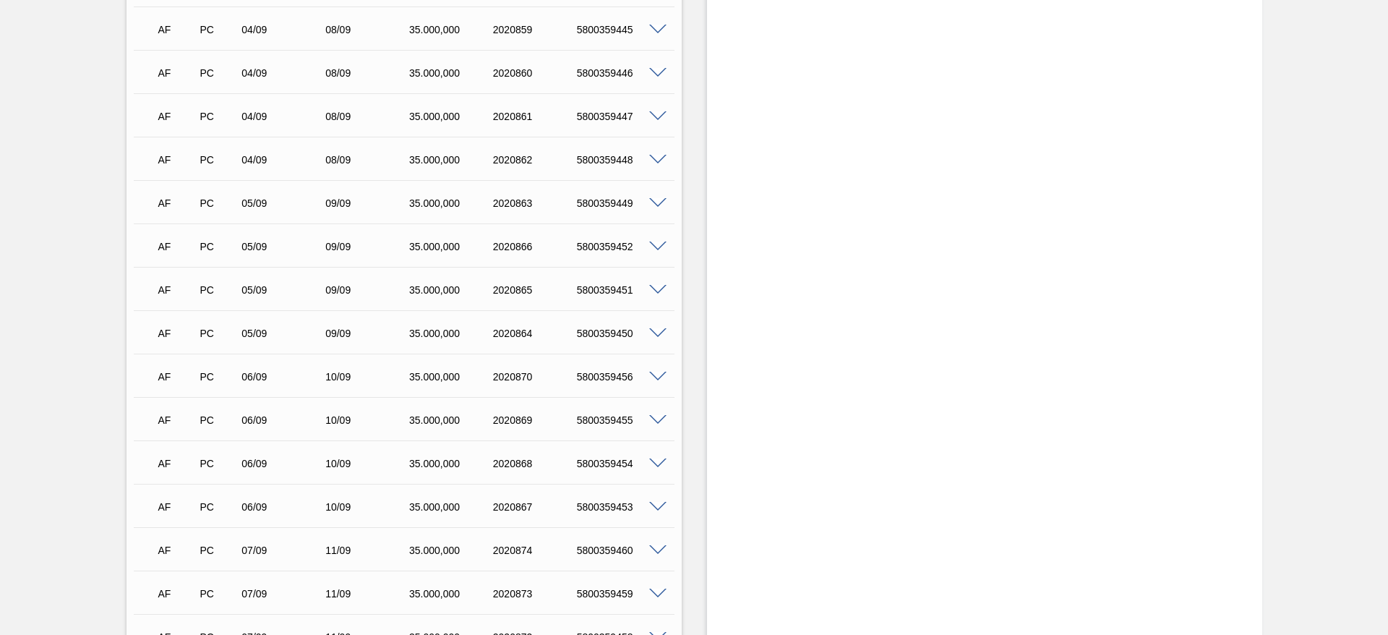
scroll to position [1552, 0]
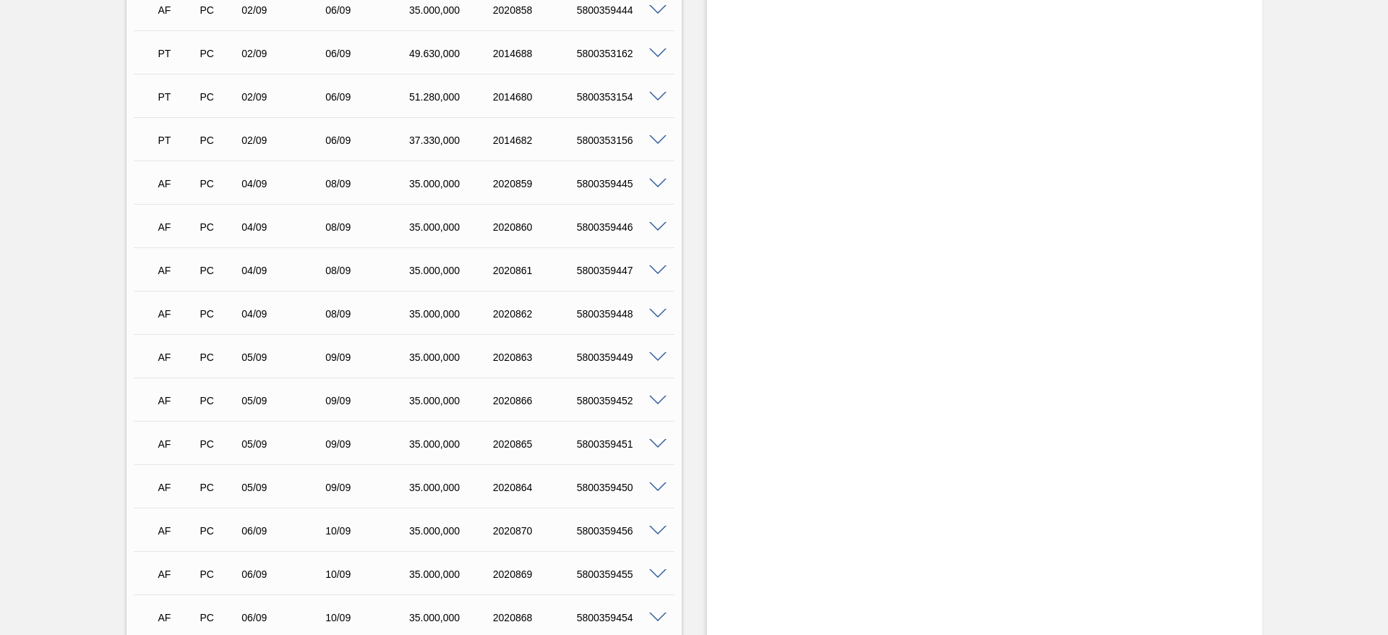
click at [656, 179] on span at bounding box center [657, 184] width 17 height 11
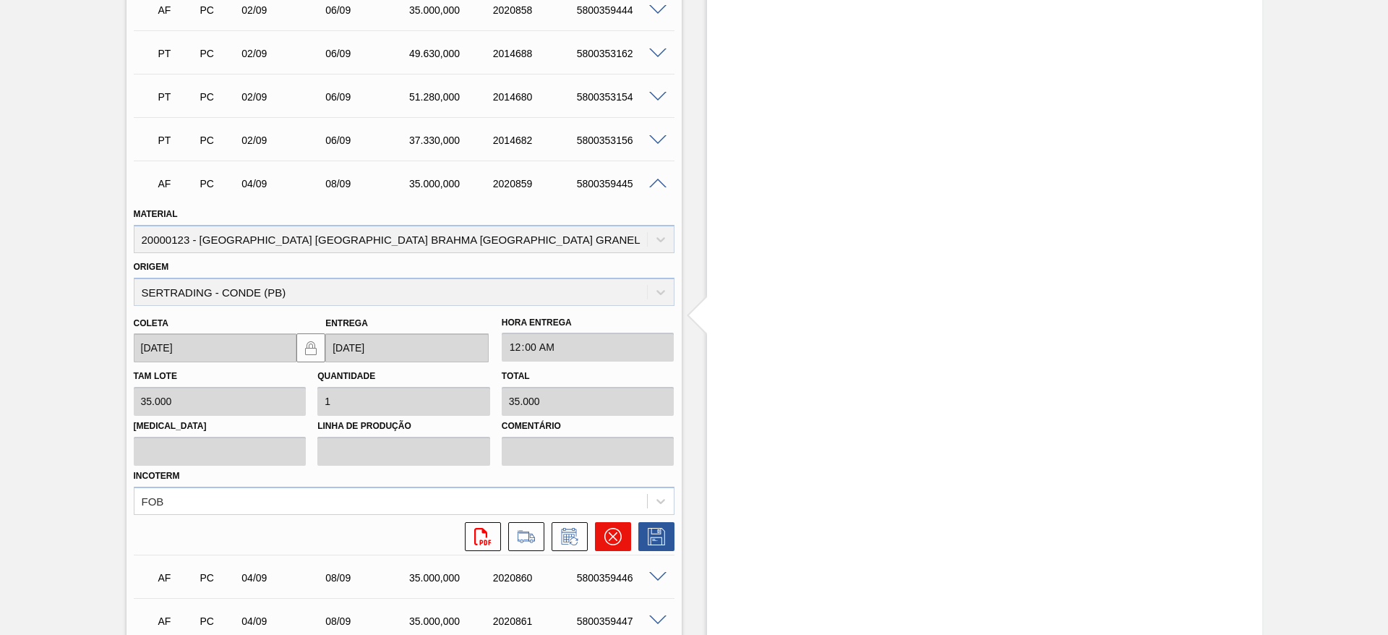
click at [607, 528] on icon at bounding box center [612, 536] width 17 height 17
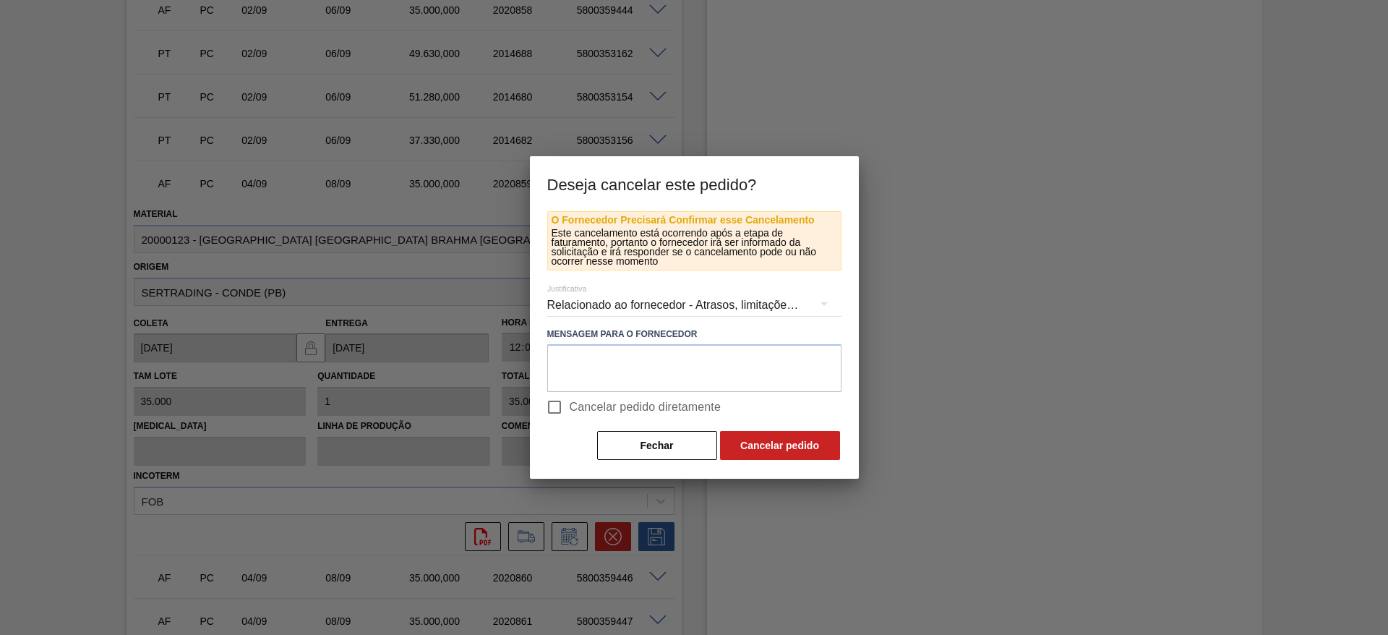
click at [555, 396] on input "Cancelar pedido diretamente" at bounding box center [554, 407] width 30 height 30
checkbox input "true"
click at [775, 446] on button "Cancelar pedido" at bounding box center [780, 445] width 120 height 29
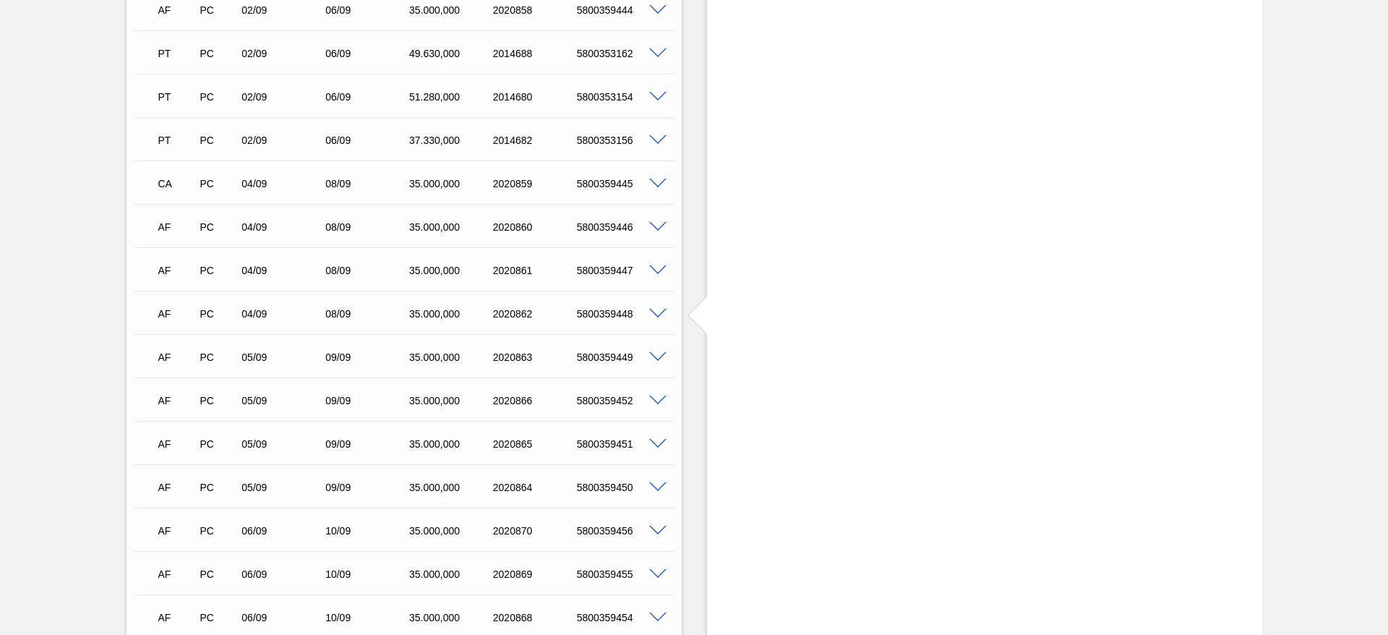
click at [658, 222] on span at bounding box center [657, 227] width 17 height 11
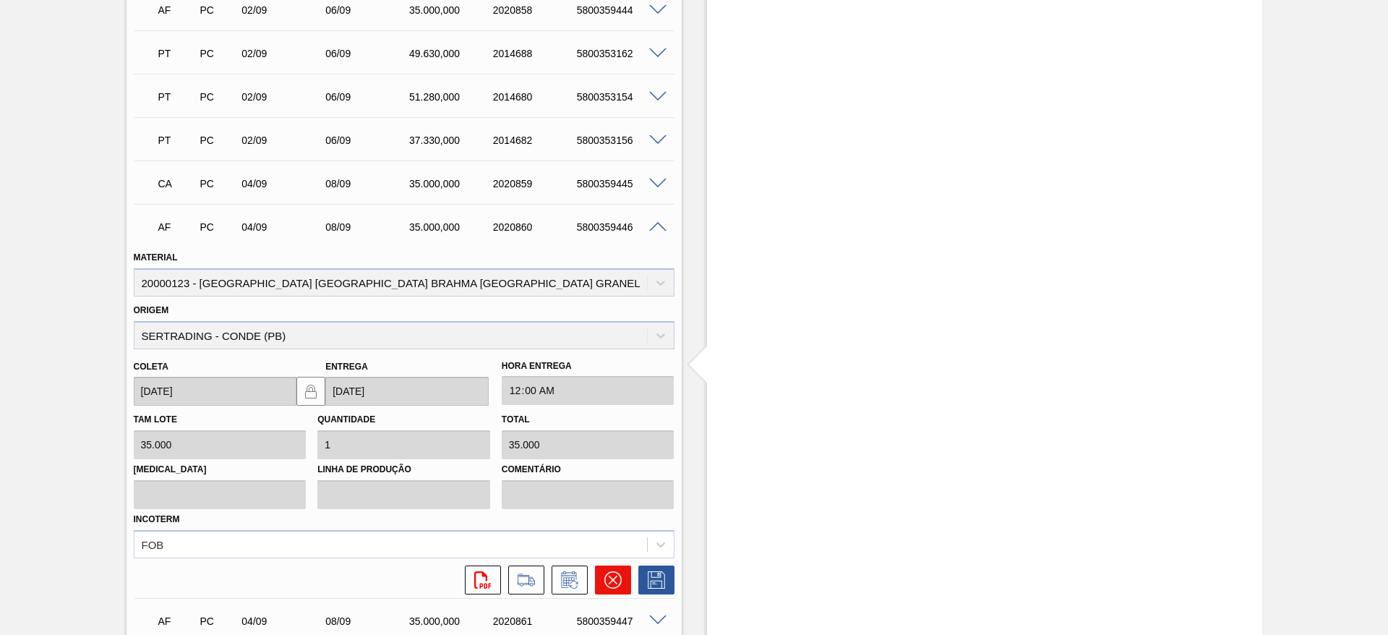
click at [615, 571] on icon at bounding box center [612, 579] width 17 height 17
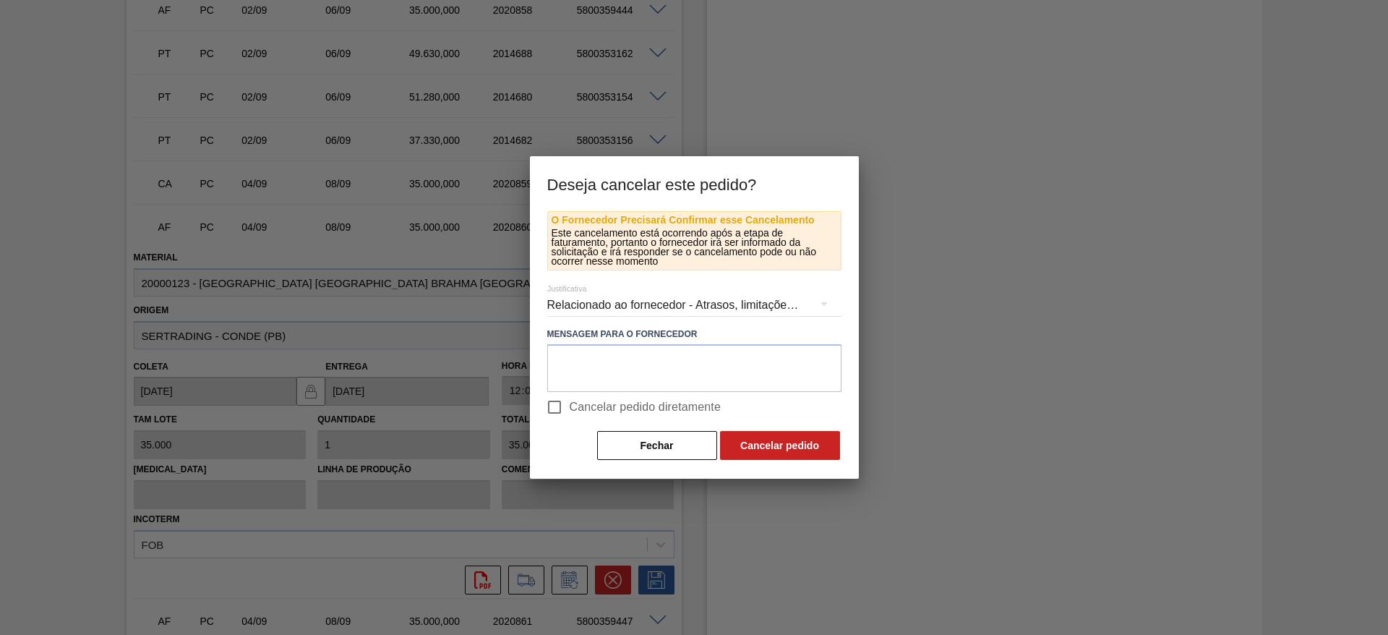
click at [556, 408] on input "Cancelar pedido diretamente" at bounding box center [554, 407] width 30 height 30
checkbox input "true"
click at [796, 440] on button "Cancelar pedido" at bounding box center [780, 445] width 120 height 29
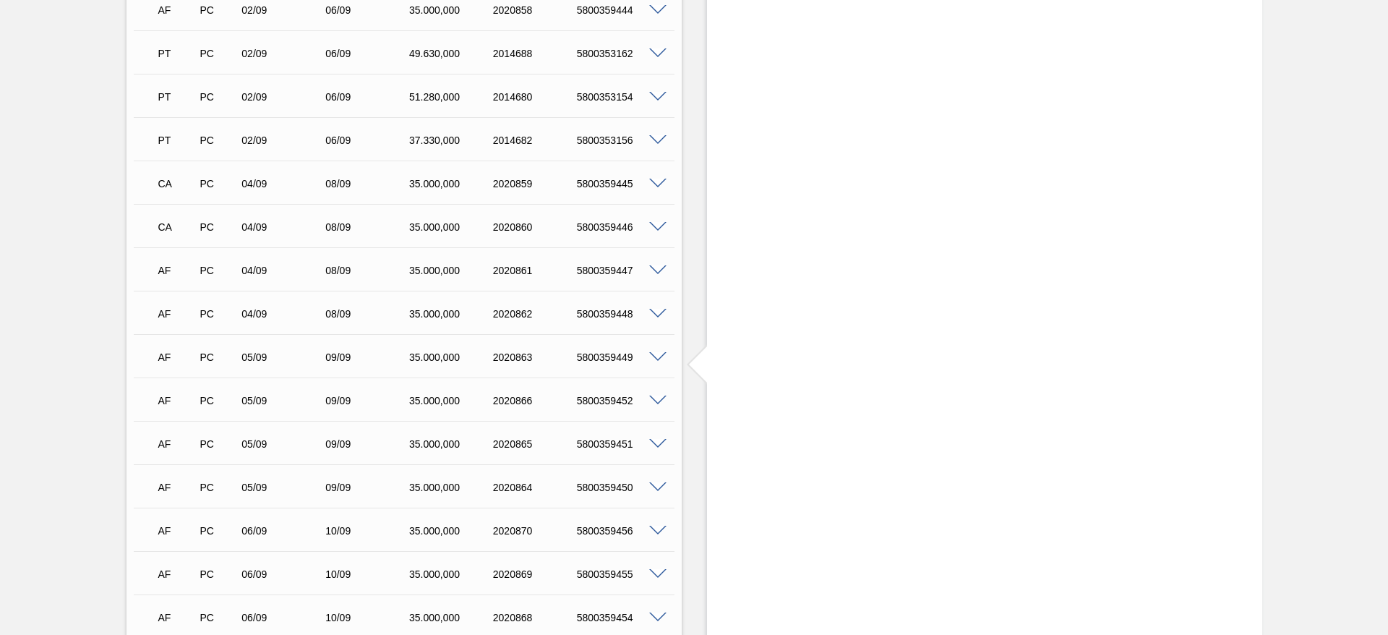
click at [655, 265] on span at bounding box center [657, 270] width 17 height 11
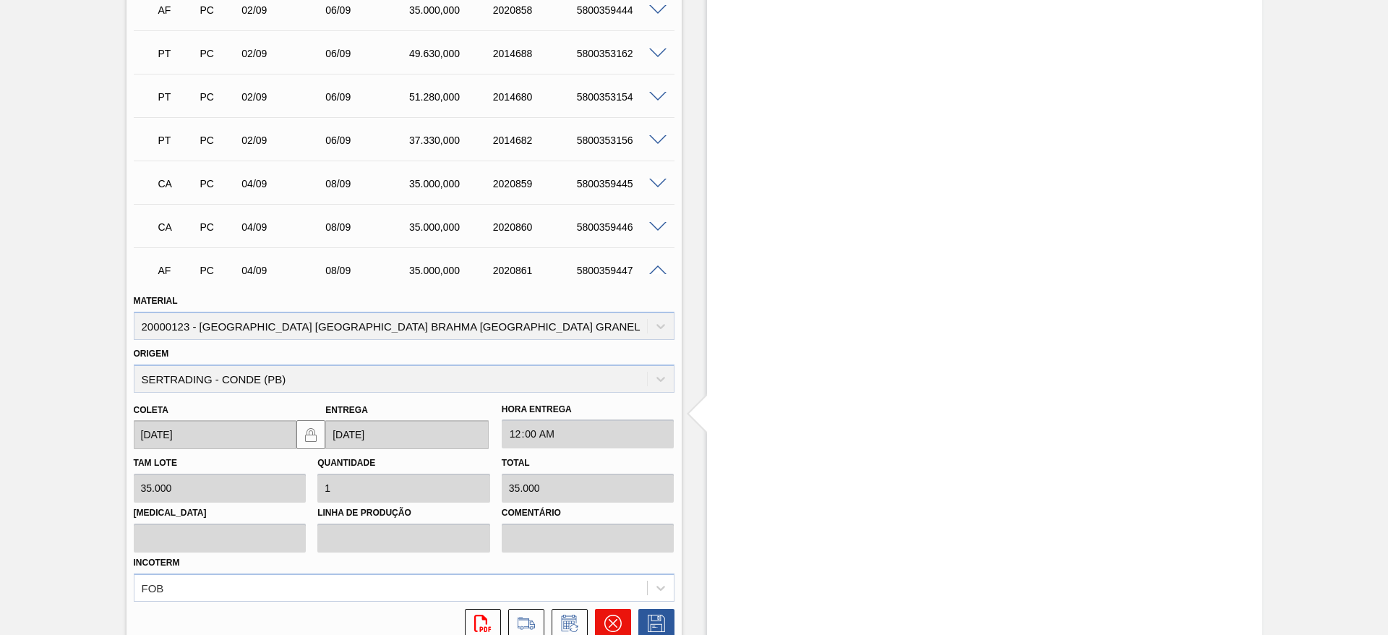
click at [607, 615] on icon at bounding box center [612, 623] width 17 height 17
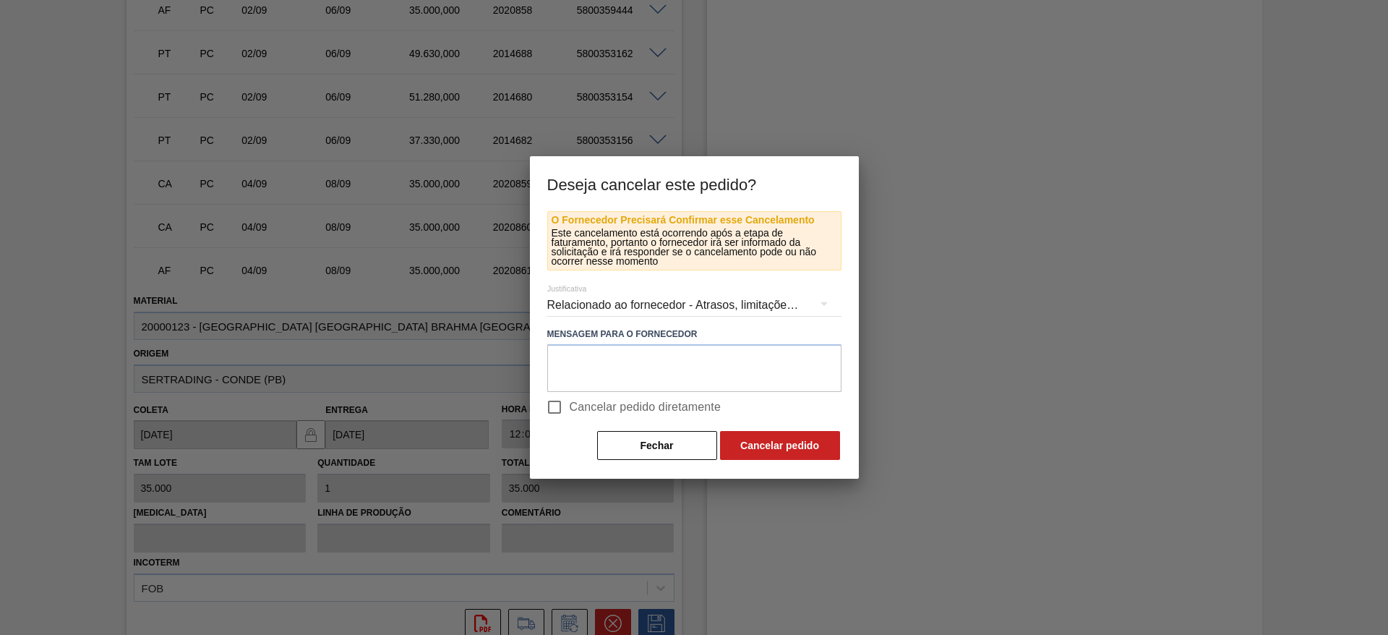
click at [552, 408] on input "Cancelar pedido diretamente" at bounding box center [554, 407] width 30 height 30
checkbox input "true"
click at [785, 447] on button "Cancelar pedido" at bounding box center [780, 445] width 120 height 29
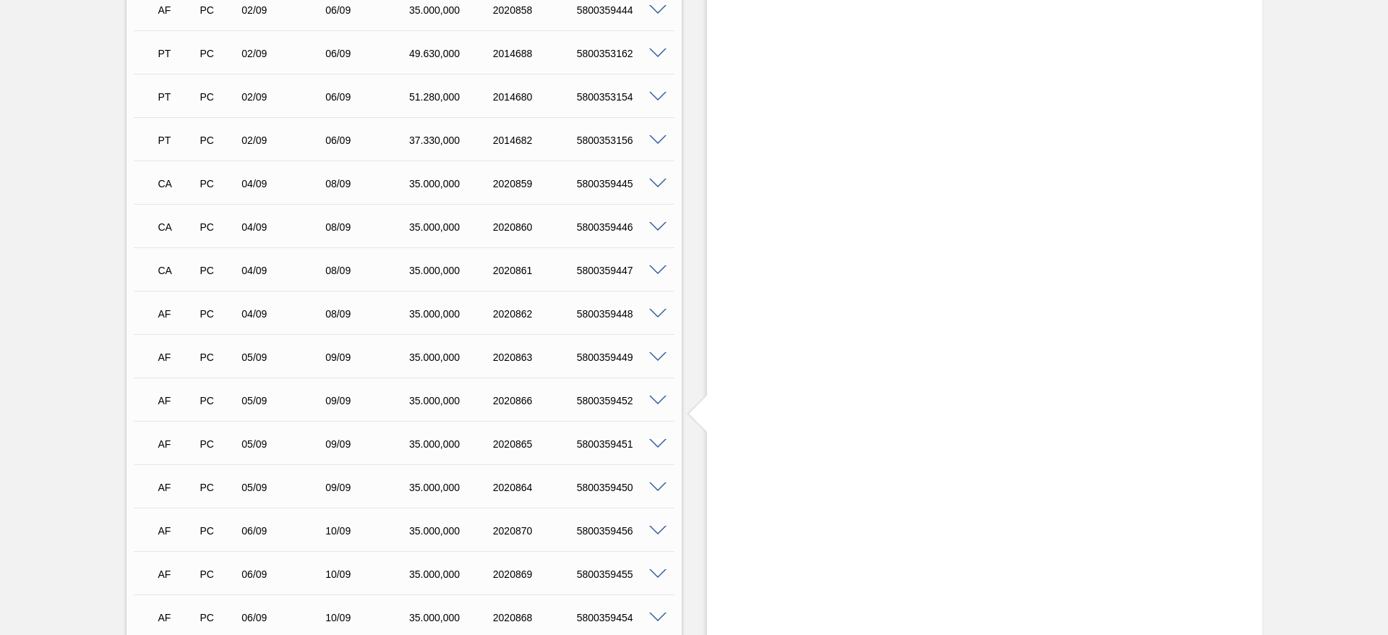
click at [652, 309] on span at bounding box center [657, 314] width 17 height 11
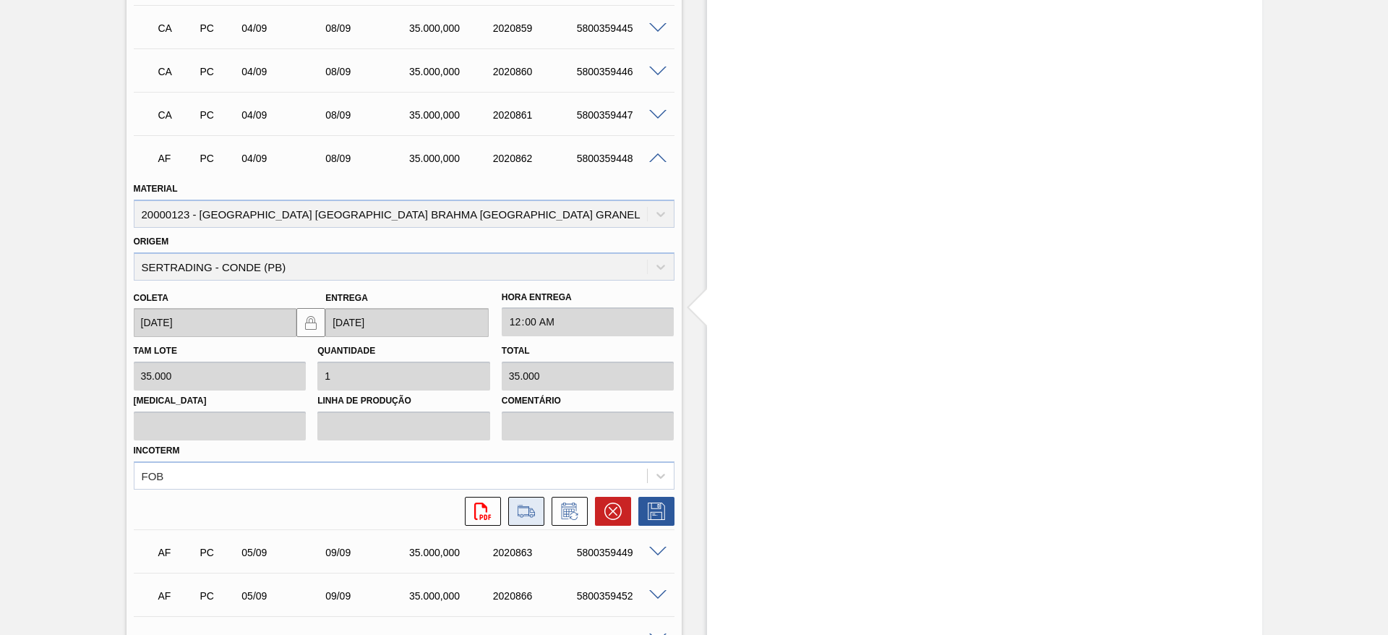
scroll to position [1769, 0]
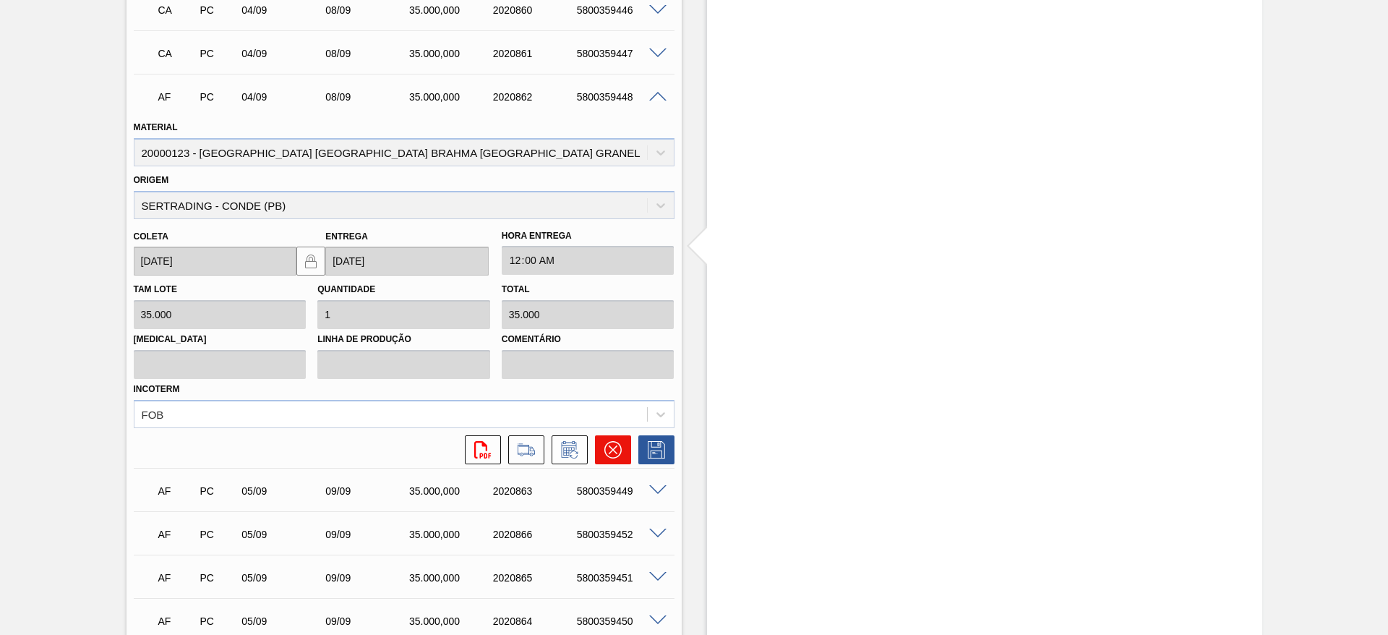
click at [606, 442] on icon at bounding box center [612, 449] width 17 height 17
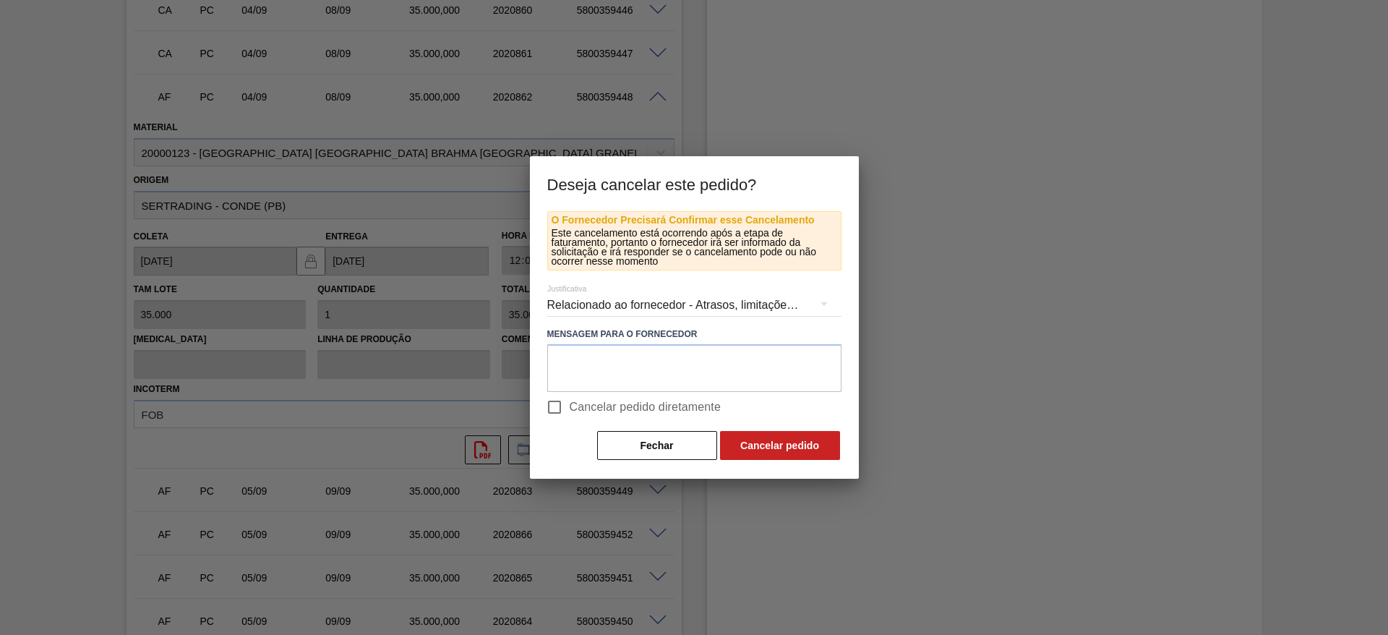
click at [557, 409] on input "Cancelar pedido diretamente" at bounding box center [554, 407] width 30 height 30
checkbox input "true"
click at [774, 443] on button "Cancelar pedido" at bounding box center [780, 445] width 120 height 29
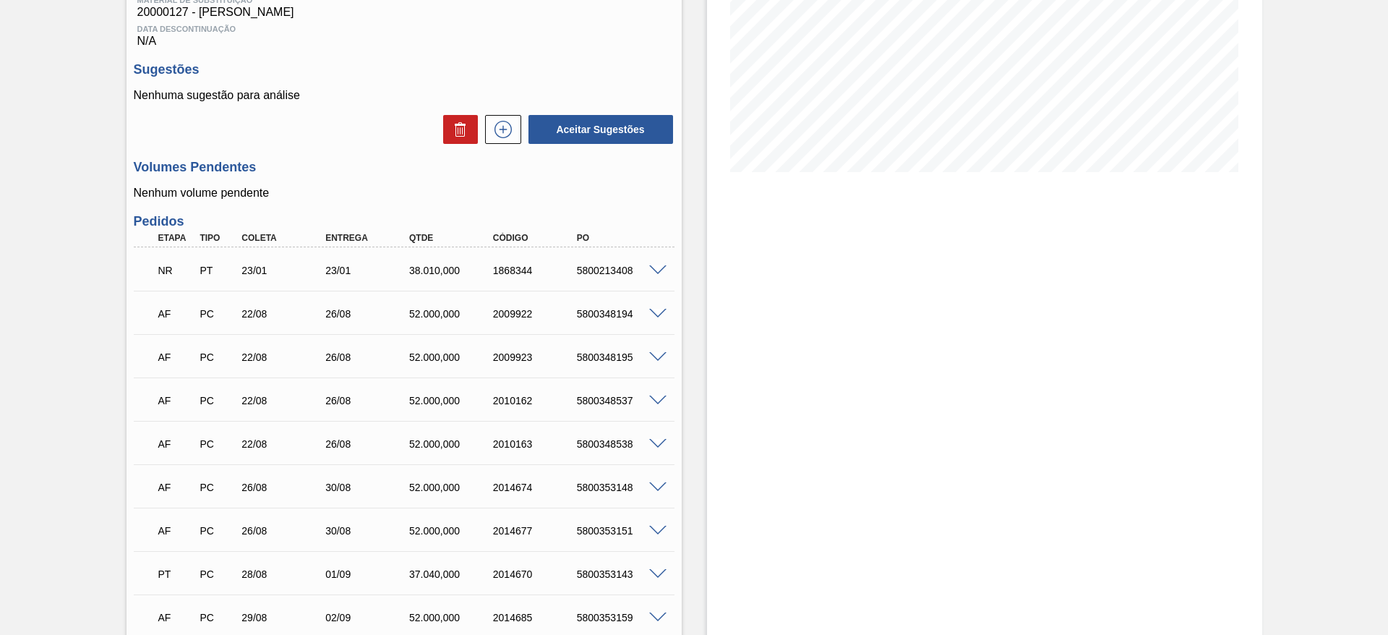
scroll to position [0, 0]
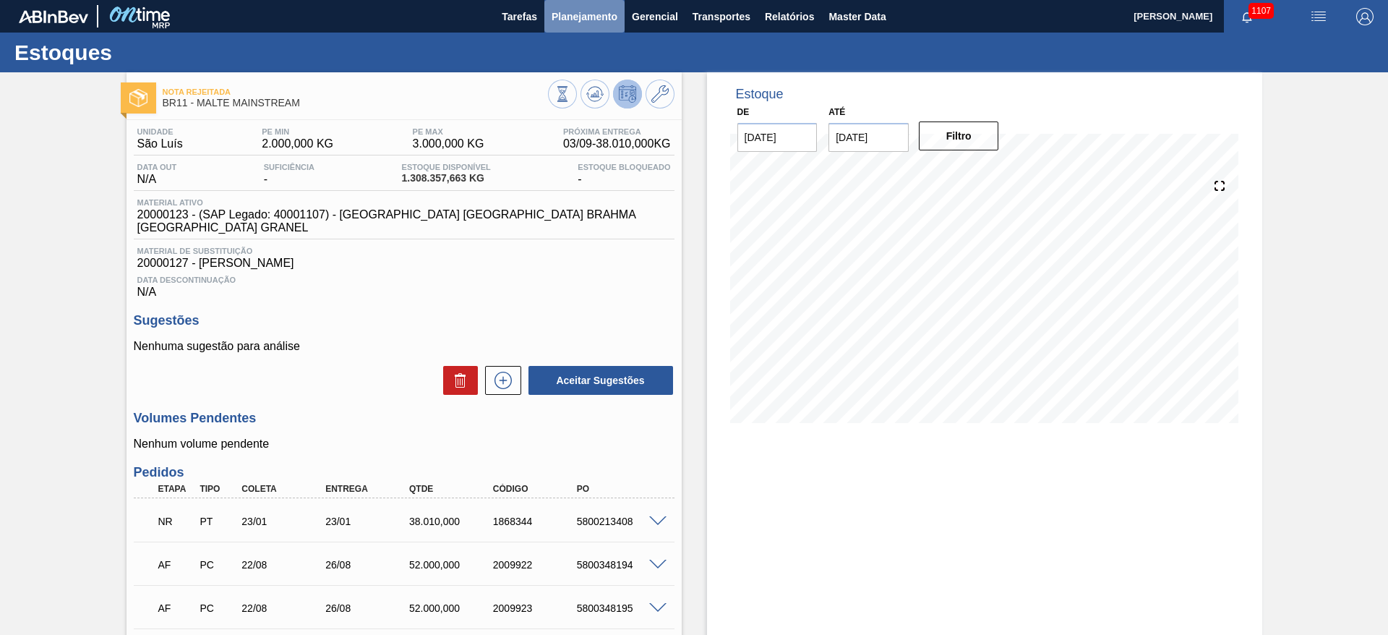
click at [577, 12] on span "Planejamento" at bounding box center [585, 16] width 66 height 17
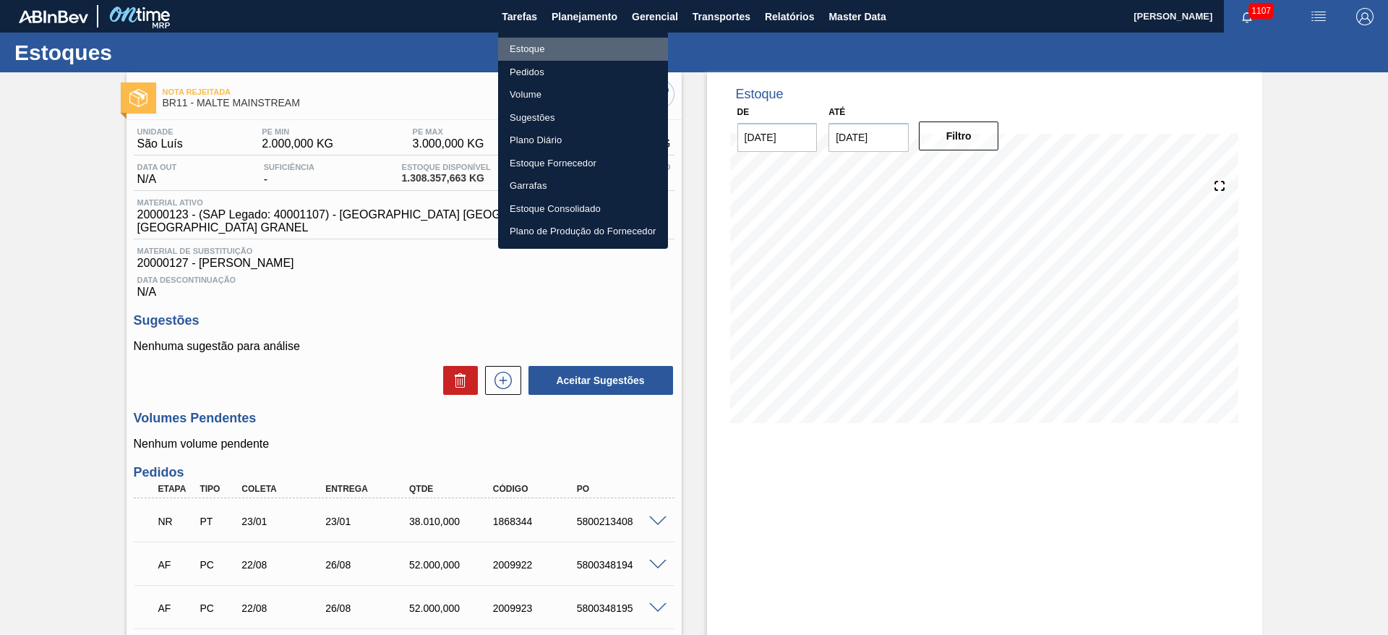
click at [537, 51] on li "Estoque" at bounding box center [583, 49] width 170 height 23
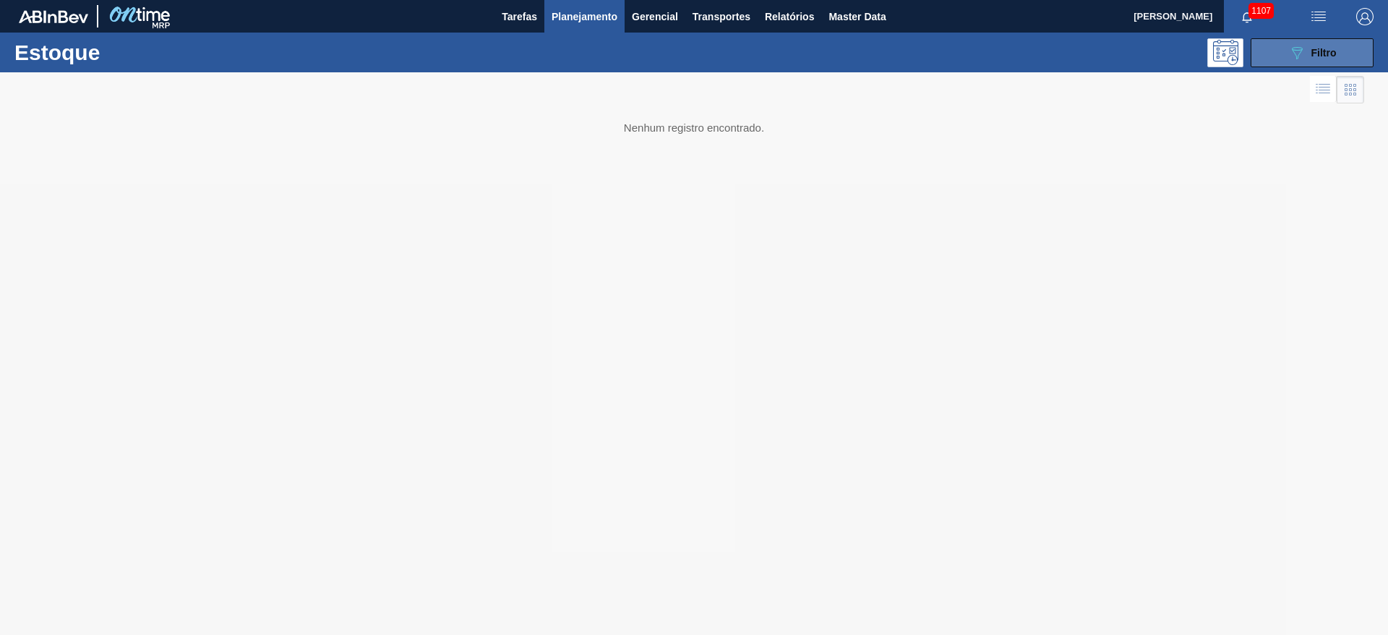
click at [1313, 50] on span "Filtro" at bounding box center [1324, 53] width 25 height 12
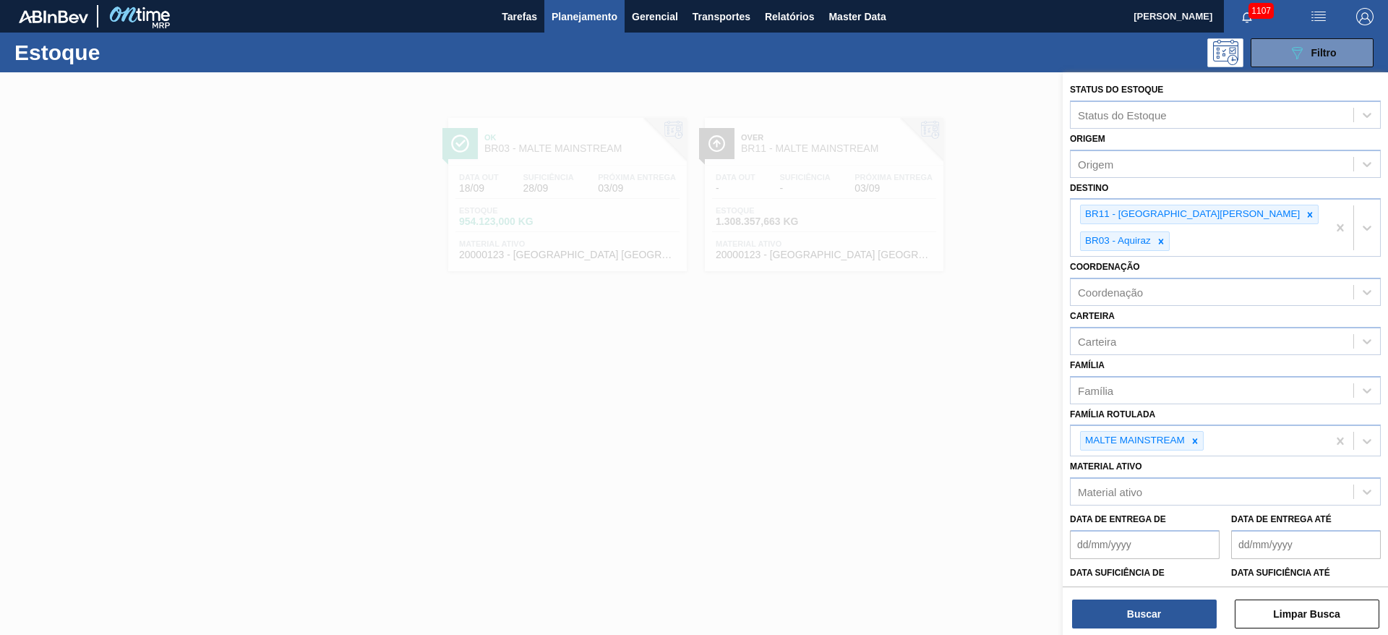
drag, startPoint x: 661, startPoint y: 435, endPoint x: 496, endPoint y: 287, distance: 221.7
click at [659, 416] on div at bounding box center [694, 389] width 1388 height 635
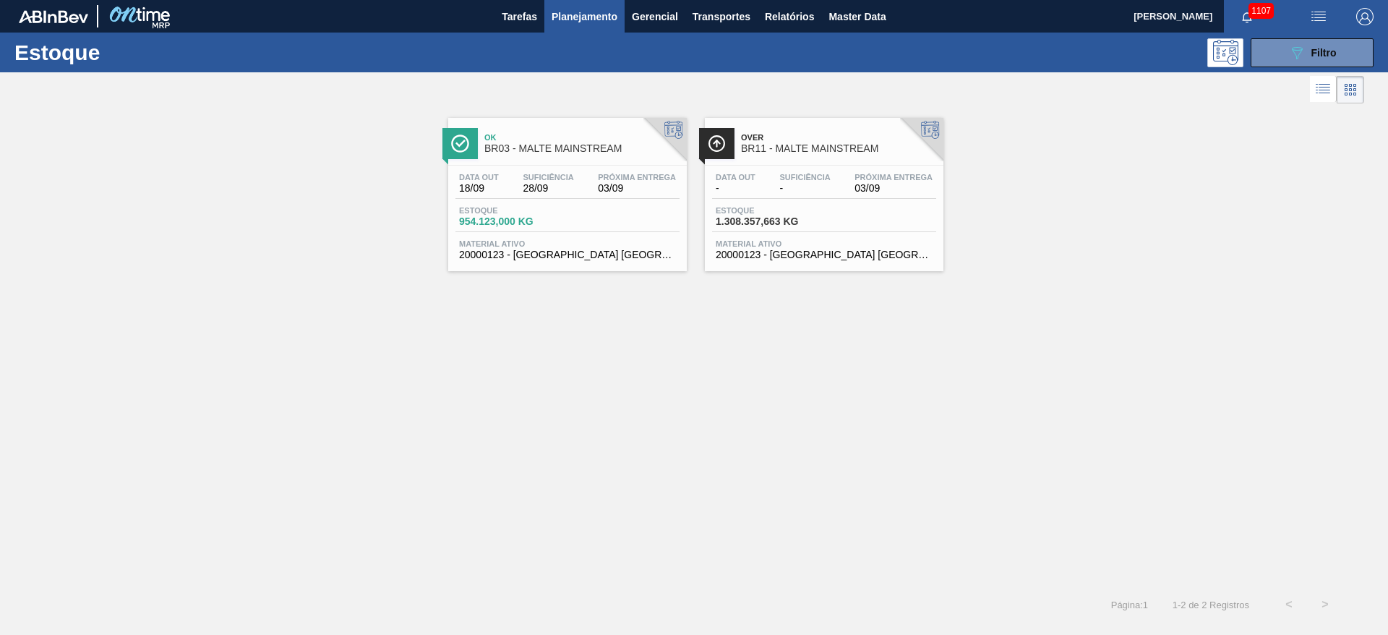
click at [510, 195] on div "Data out 18/09 Suficiência 28/09 Próxima Entrega 03/09" at bounding box center [567, 186] width 224 height 26
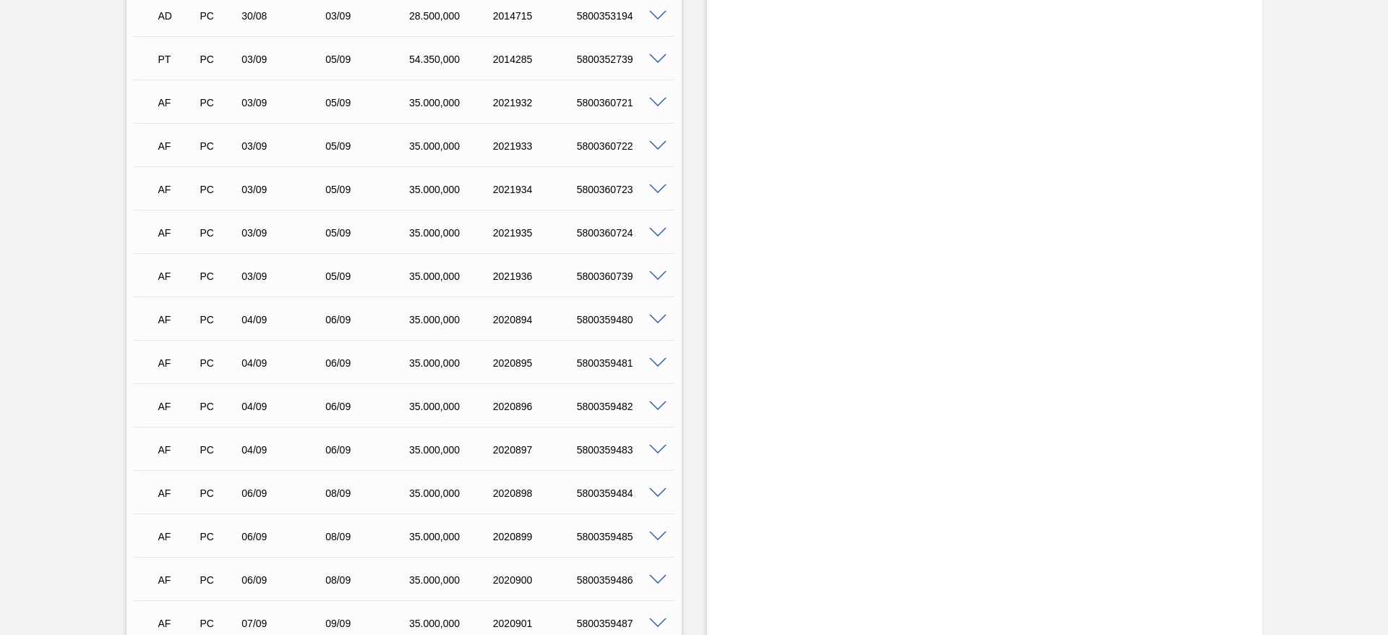
scroll to position [1515, 0]
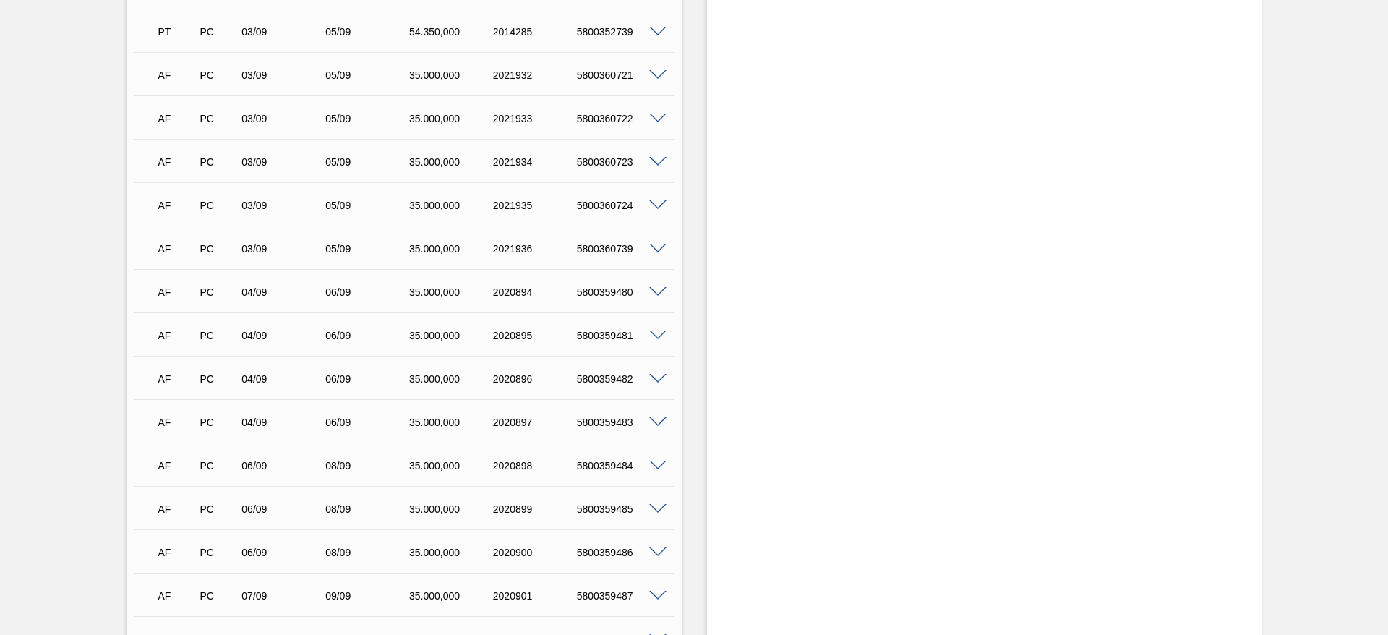
click at [654, 287] on span at bounding box center [657, 292] width 17 height 11
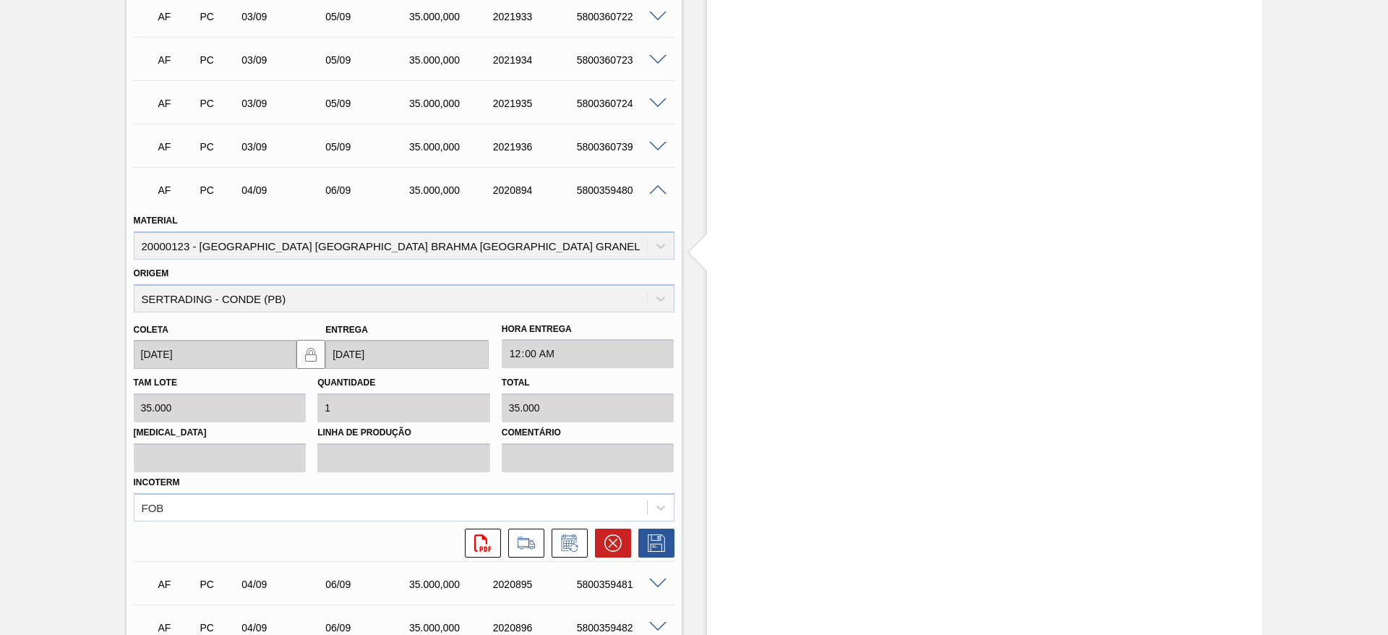
scroll to position [1732, 0]
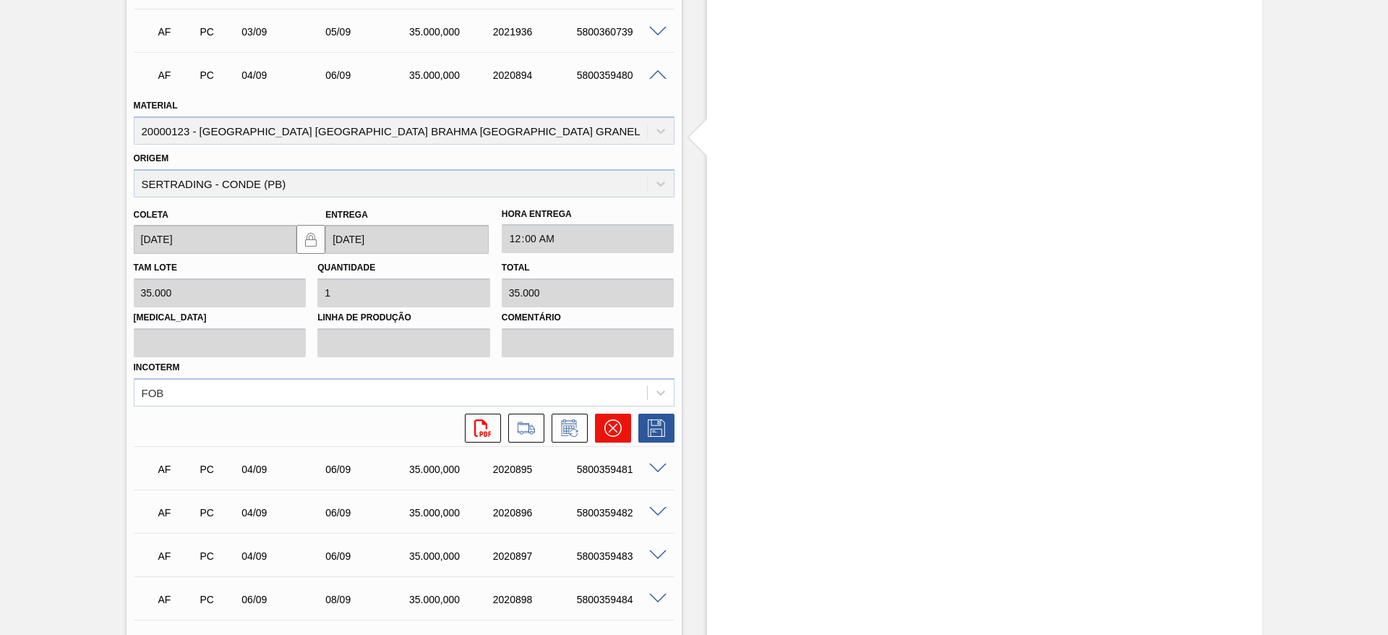
click at [605, 419] on icon at bounding box center [612, 427] width 17 height 17
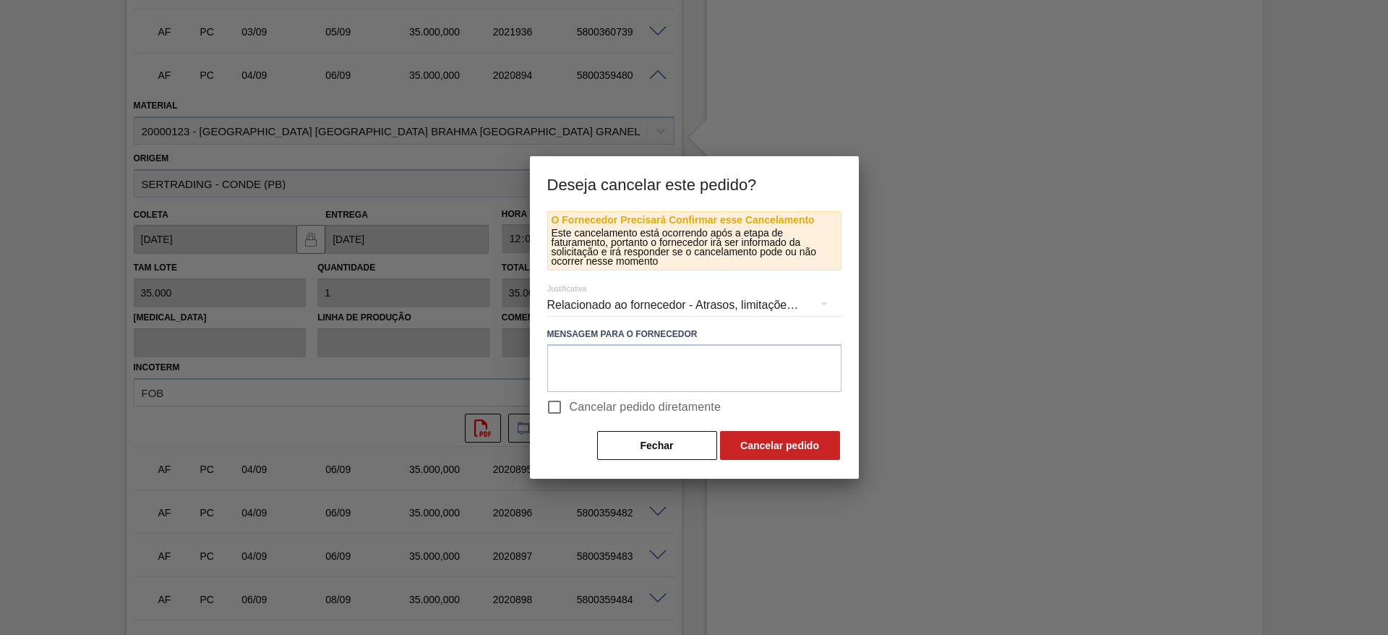
click at [557, 406] on input "Cancelar pedido diretamente" at bounding box center [554, 407] width 30 height 30
checkbox input "true"
click at [788, 440] on button "Cancelar pedido" at bounding box center [780, 445] width 120 height 29
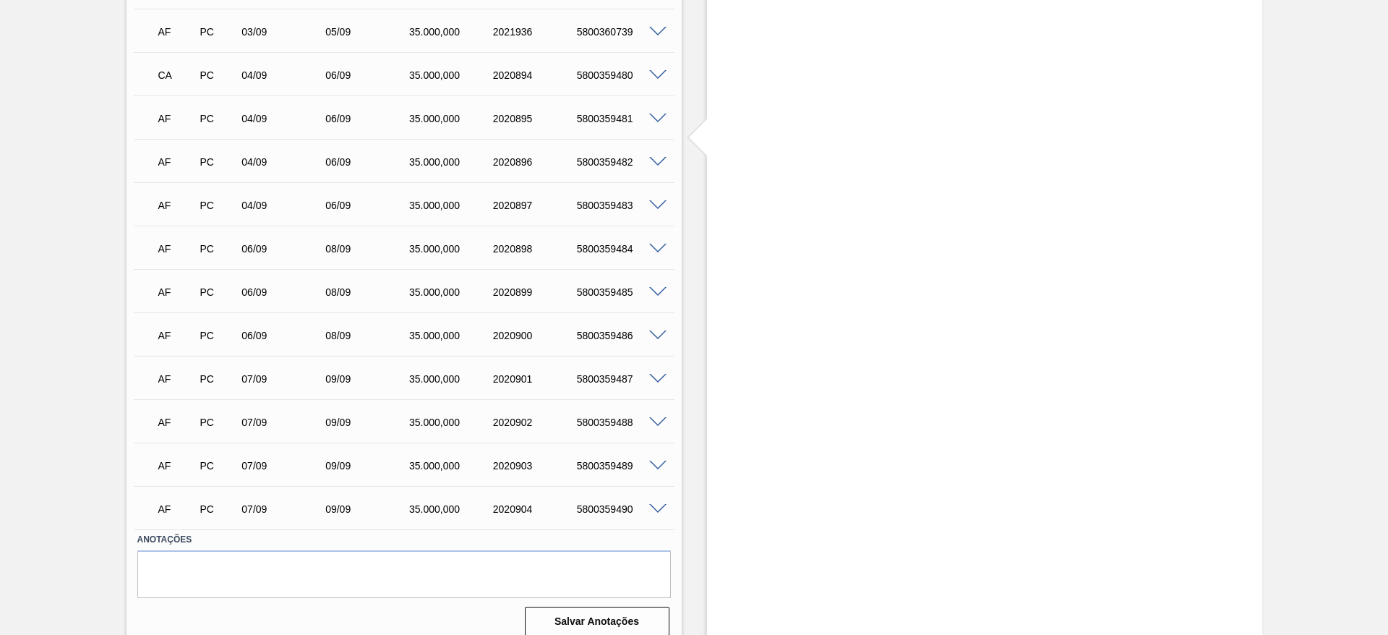
click at [656, 157] on span at bounding box center [657, 162] width 17 height 11
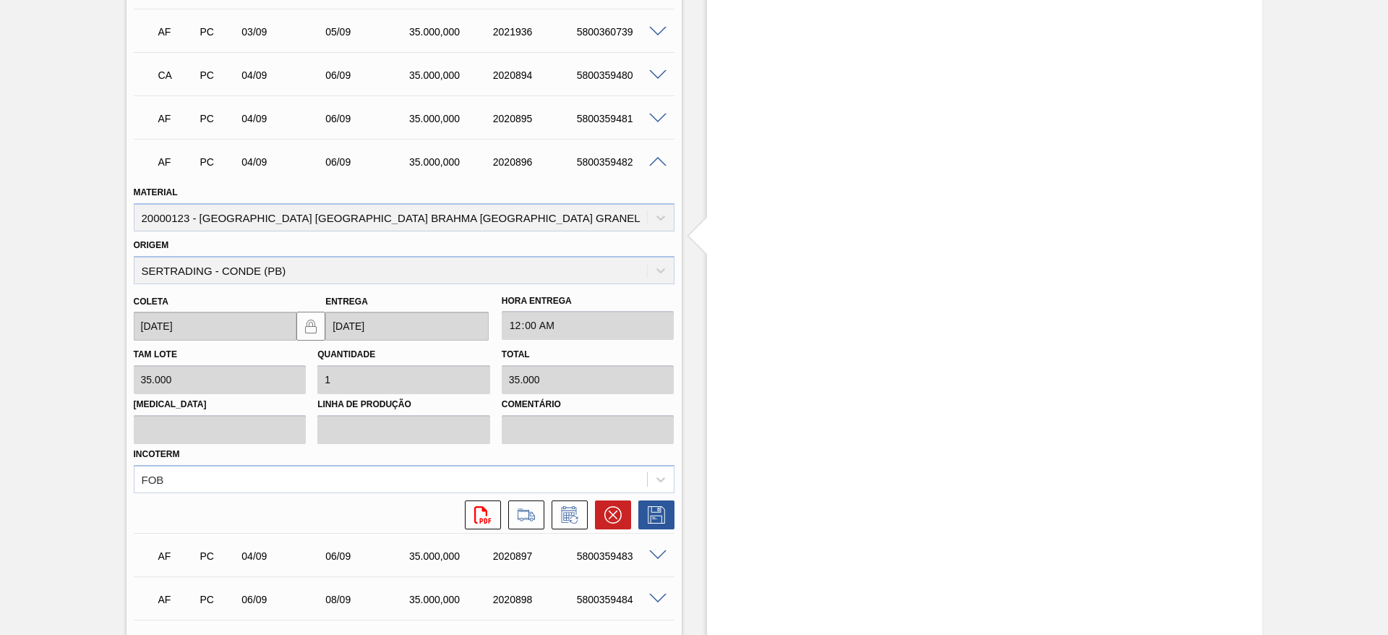
click at [607, 506] on icon at bounding box center [612, 514] width 17 height 17
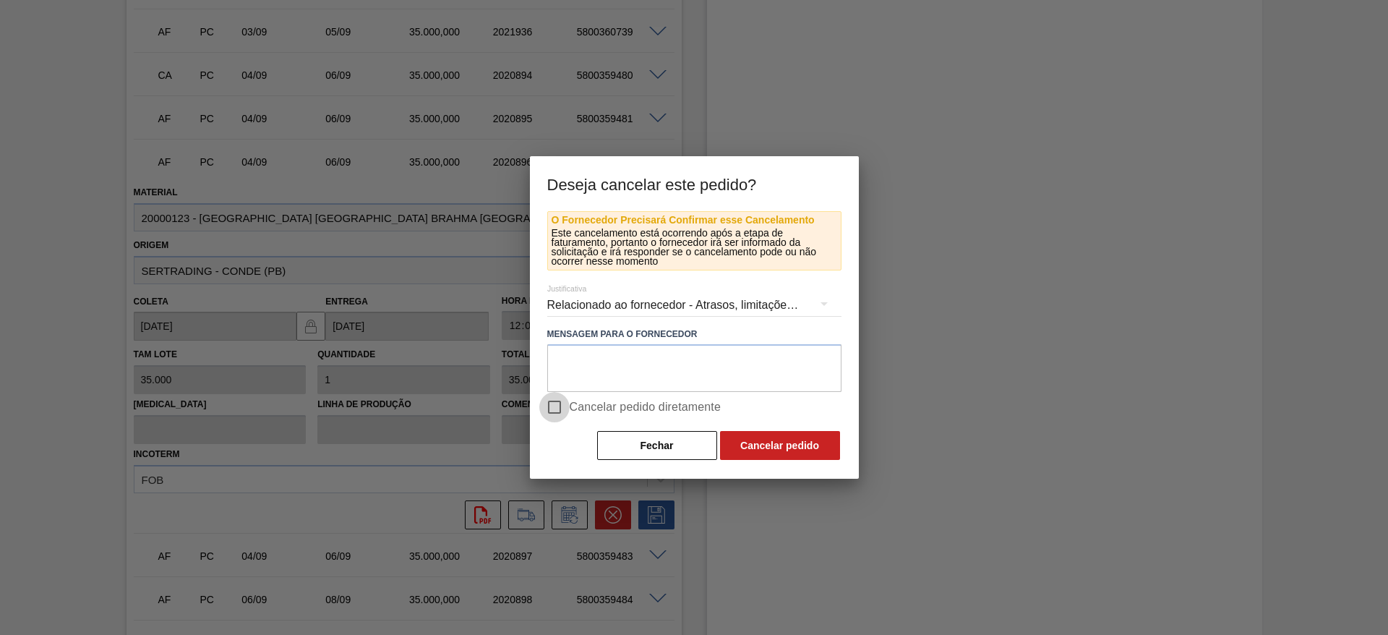
click at [555, 405] on input "Cancelar pedido diretamente" at bounding box center [554, 407] width 30 height 30
checkbox input "true"
click at [827, 452] on button "Cancelar pedido" at bounding box center [780, 445] width 120 height 29
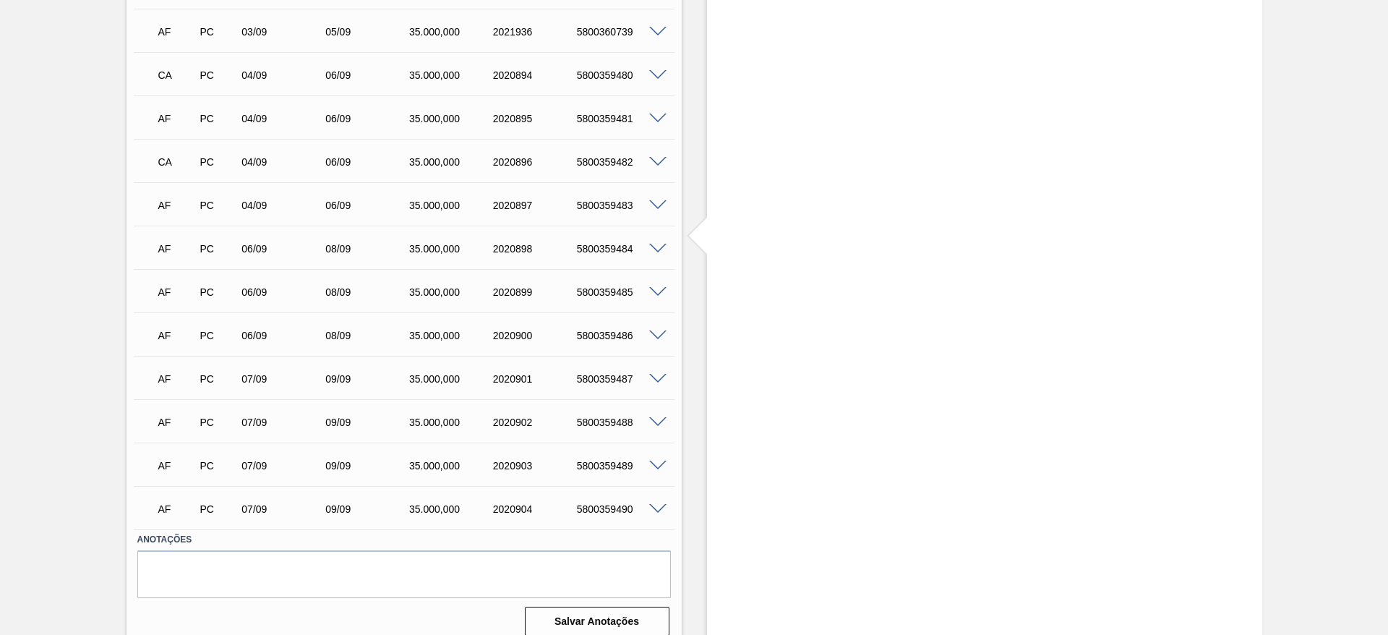
click at [654, 200] on span at bounding box center [657, 205] width 17 height 11
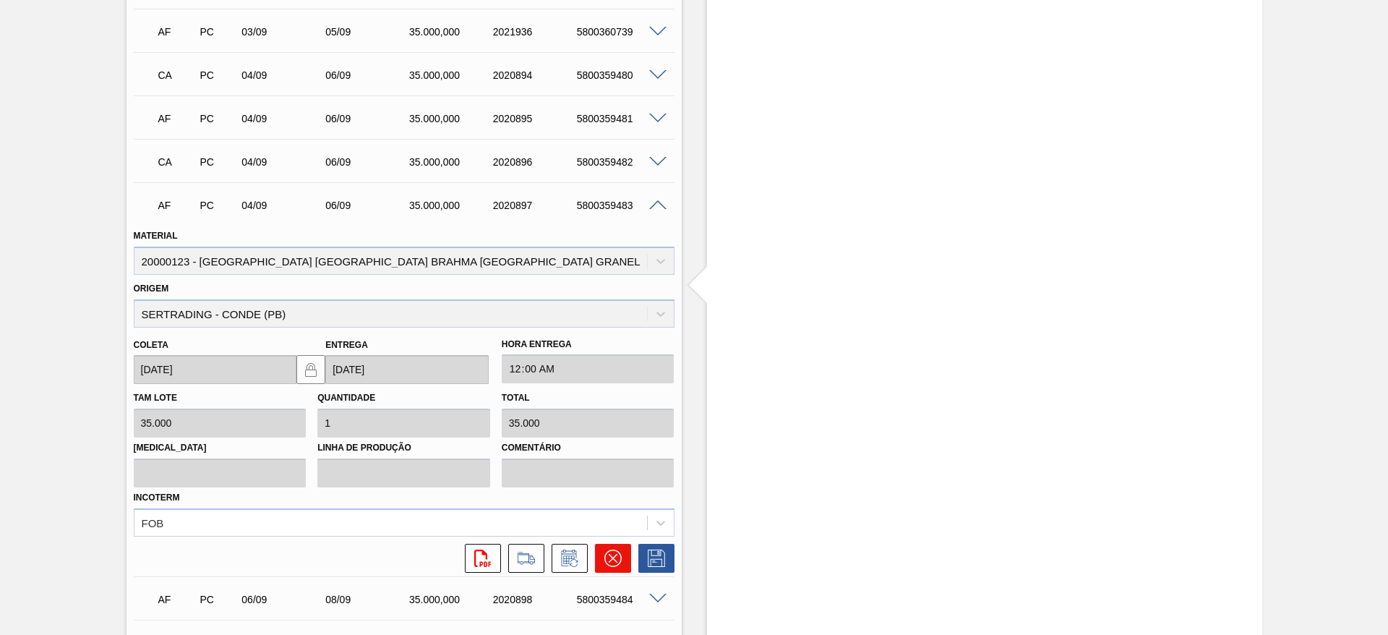
click at [616, 549] on icon at bounding box center [612, 557] width 17 height 17
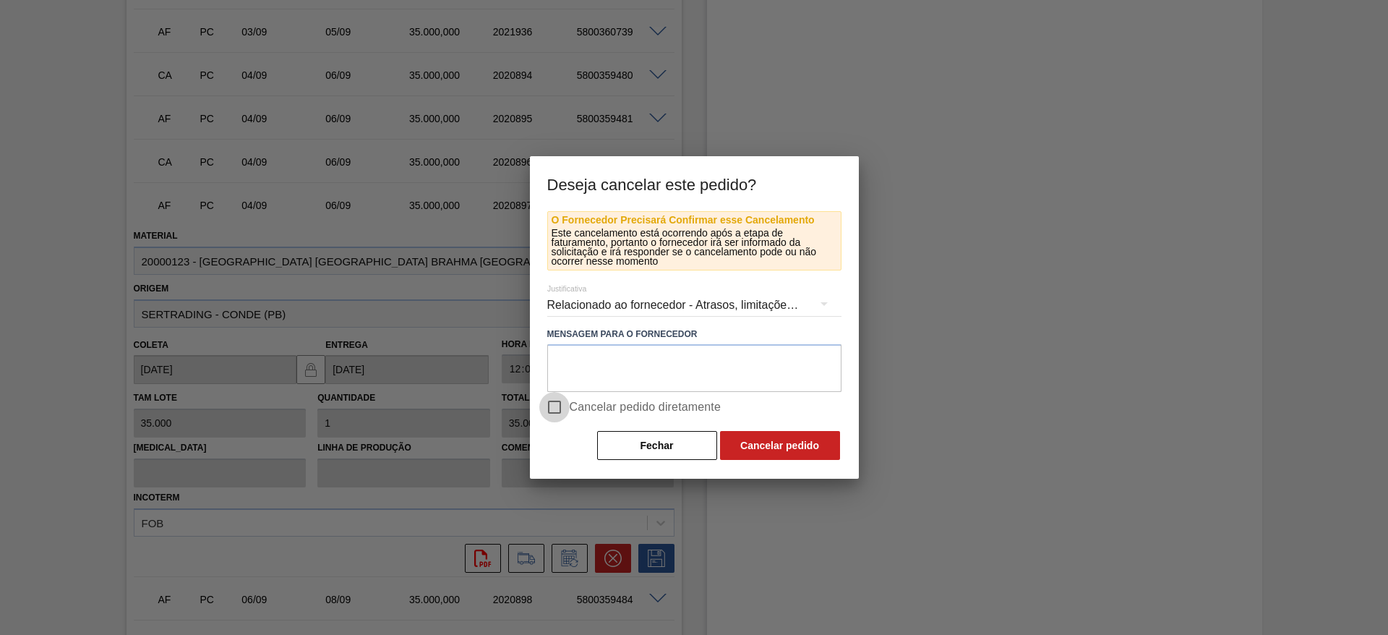
click at [549, 405] on input "Cancelar pedido diretamente" at bounding box center [554, 407] width 30 height 30
checkbox input "true"
click at [792, 442] on button "Cancelar pedido" at bounding box center [780, 445] width 120 height 29
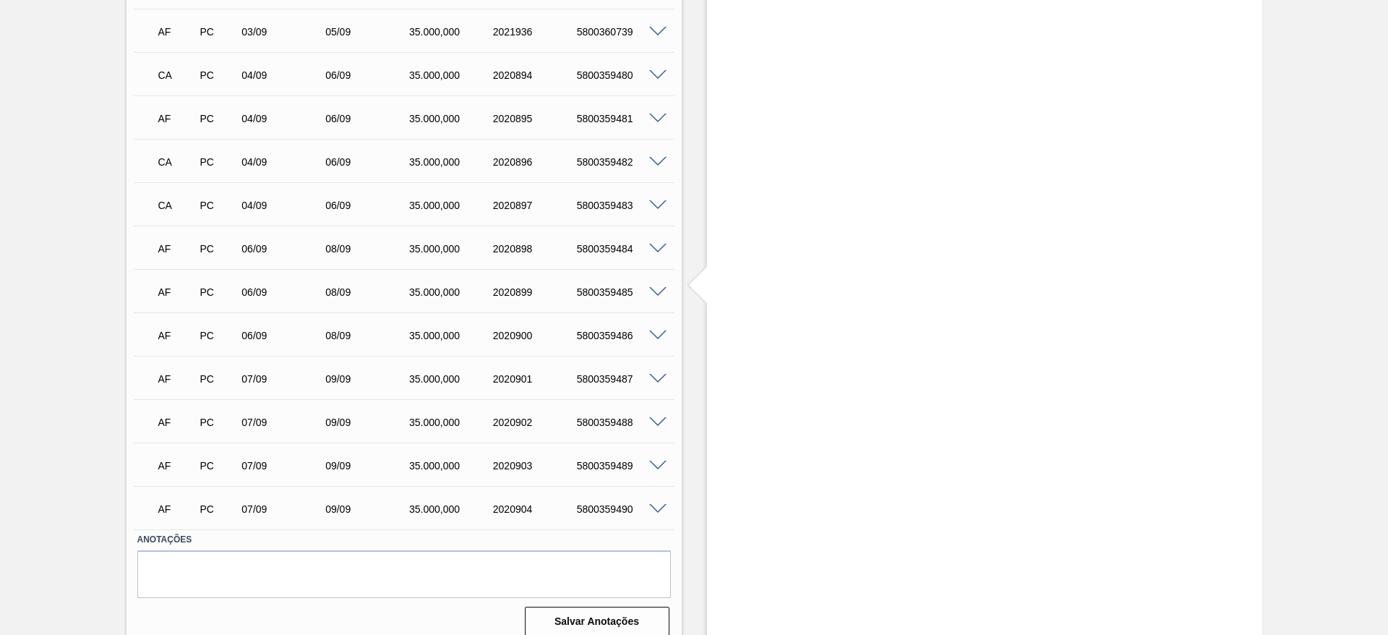
click at [658, 114] on span at bounding box center [657, 119] width 17 height 11
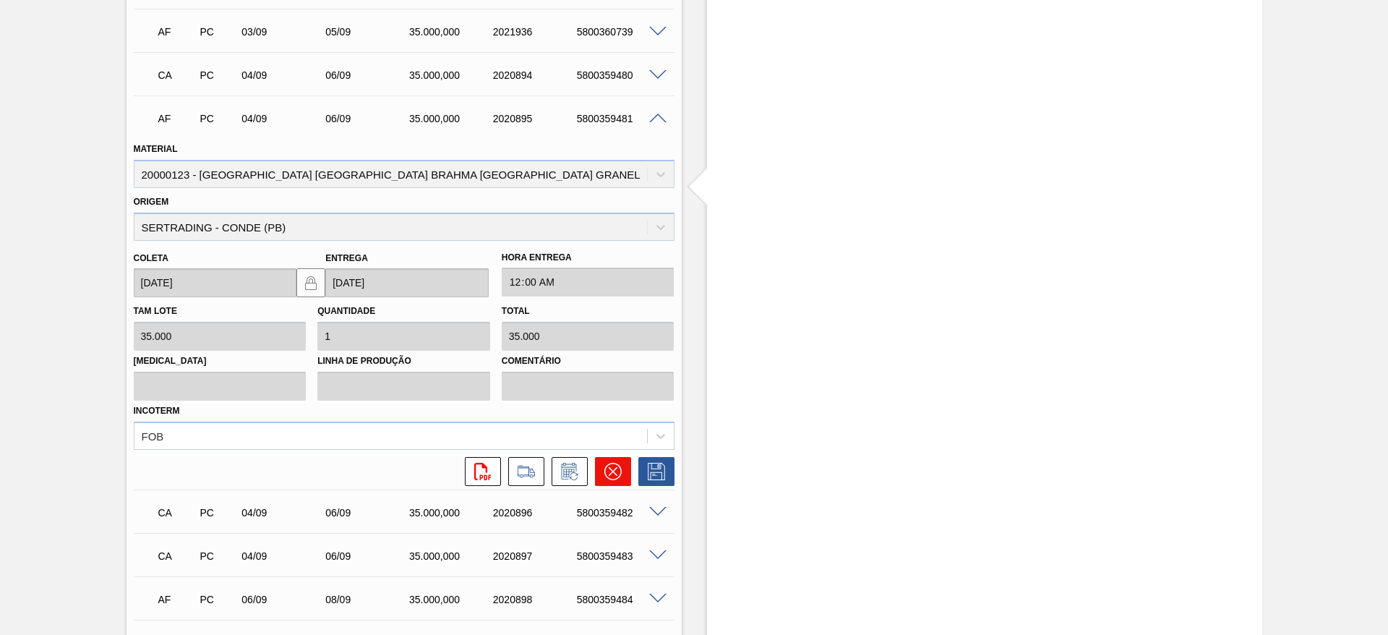
click at [606, 463] on icon at bounding box center [612, 471] width 17 height 17
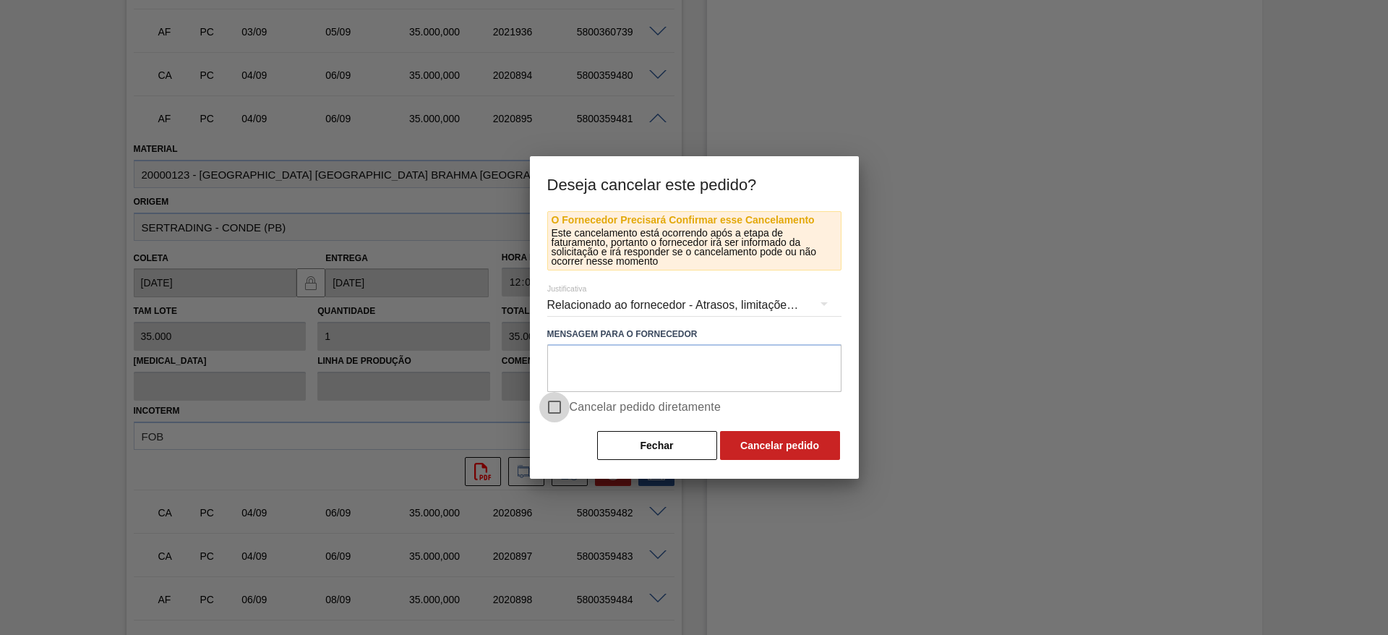
click at [555, 408] on input "Cancelar pedido diretamente" at bounding box center [554, 407] width 30 height 30
checkbox input "true"
click at [751, 435] on button "Cancelar pedido" at bounding box center [780, 445] width 120 height 29
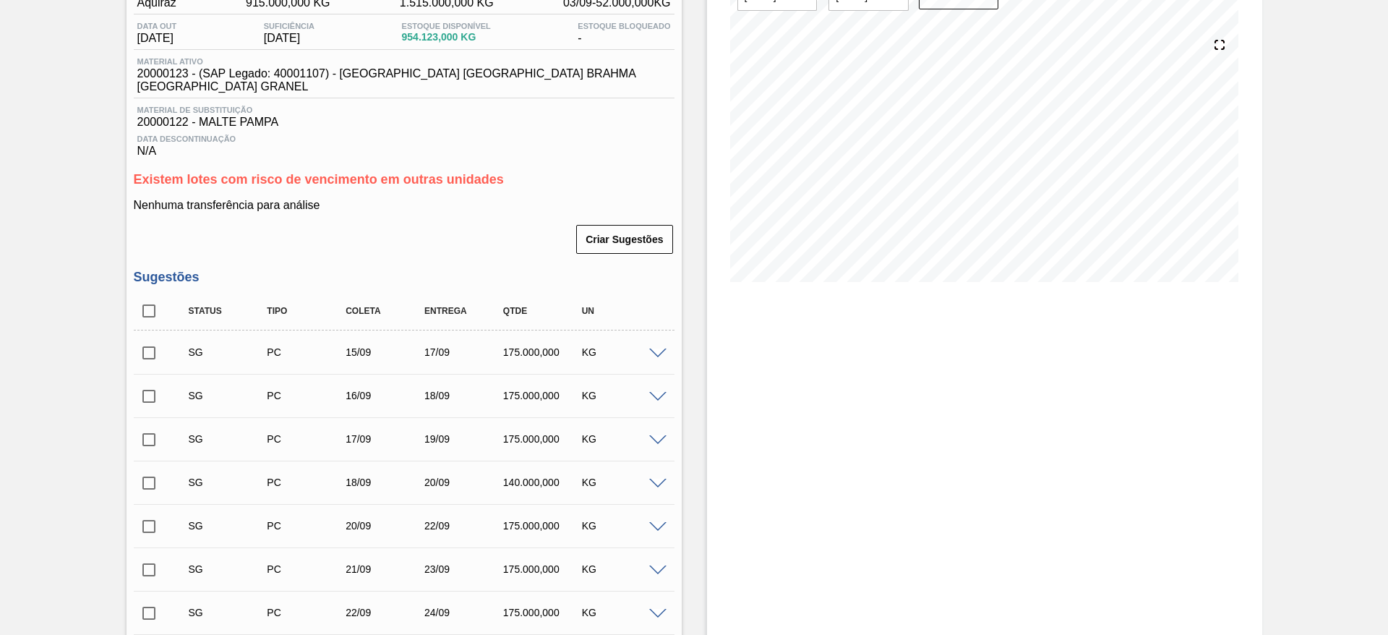
scroll to position [0, 0]
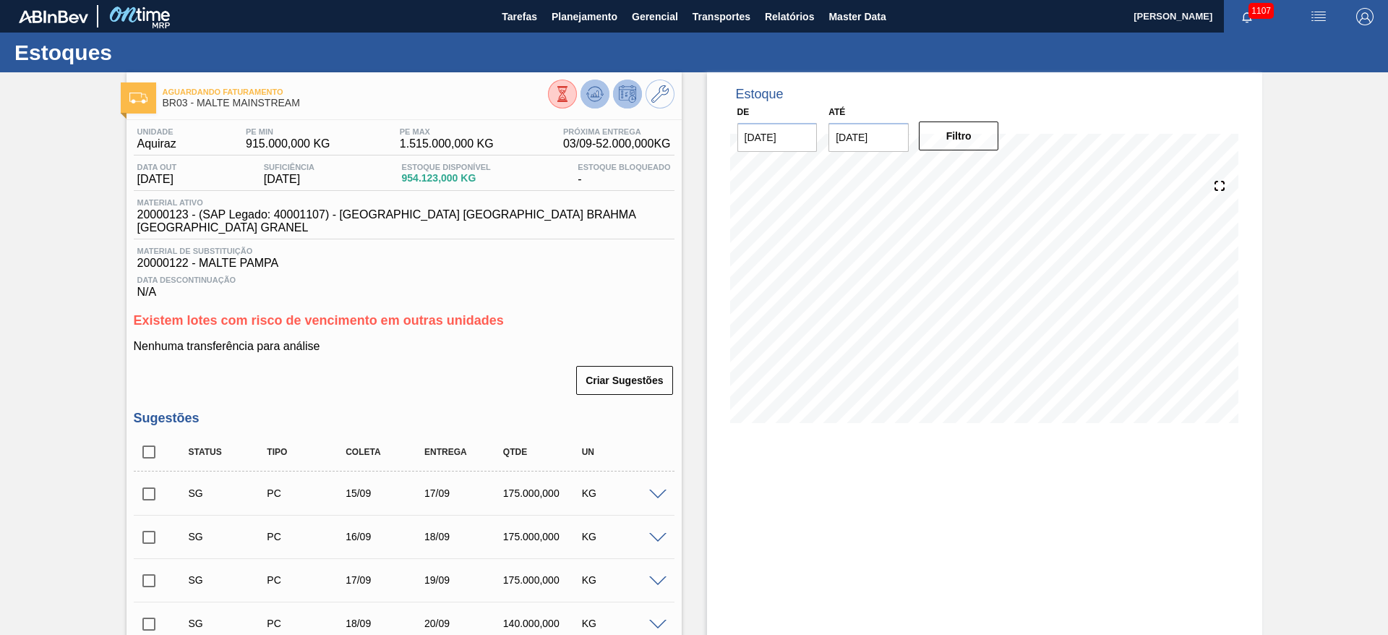
click at [594, 90] on icon at bounding box center [594, 93] width 17 height 17
click at [852, 15] on span "Master Data" at bounding box center [857, 16] width 57 height 17
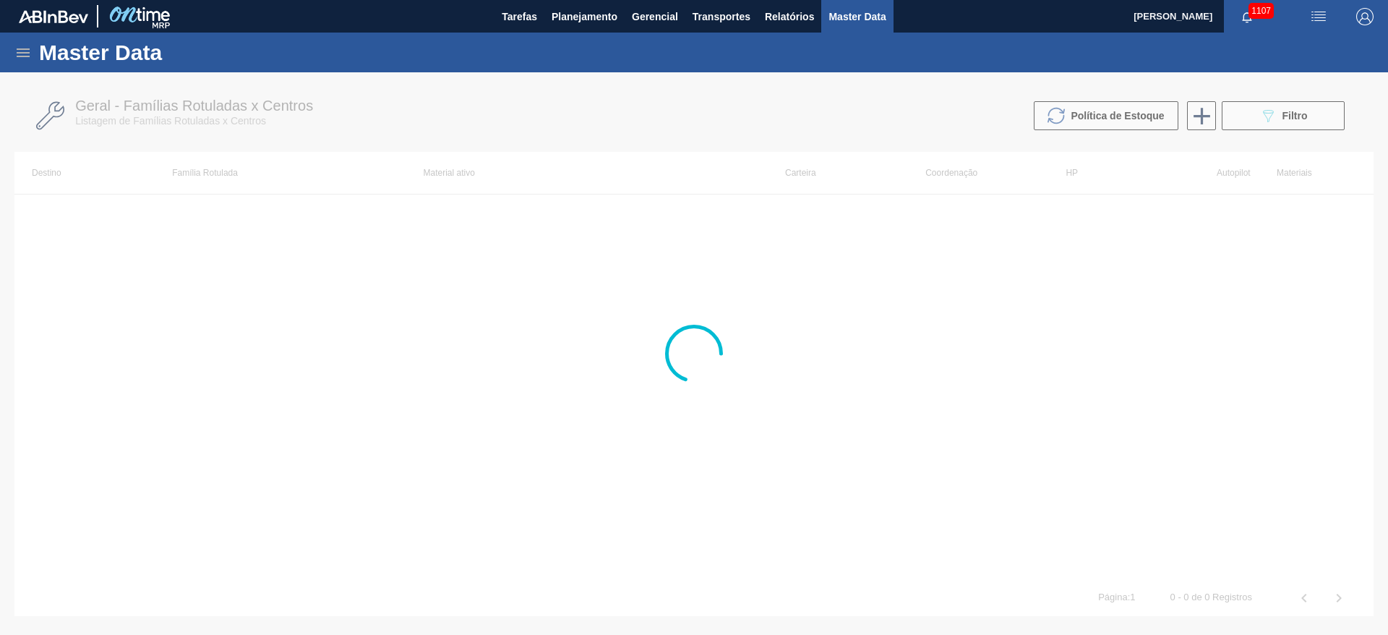
click at [21, 59] on icon at bounding box center [22, 52] width 17 height 17
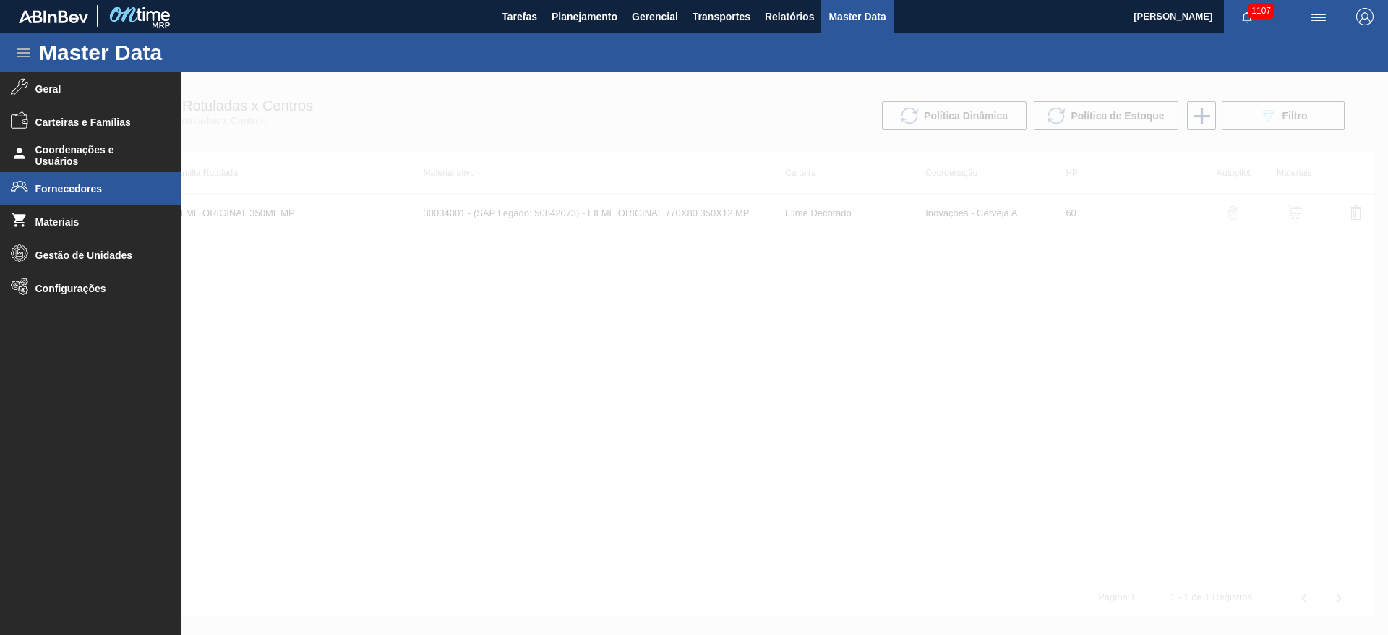
click at [50, 192] on span "Fornecedores" at bounding box center [94, 189] width 119 height 12
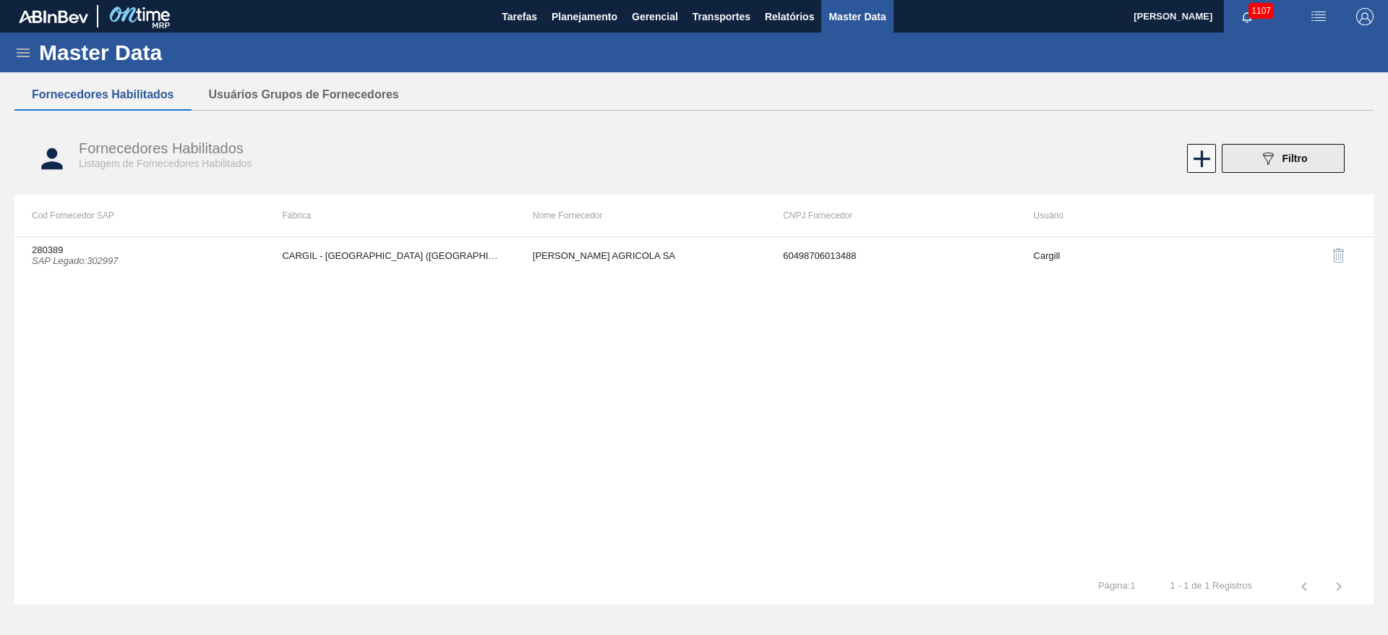
click at [1267, 161] on icon "089F7B8B-B2A5-4AFE-B5C0-19BA573D28AC" at bounding box center [1267, 158] width 17 height 17
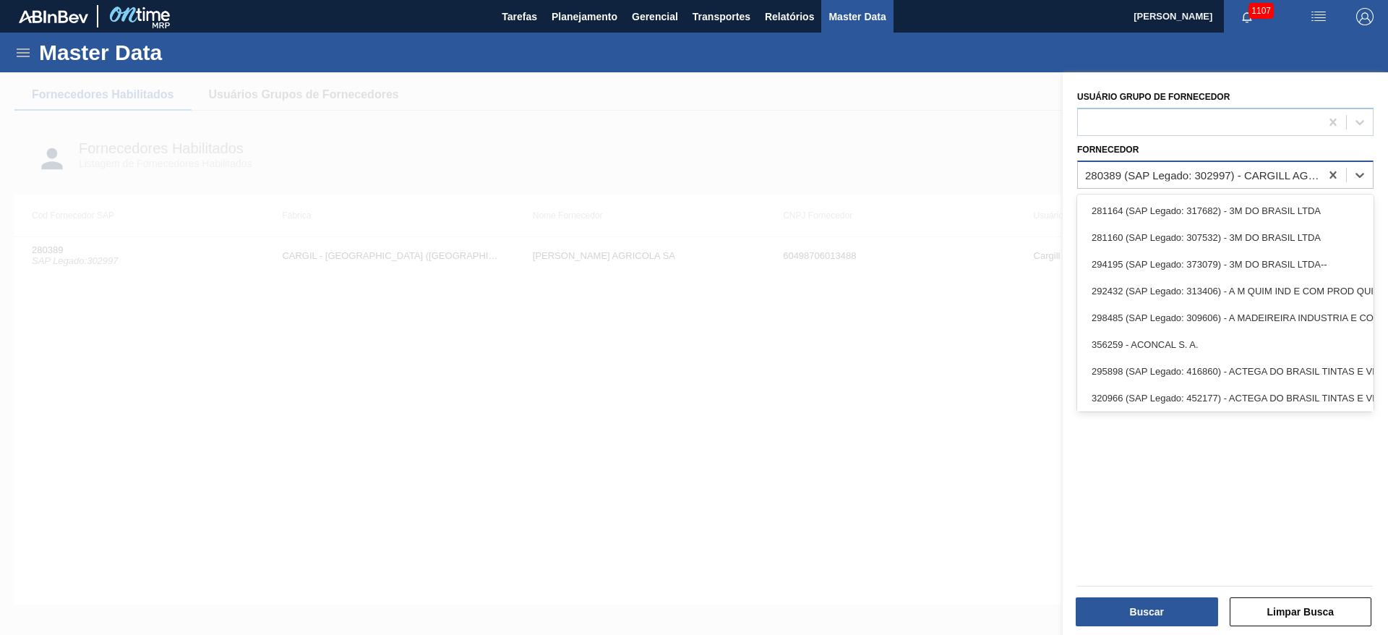
click at [1121, 176] on div "280389 (SAP Legado: 302997) - CARGILL AGRICOLA SA" at bounding box center [1203, 174] width 236 height 12
paste input "280389"
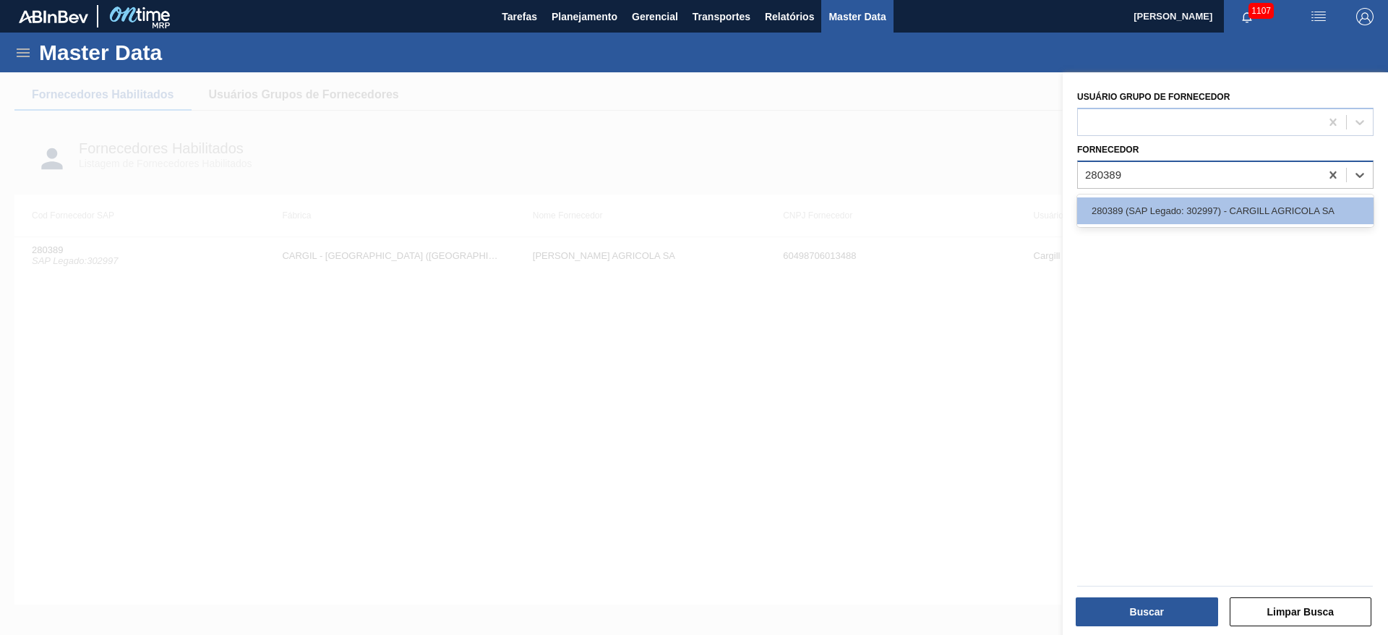
type input "280389"
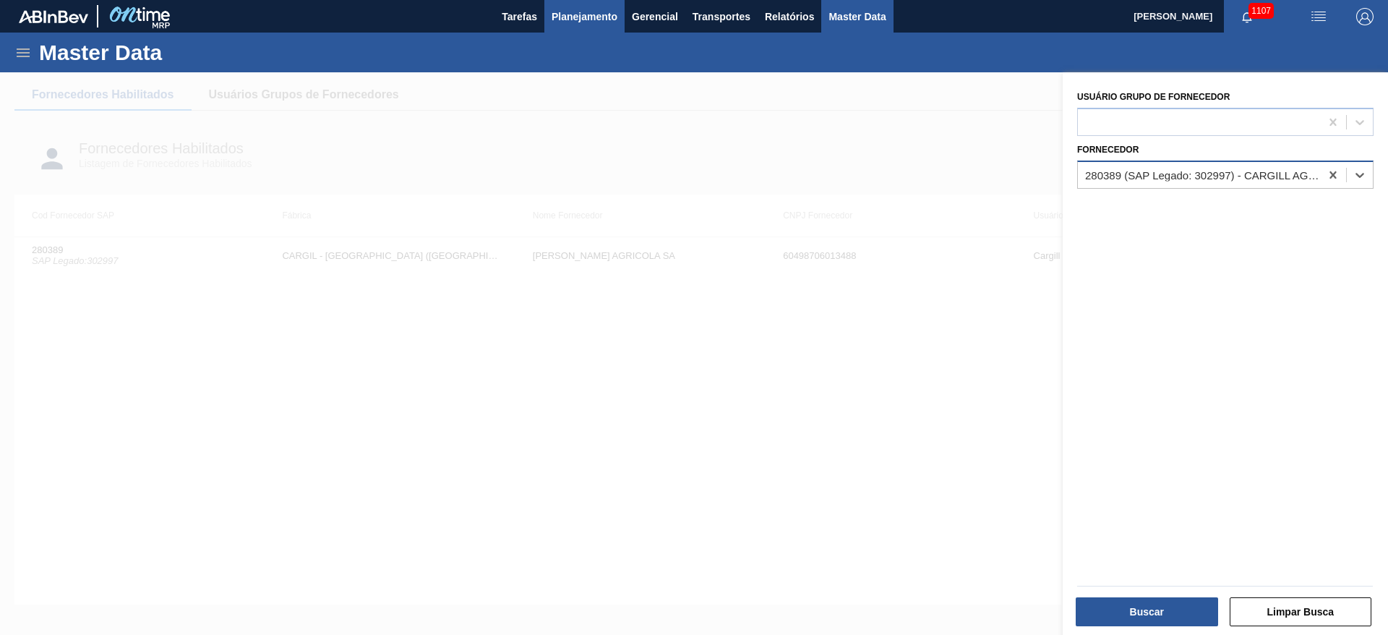
click at [591, 24] on span "Planejamento" at bounding box center [585, 16] width 66 height 17
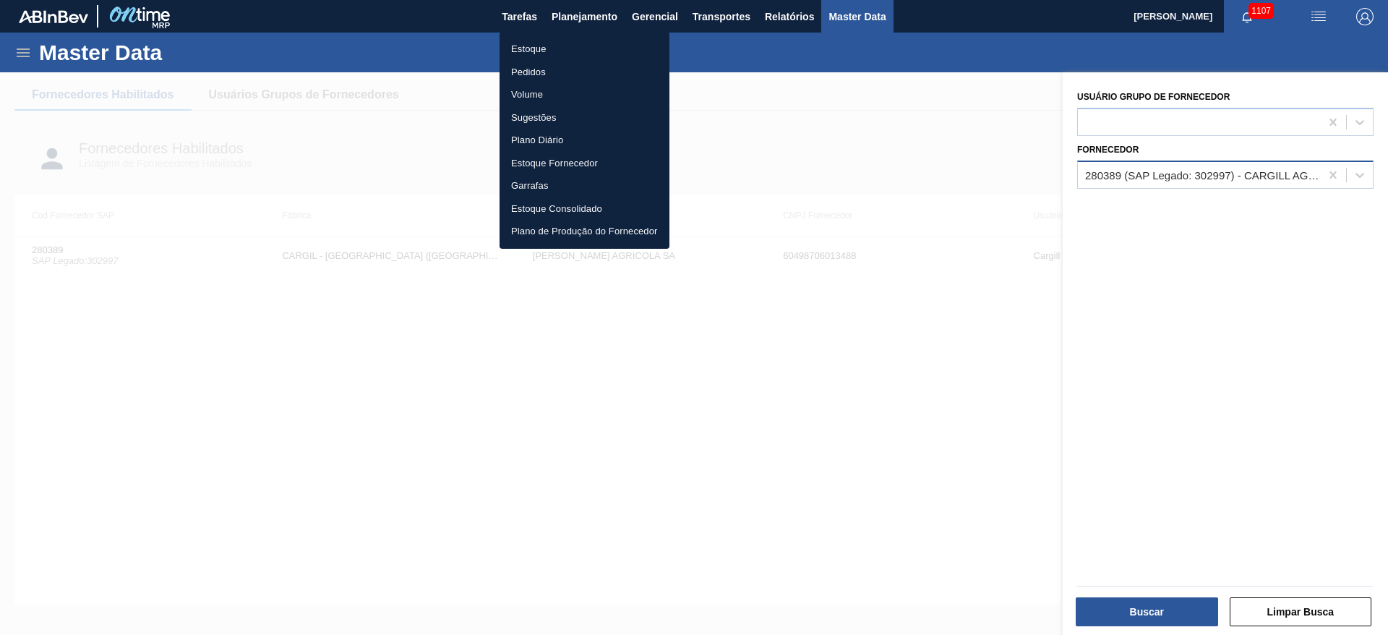
click at [529, 47] on li "Estoque" at bounding box center [585, 49] width 170 height 23
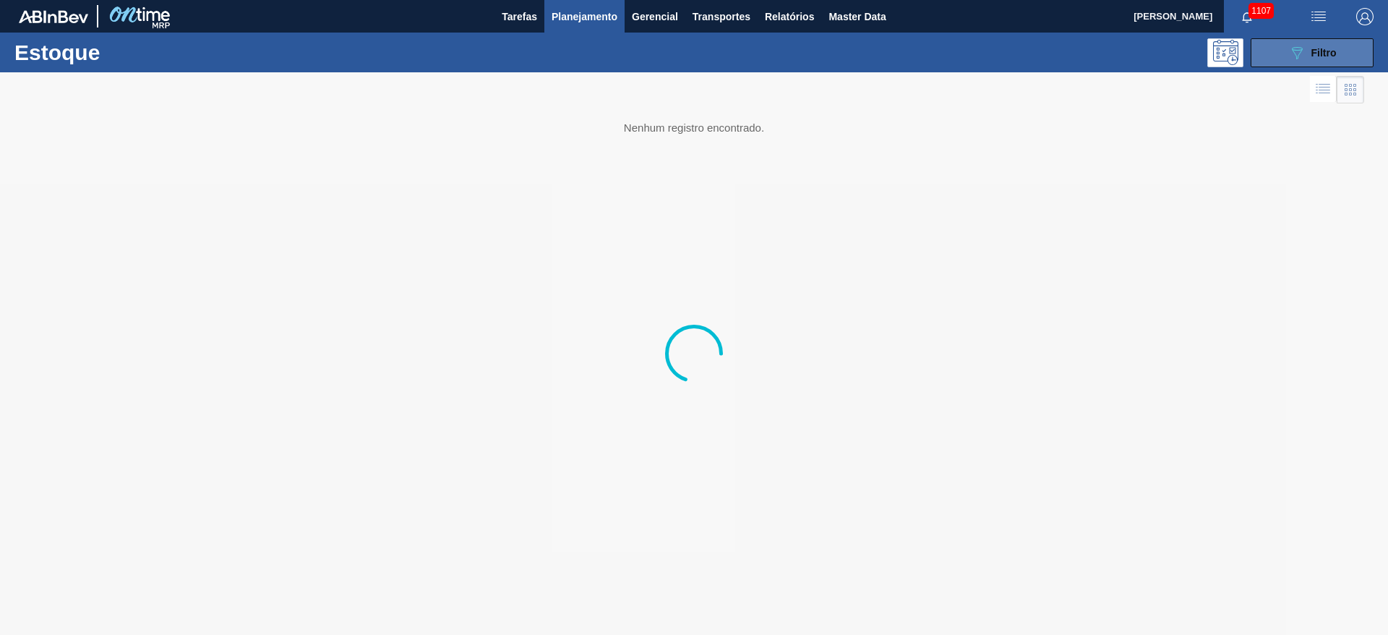
click at [1288, 48] on icon "089F7B8B-B2A5-4AFE-B5C0-19BA573D28AC" at bounding box center [1296, 52] width 17 height 17
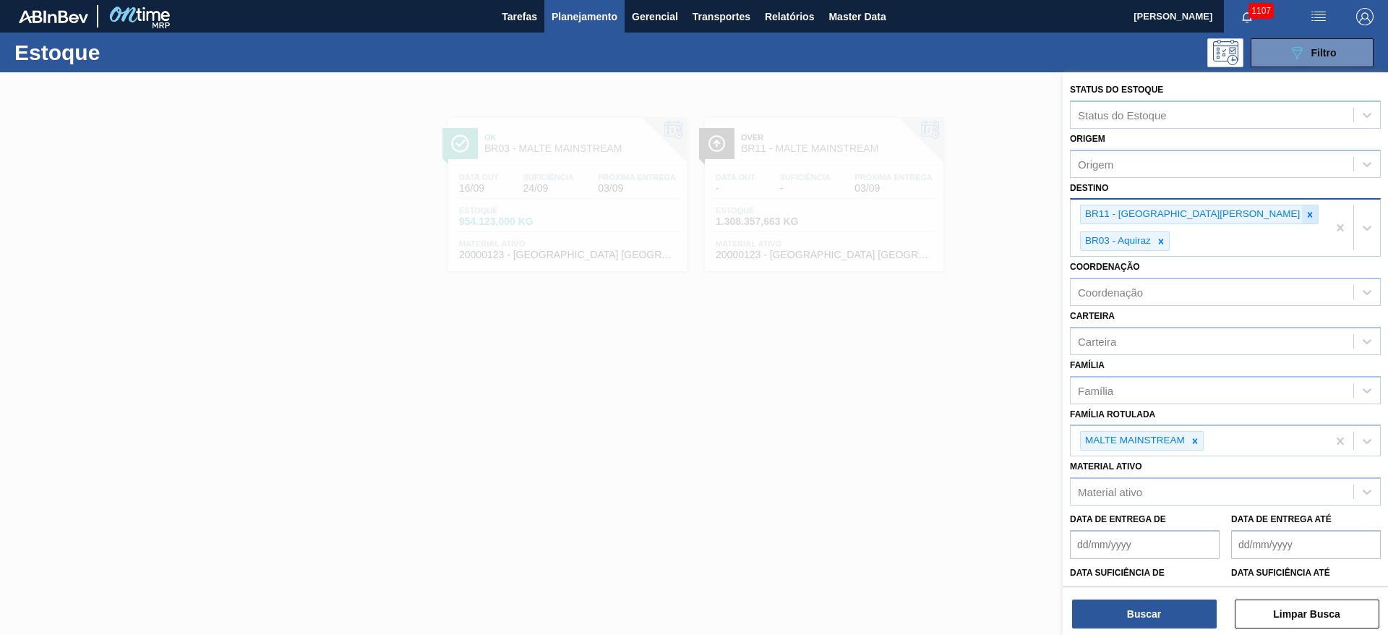
click at [1305, 214] on icon at bounding box center [1310, 215] width 10 height 10
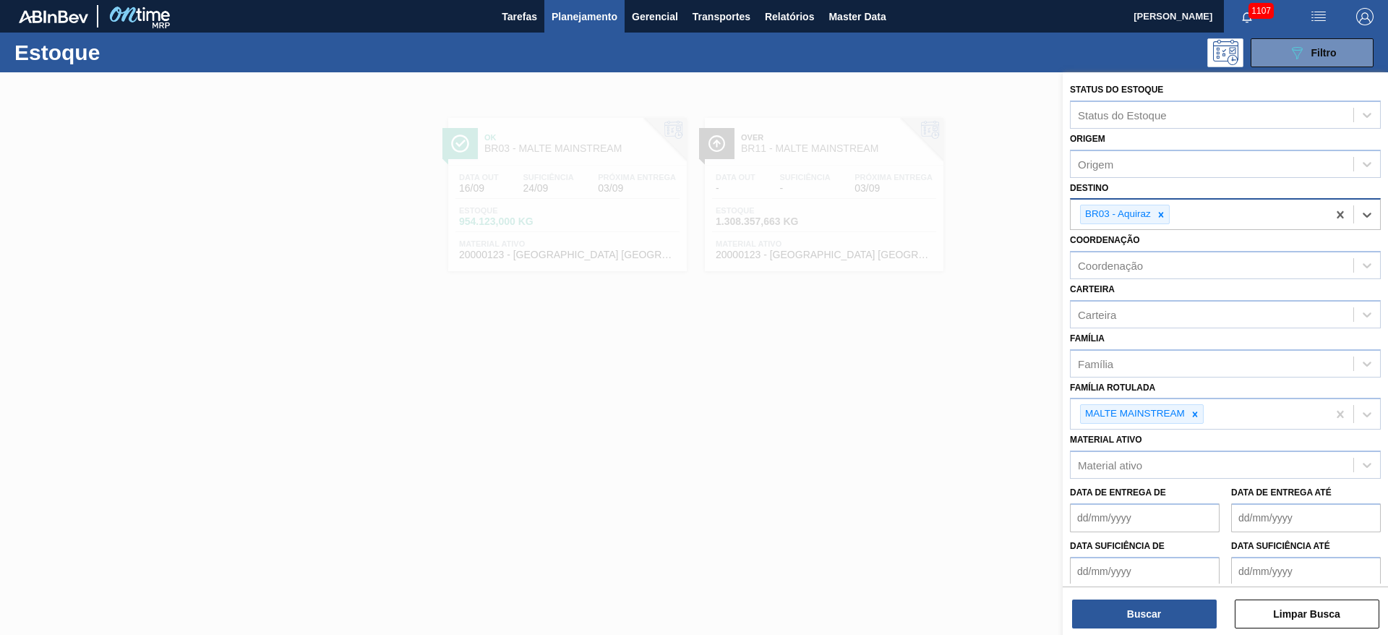
click at [1163, 214] on icon at bounding box center [1161, 215] width 10 height 10
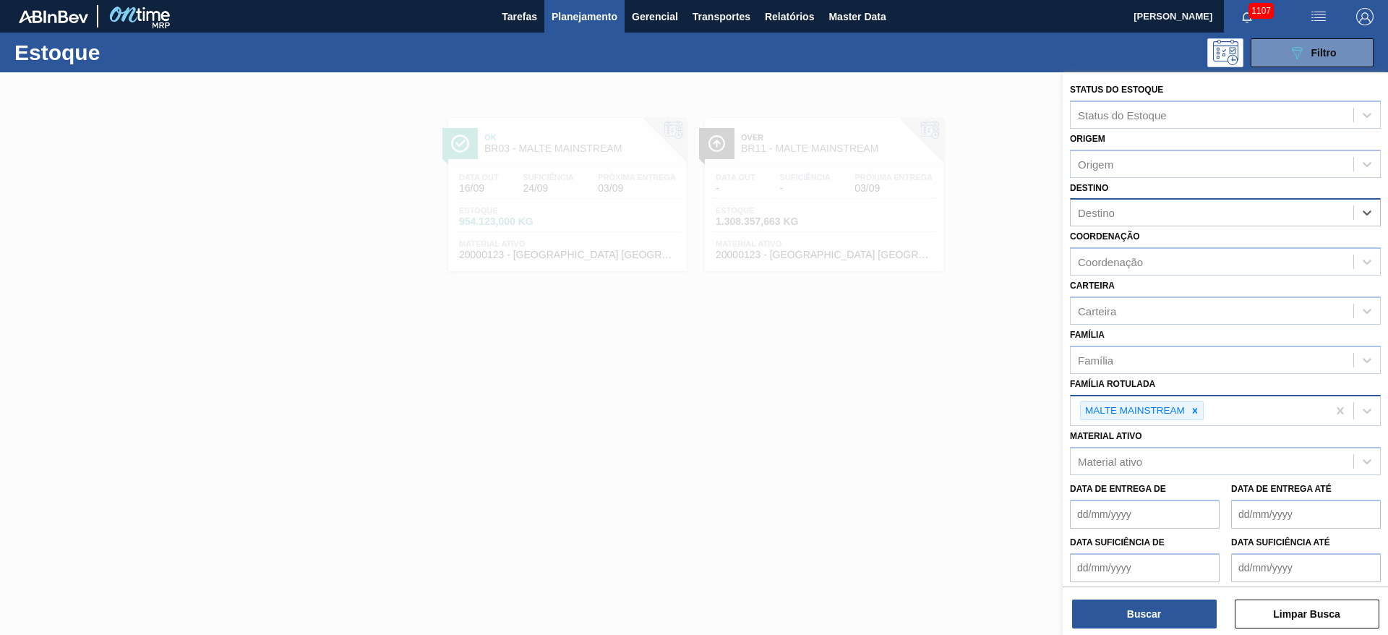
click at [1194, 403] on div at bounding box center [1195, 411] width 16 height 18
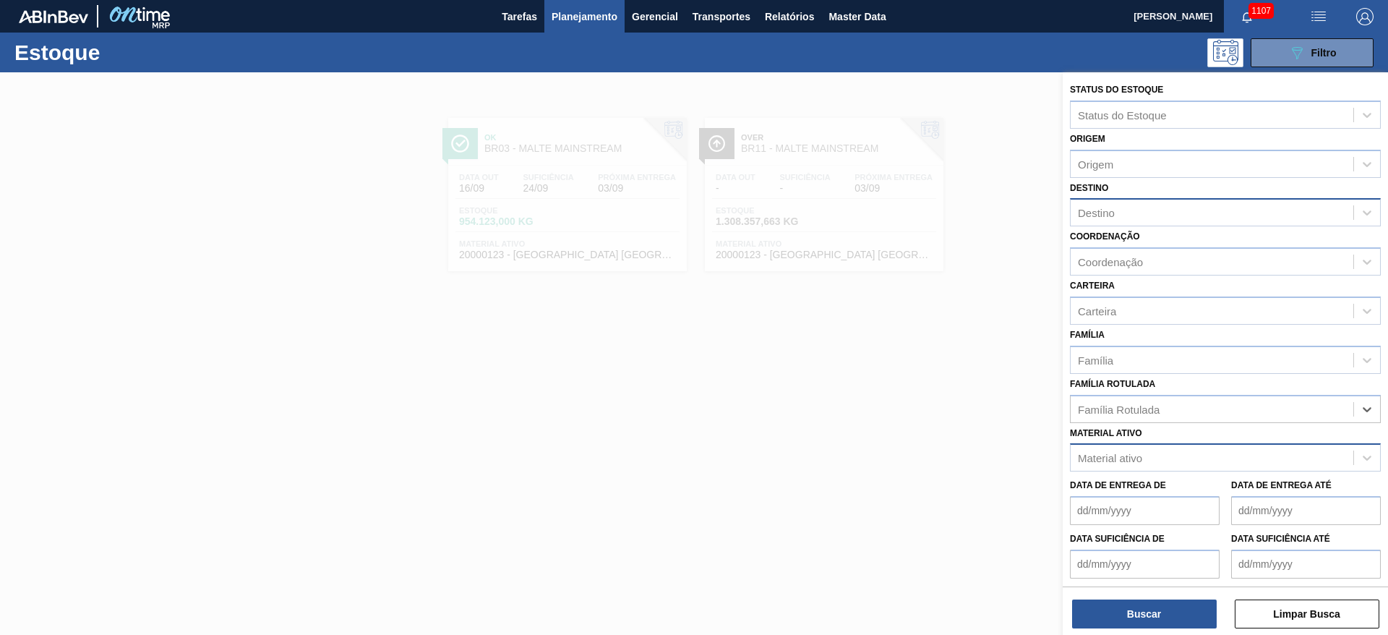
click at [1135, 453] on div "Material ativo" at bounding box center [1110, 458] width 64 height 12
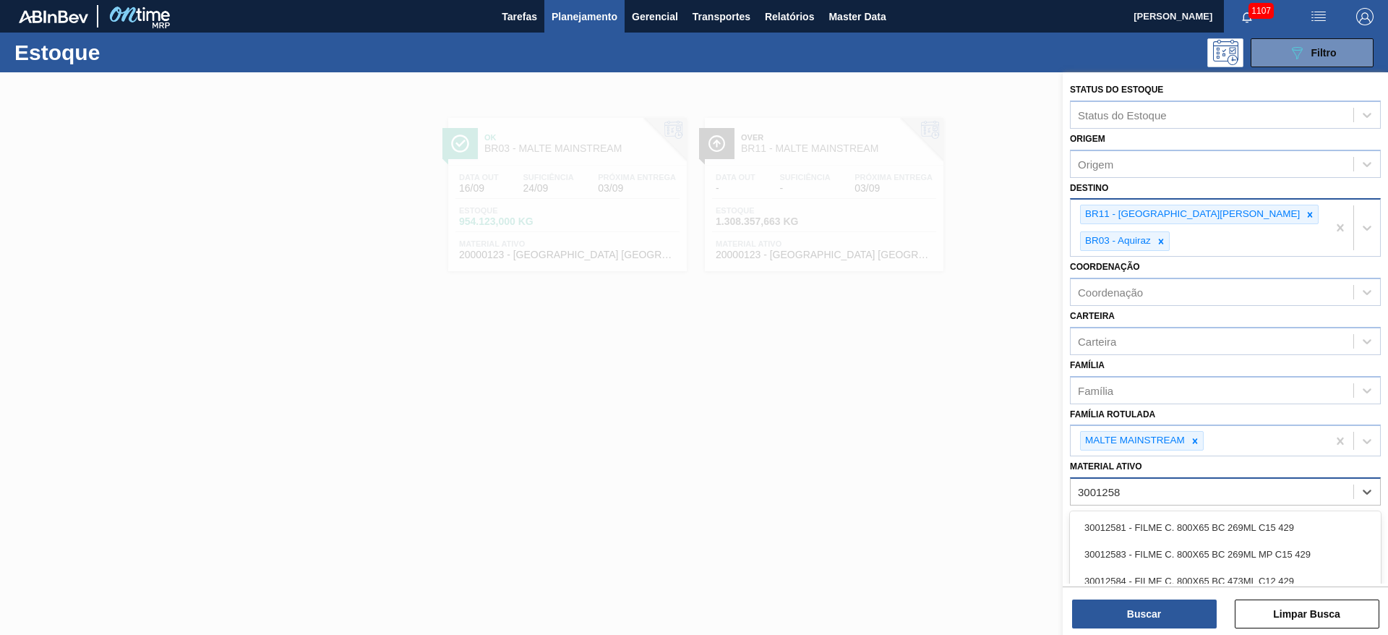
type ativo "30012583"
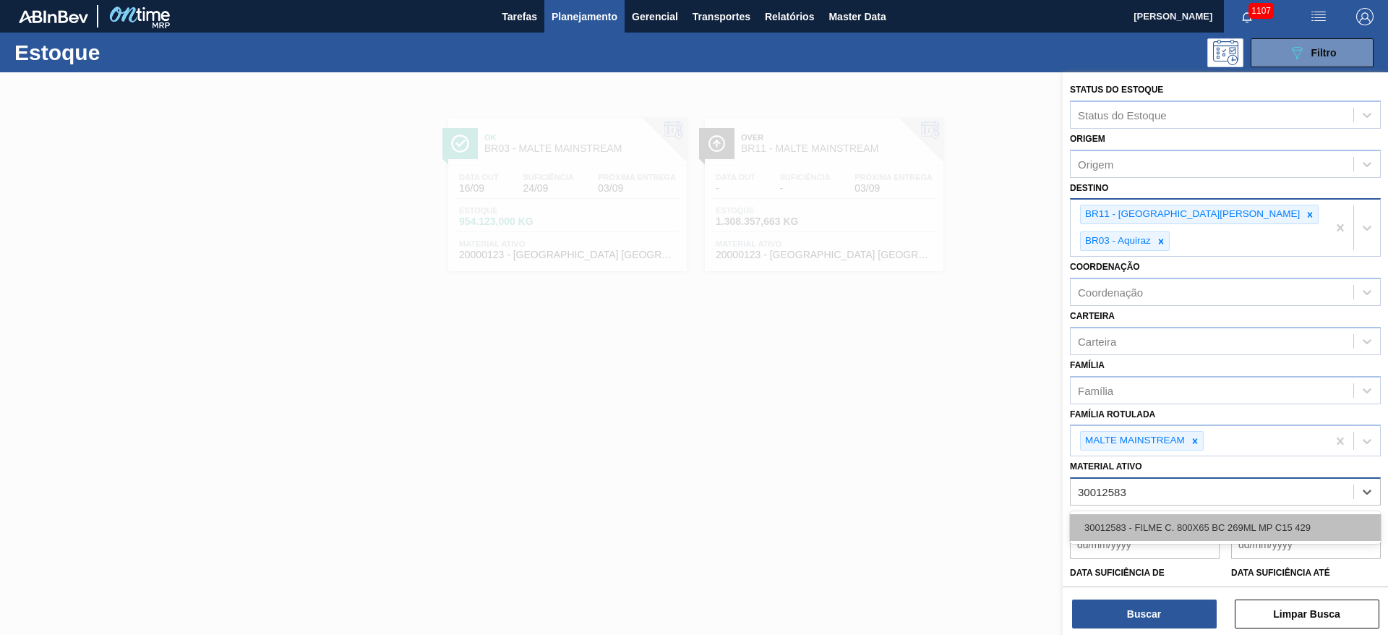
click at [1132, 514] on div "30012583 - FILME C. 800X65 BC 269ML MP C15 429" at bounding box center [1225, 527] width 311 height 27
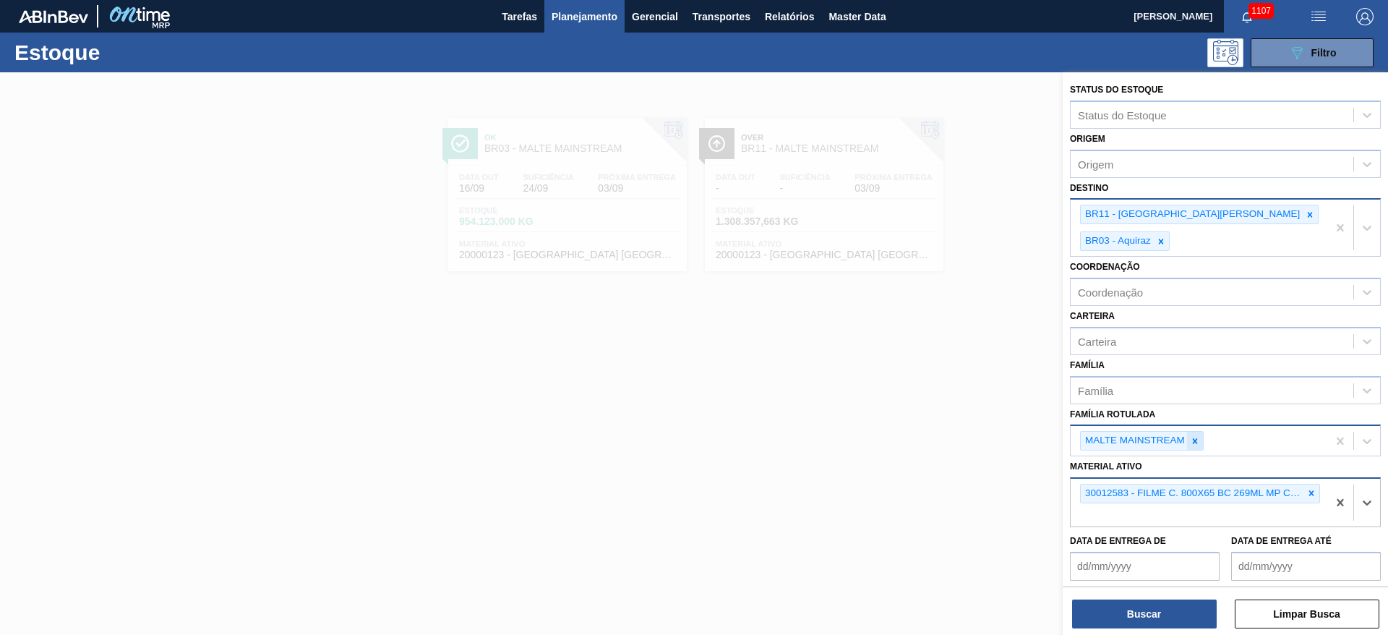
click at [1196, 436] on icon at bounding box center [1195, 441] width 10 height 10
click at [1166, 236] on icon at bounding box center [1161, 241] width 10 height 10
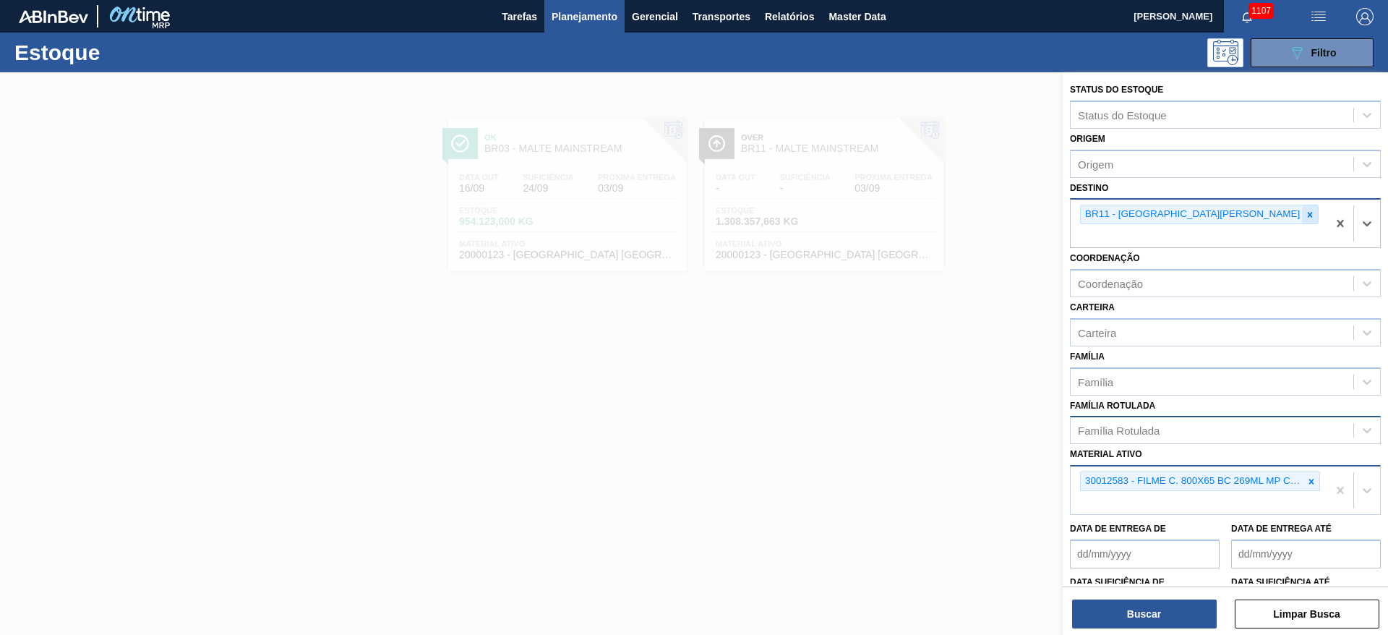
click at [1302, 208] on div at bounding box center [1310, 214] width 16 height 18
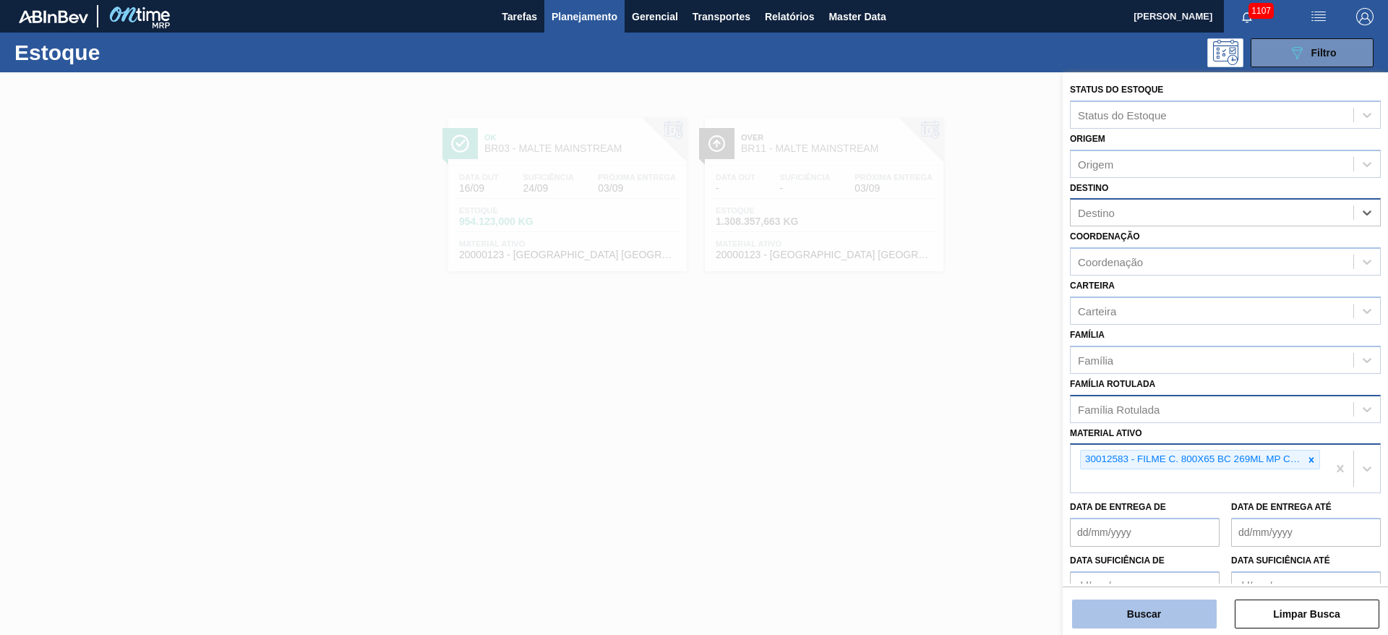
click at [1145, 617] on button "Buscar" at bounding box center [1144, 613] width 145 height 29
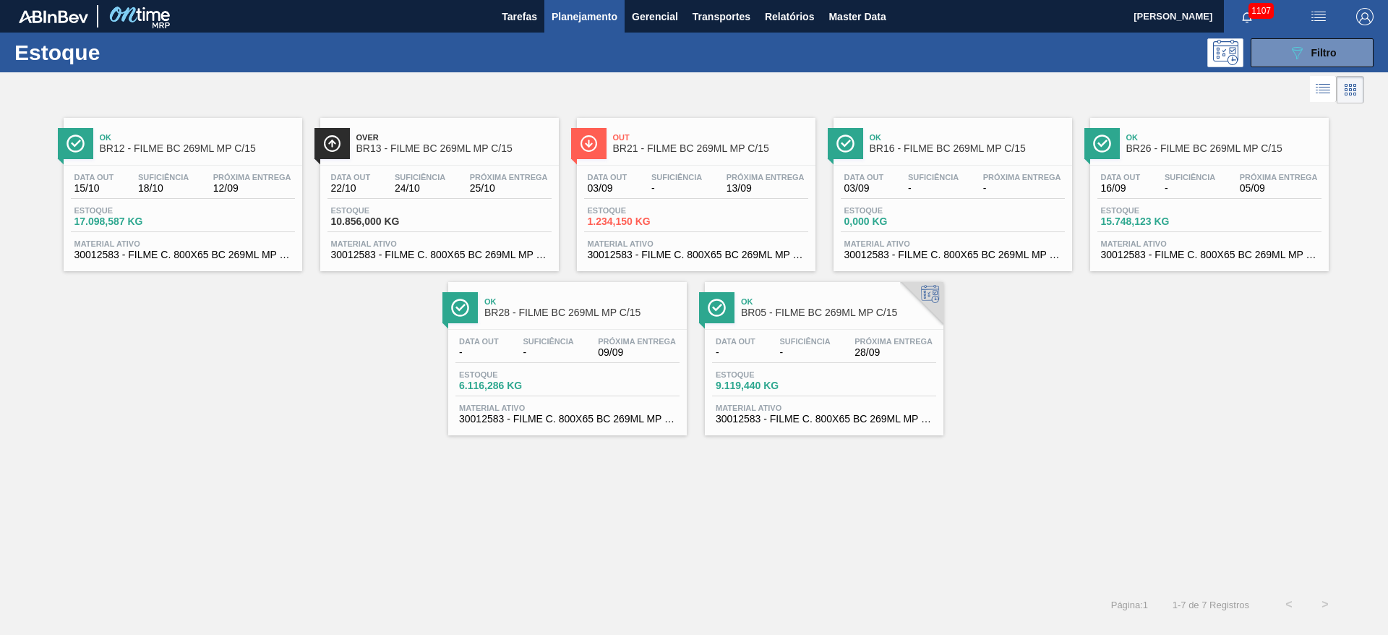
click at [429, 190] on span "24/10" at bounding box center [420, 188] width 51 height 11
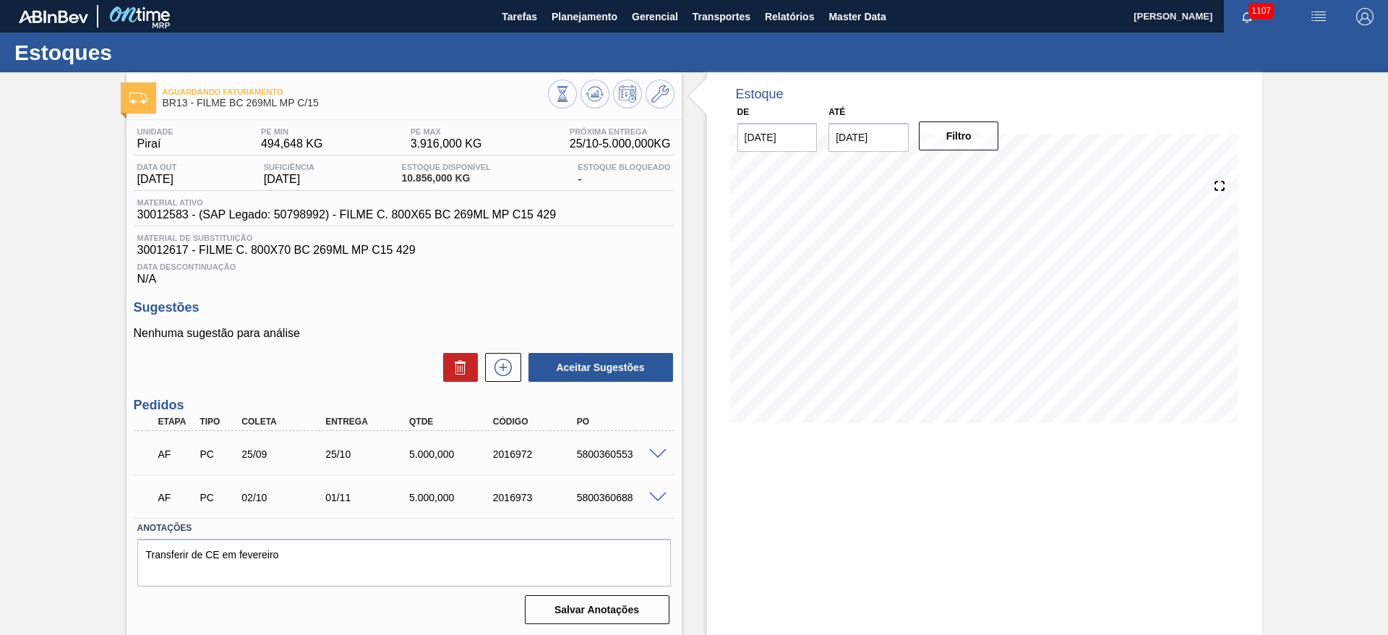
click at [842, 137] on input "[DATE]" at bounding box center [869, 137] width 80 height 29
click at [989, 168] on button "Next Month" at bounding box center [990, 172] width 10 height 10
click at [938, 296] on div "23" at bounding box center [940, 289] width 20 height 20
type input "[DATE]"
click at [946, 144] on button "Filtro" at bounding box center [959, 135] width 80 height 29
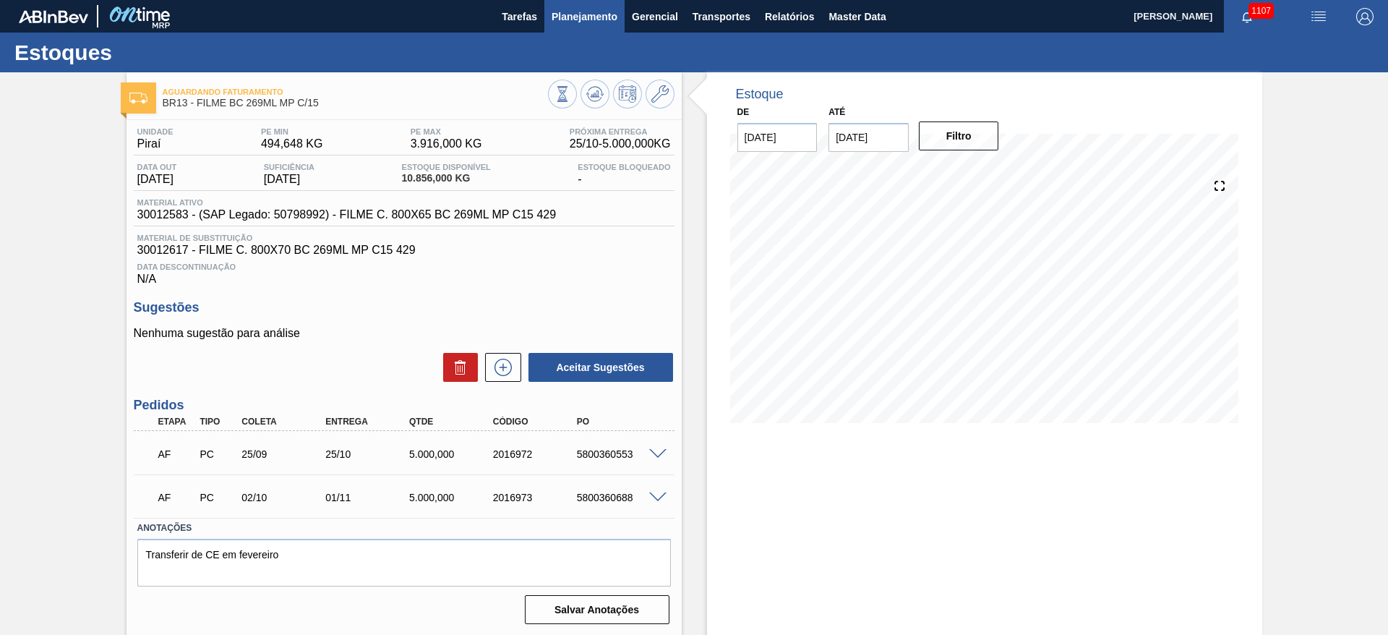
click at [575, 17] on span "Planejamento" at bounding box center [585, 16] width 66 height 17
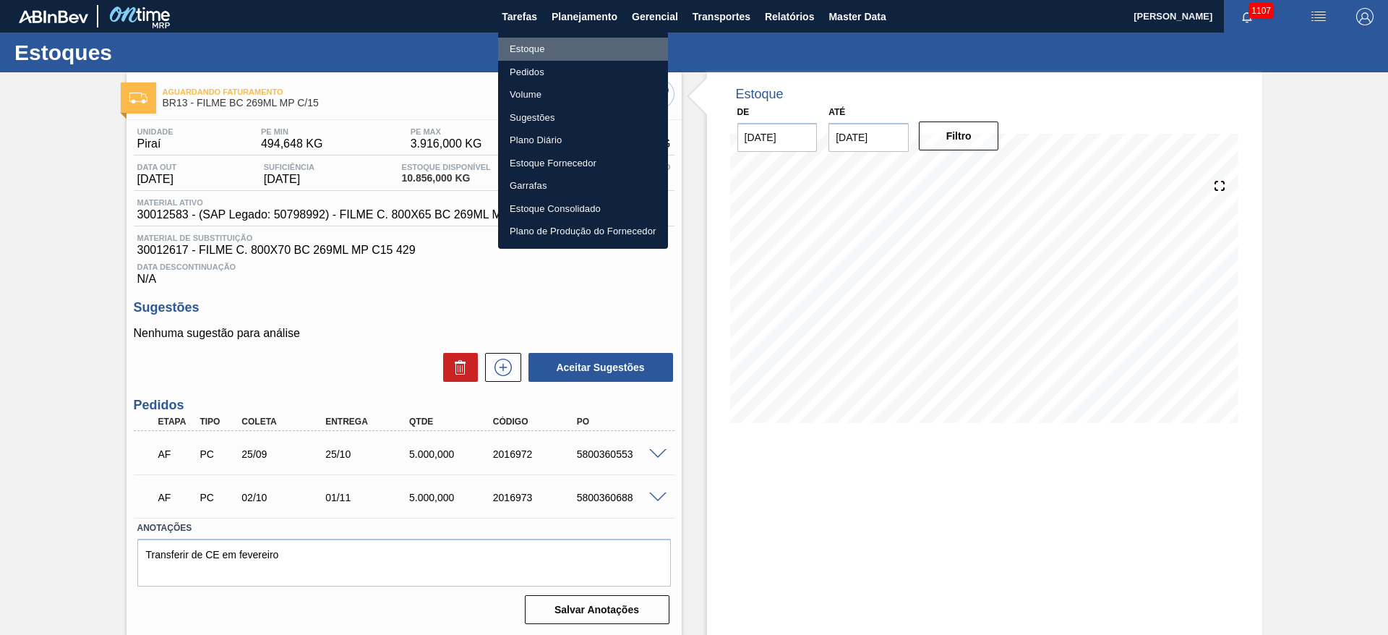
click at [526, 43] on li "Estoque" at bounding box center [583, 49] width 170 height 23
